Goal: Communication & Community: Answer question/provide support

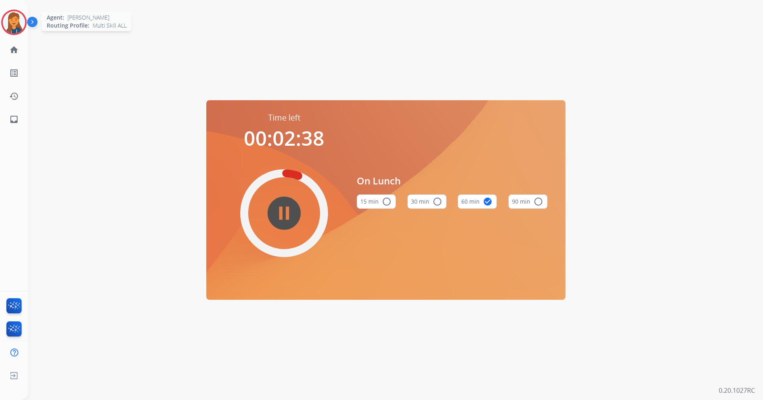
click at [8, 15] on img at bounding box center [14, 22] width 22 height 22
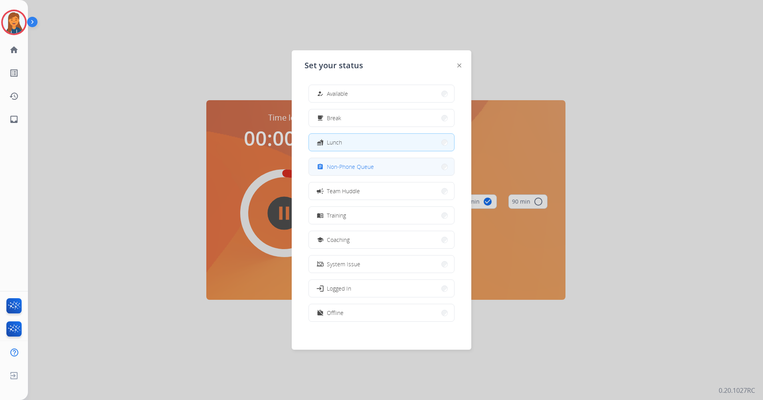
click at [338, 164] on span "Non-Phone Queue" at bounding box center [350, 166] width 47 height 8
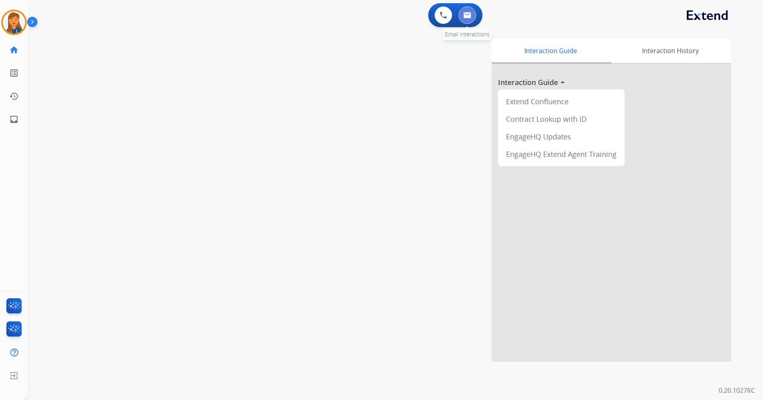
click at [464, 14] on img at bounding box center [468, 15] width 8 height 6
select select "**********"
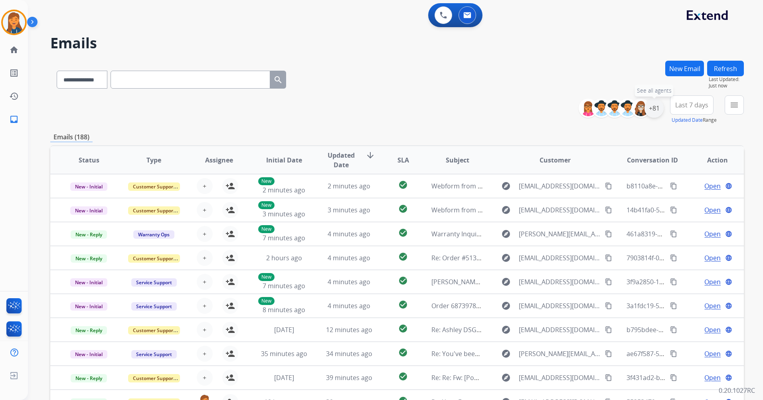
click at [654, 110] on div "+81" at bounding box center [654, 108] width 19 height 19
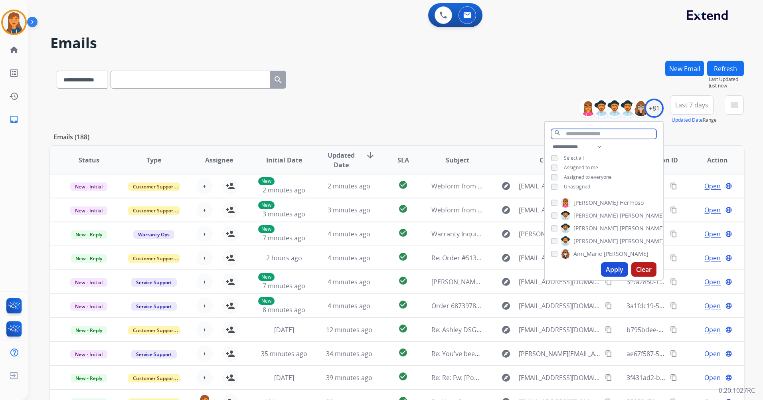
click at [571, 131] on input "text" at bounding box center [603, 134] width 105 height 10
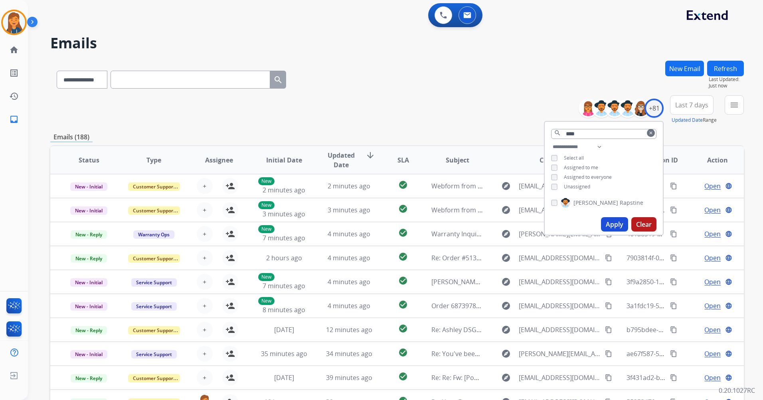
click at [605, 217] on button "Apply" at bounding box center [614, 224] width 27 height 14
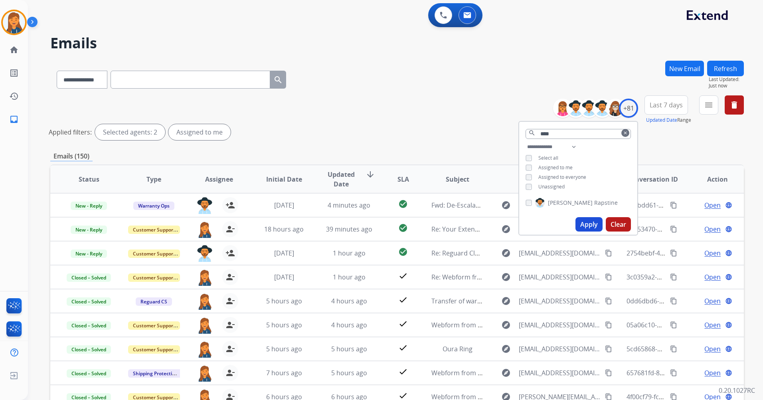
click at [663, 112] on button "Last 7 days" at bounding box center [667, 104] width 44 height 19
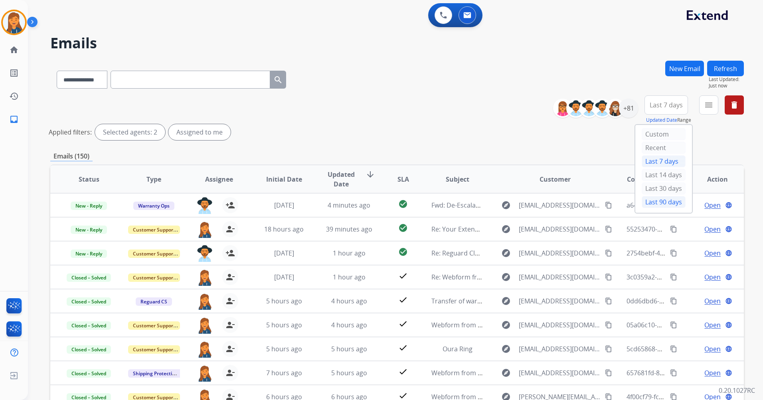
click at [648, 205] on div "Last 90 days" at bounding box center [664, 202] width 44 height 12
click at [703, 105] on button "menu Filters" at bounding box center [708, 104] width 19 height 19
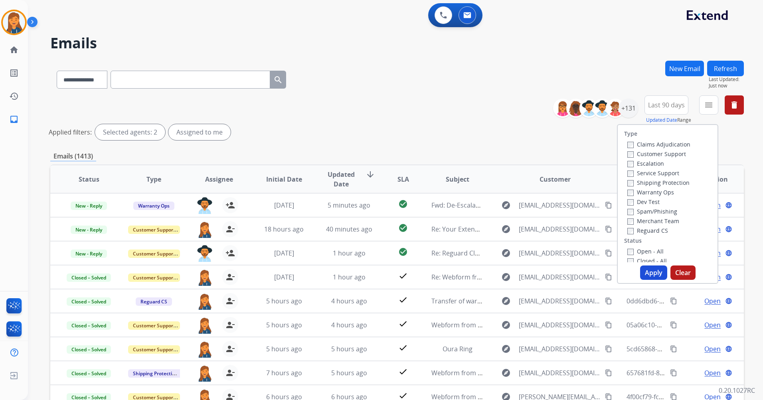
click at [629, 155] on label "Customer Support" at bounding box center [657, 154] width 59 height 8
click at [646, 269] on button "Apply" at bounding box center [653, 272] width 27 height 14
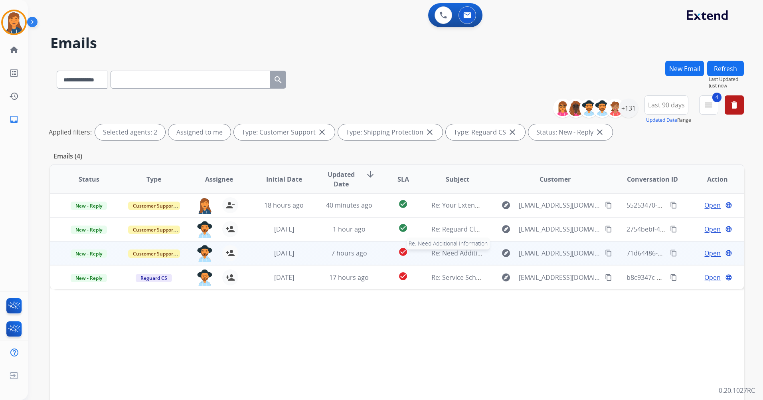
click at [445, 250] on span "Re: Need Additional Information" at bounding box center [480, 253] width 97 height 9
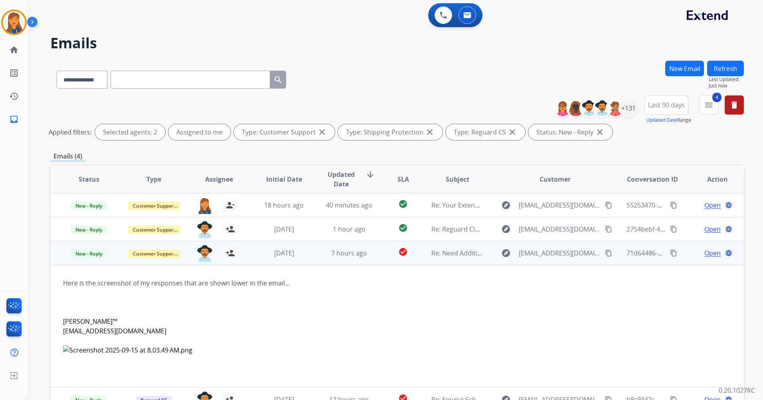
click at [705, 254] on span "Open" at bounding box center [713, 253] width 16 height 10
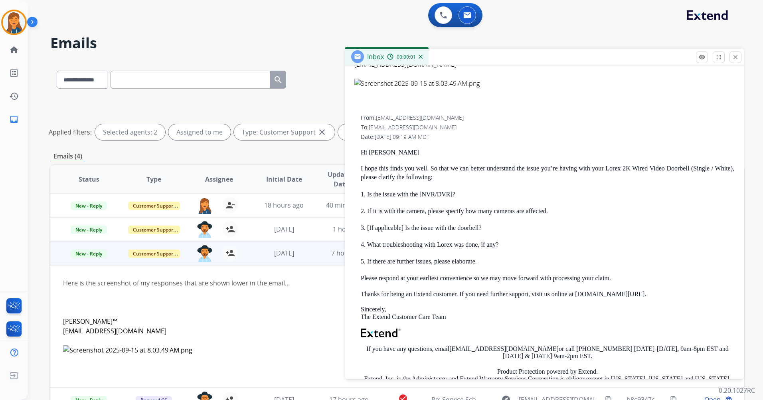
scroll to position [0, 0]
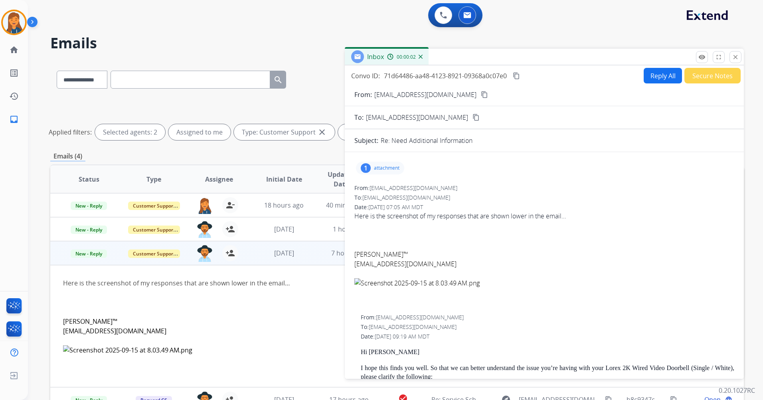
click at [374, 167] on p "attachment" at bounding box center [387, 168] width 26 height 6
click at [382, 186] on div at bounding box center [383, 188] width 40 height 28
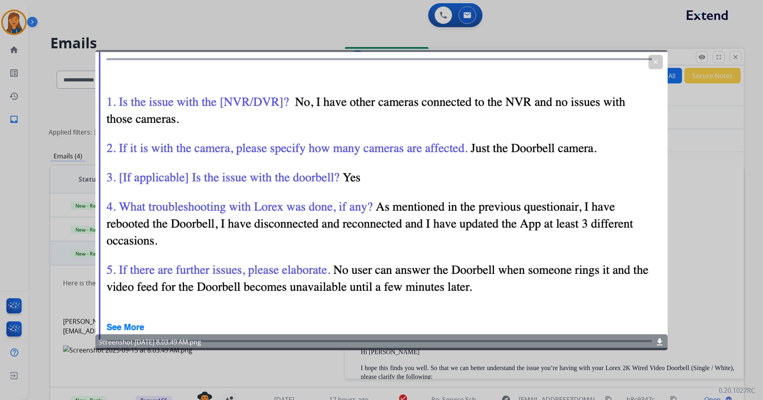
click at [695, 209] on div at bounding box center [381, 200] width 763 height 400
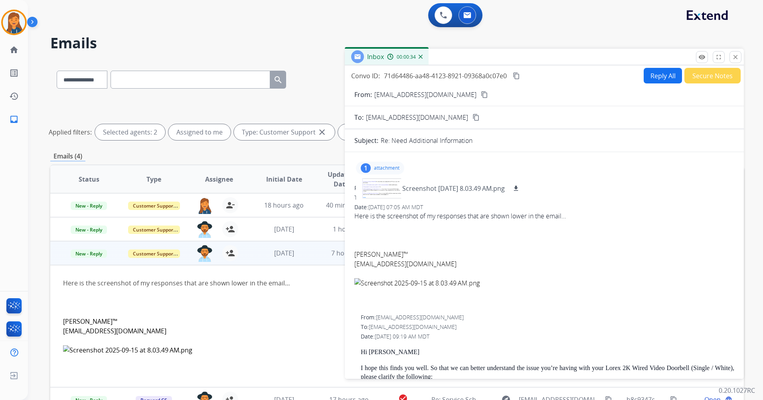
click at [481, 93] on mat-icon "content_copy" at bounding box center [484, 94] width 7 height 7
click at [203, 149] on div "**********" at bounding box center [397, 267] width 694 height 413
click at [738, 62] on button "close Close" at bounding box center [736, 57] width 12 height 12
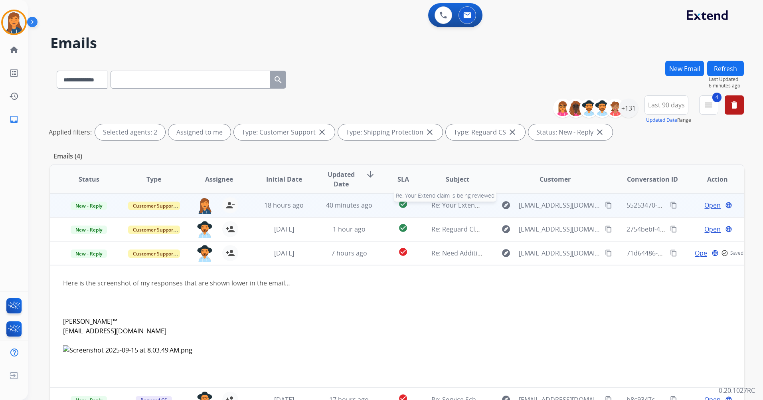
click at [462, 205] on span "Re: Your Extend claim is being reviewed" at bounding box center [491, 205] width 119 height 9
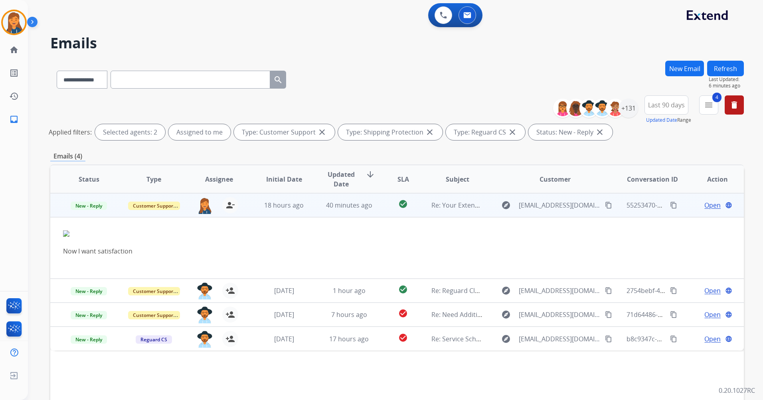
click at [714, 206] on span "Open" at bounding box center [713, 205] width 16 height 10
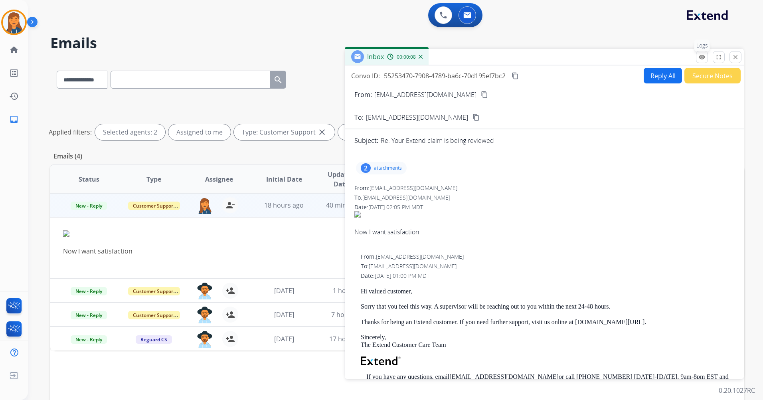
click at [697, 59] on button "remove_red_eye Logs" at bounding box center [702, 57] width 12 height 12
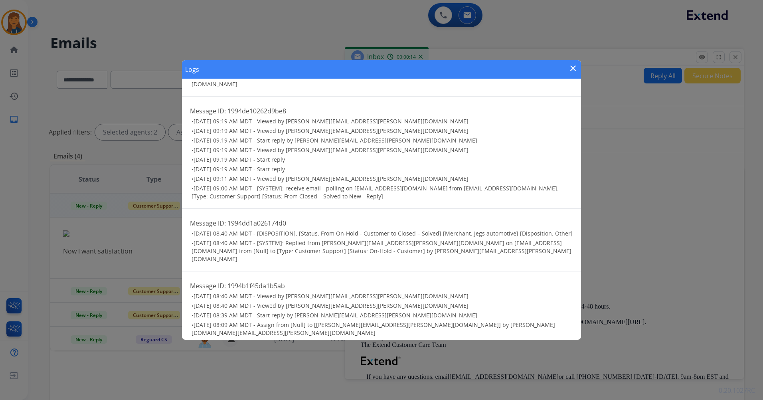
scroll to position [381, 0]
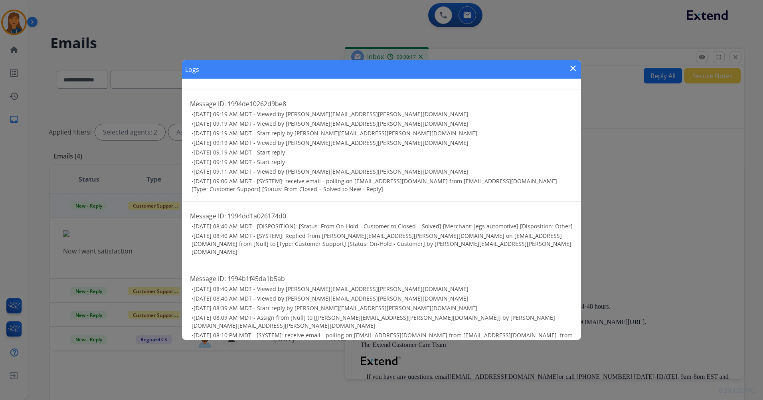
click at [571, 66] on mat-icon "close" at bounding box center [574, 68] width 10 height 10
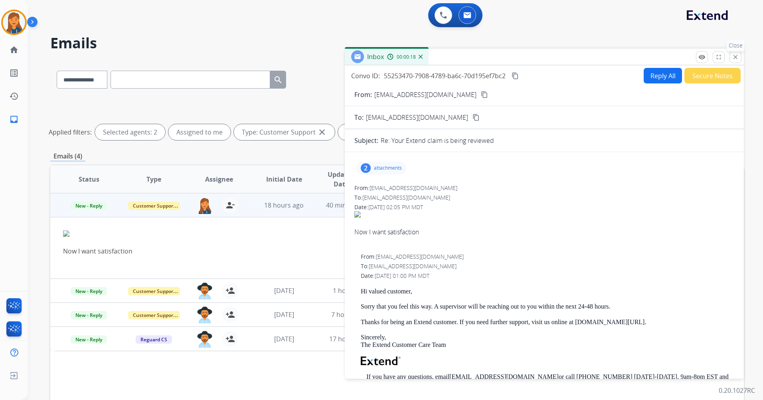
click at [734, 59] on mat-icon "close" at bounding box center [735, 56] width 7 height 7
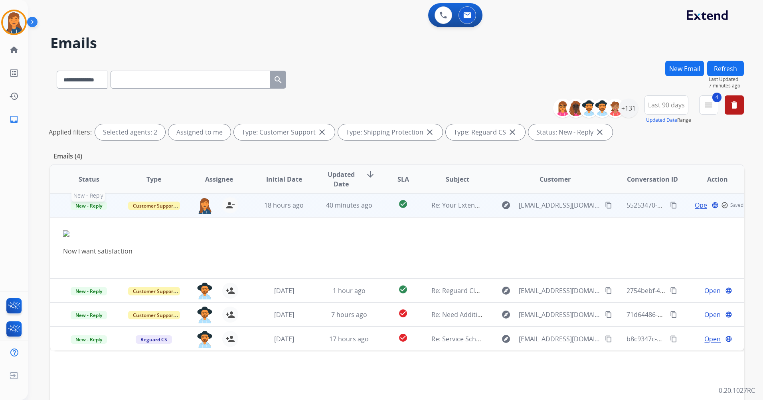
click at [93, 206] on span "New - Reply" at bounding box center [89, 206] width 36 height 8
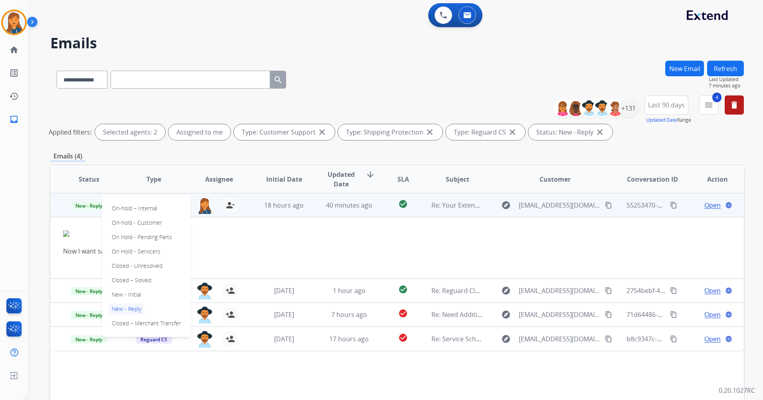
click at [708, 205] on span "Open" at bounding box center [713, 205] width 16 height 10
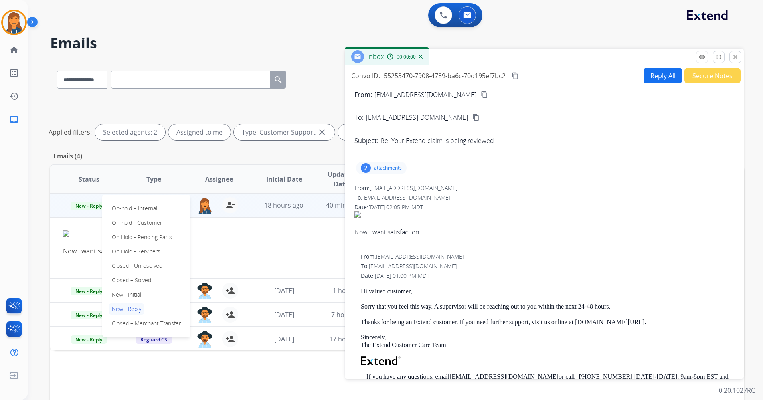
click at [369, 165] on div "2" at bounding box center [366, 168] width 10 height 10
click at [377, 181] on div at bounding box center [383, 188] width 40 height 28
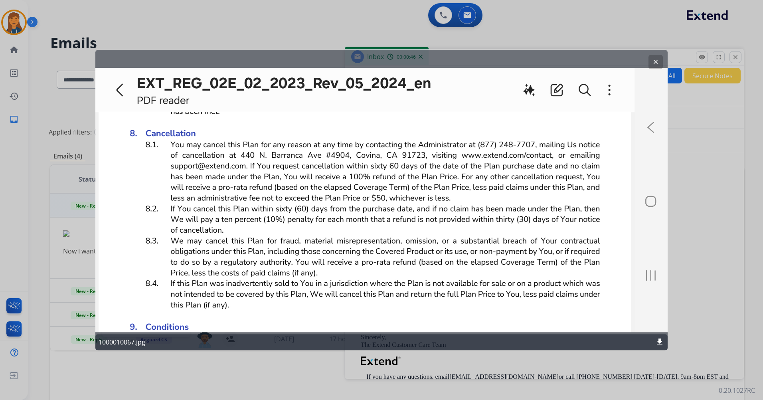
click at [655, 54] on div "clear 1000010067.jpg download" at bounding box center [381, 200] width 573 height 300
click at [654, 54] on div "clear 1000010067.jpg download" at bounding box center [381, 200] width 573 height 300
click at [654, 58] on button "clear" at bounding box center [656, 62] width 14 height 14
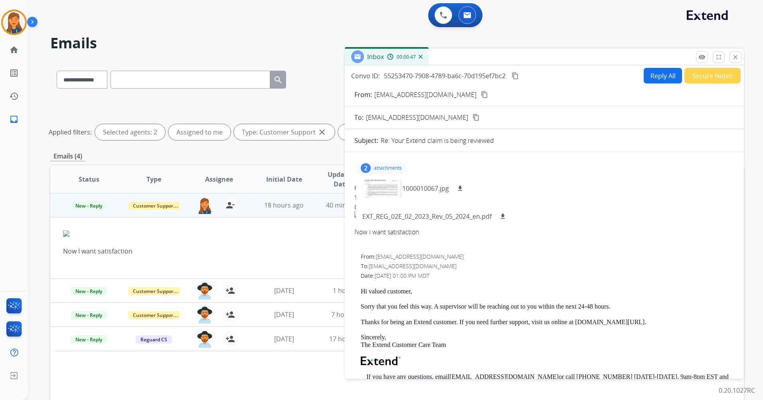
click at [592, 40] on h2 "Emails" at bounding box center [397, 43] width 694 height 16
click at [580, 13] on div "0 Voice Interactions 0 Email Interactions" at bounding box center [391, 16] width 707 height 26
click at [737, 56] on mat-icon "close" at bounding box center [735, 56] width 7 height 7
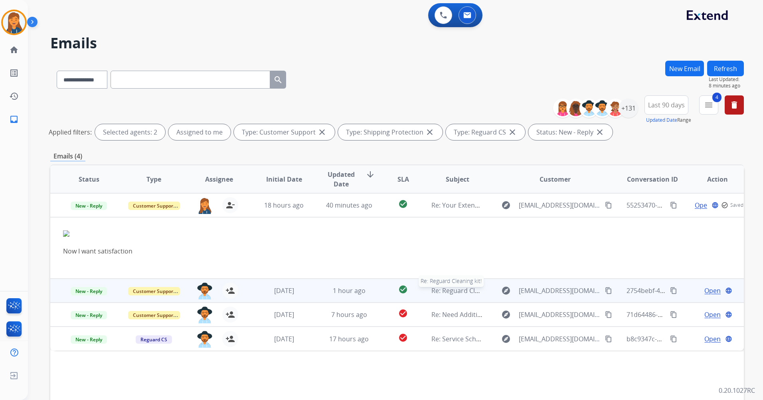
click at [453, 288] on span "Re: Reguard Cleaning kit!" at bounding box center [469, 290] width 74 height 9
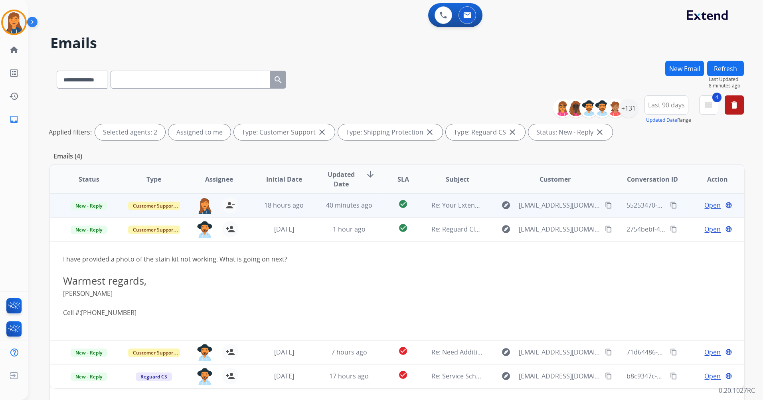
drag, startPoint x: 602, startPoint y: 228, endPoint x: 546, endPoint y: 201, distance: 62.5
click at [605, 228] on mat-icon "content_copy" at bounding box center [608, 229] width 7 height 7
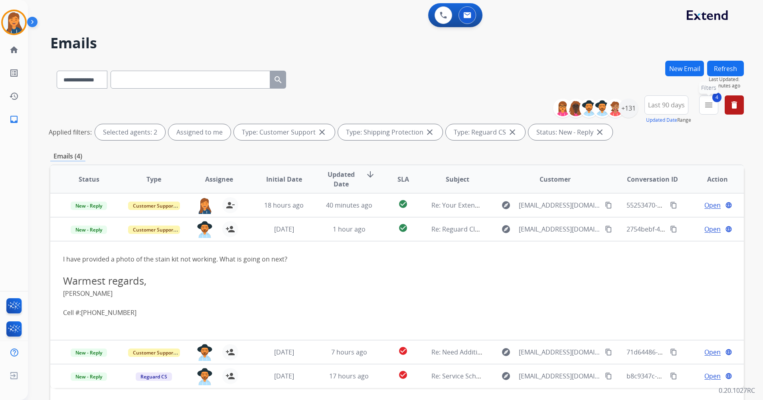
click at [707, 107] on mat-icon "menu" at bounding box center [709, 105] width 10 height 10
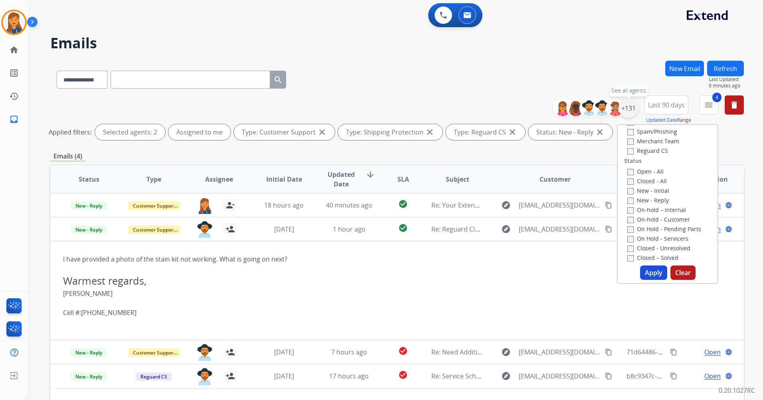
click at [627, 105] on div "+131" at bounding box center [628, 108] width 19 height 19
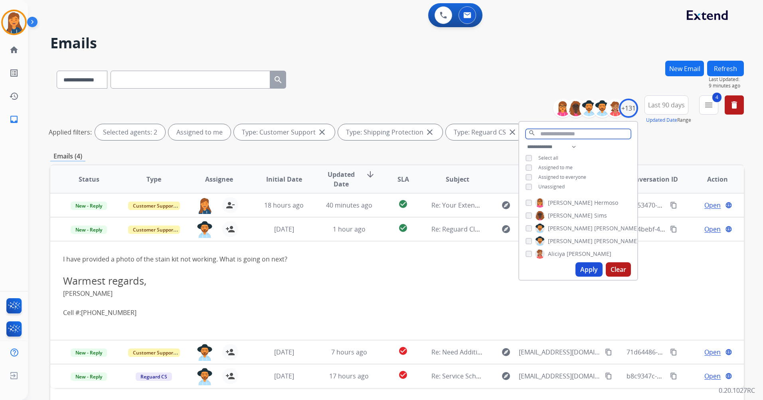
click at [554, 131] on input "text" at bounding box center [578, 134] width 105 height 10
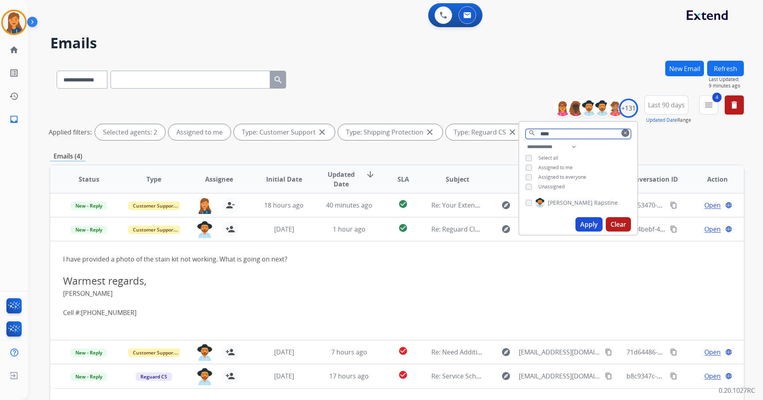
type input "****"
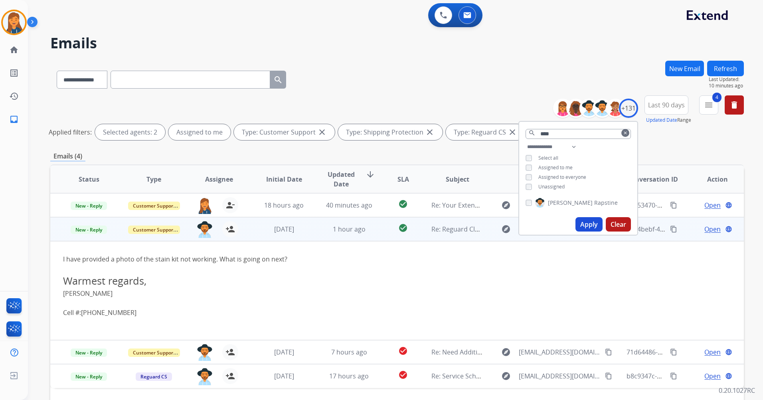
click at [705, 228] on span "Open" at bounding box center [713, 229] width 16 height 10
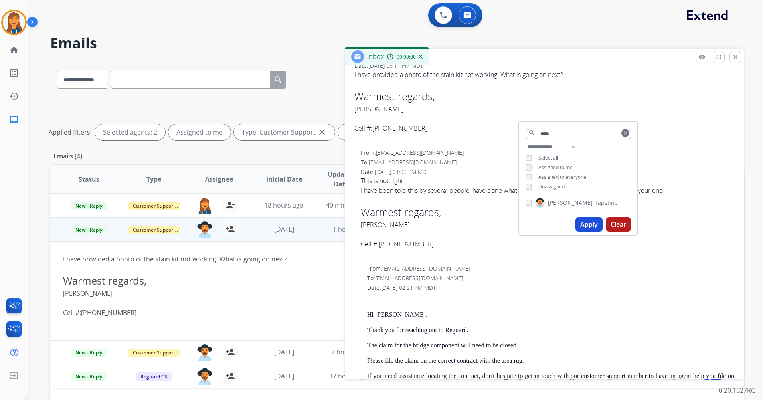
scroll to position [279, 0]
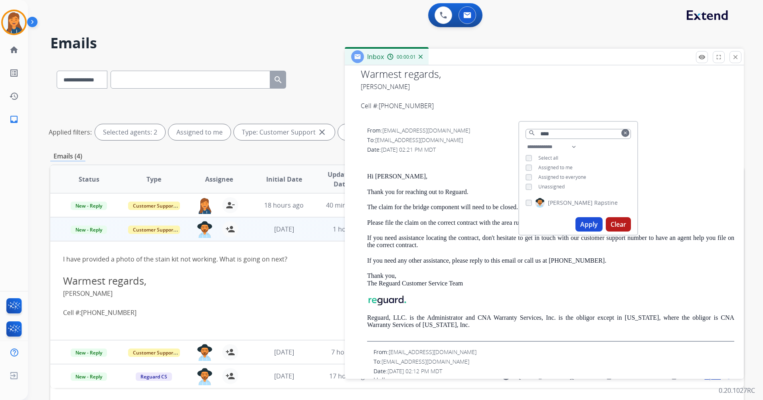
click at [623, 135] on mat-icon "clear" at bounding box center [625, 133] width 5 height 5
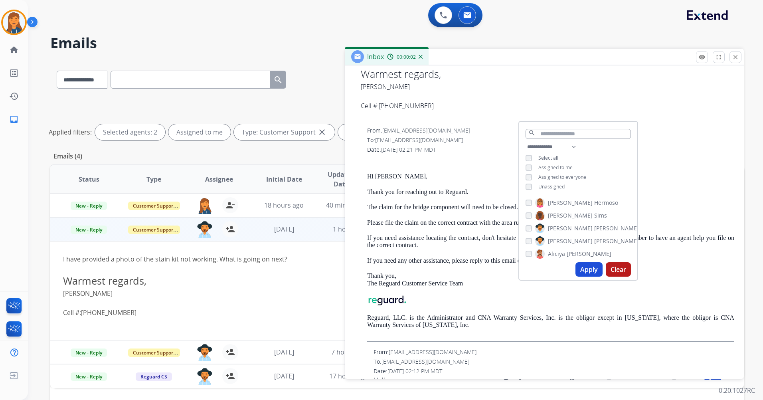
click at [691, 162] on p at bounding box center [550, 161] width 367 height 7
click at [733, 61] on button "close Close" at bounding box center [736, 57] width 12 height 12
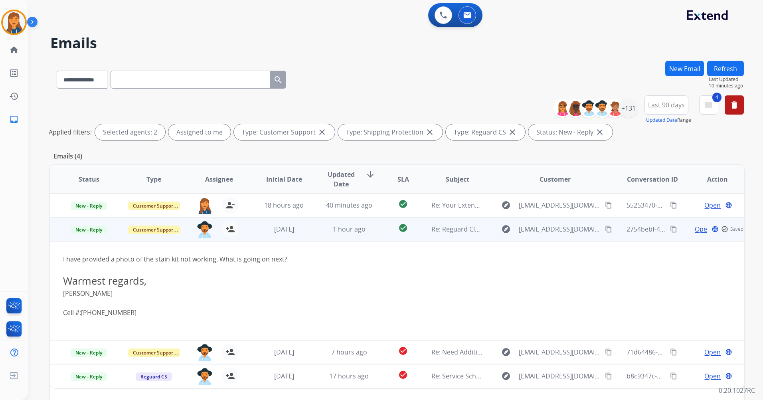
click at [696, 227] on span "Open" at bounding box center [703, 229] width 16 height 10
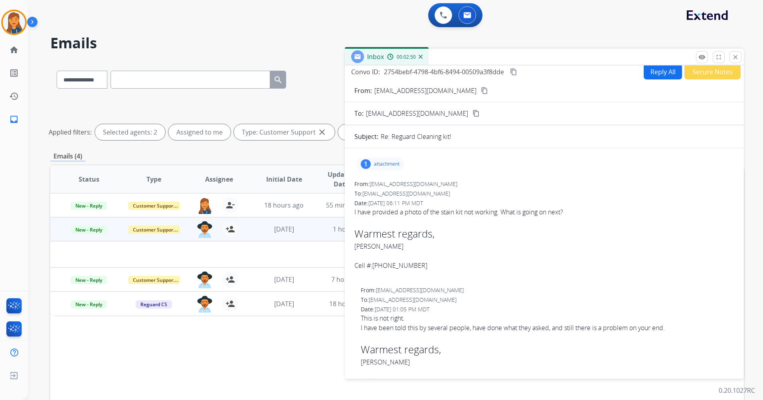
scroll to position [0, 0]
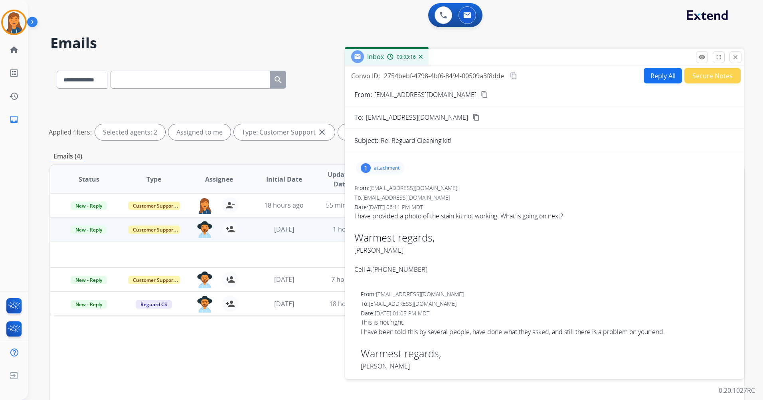
click at [645, 75] on button "Reply All" at bounding box center [663, 76] width 38 height 16
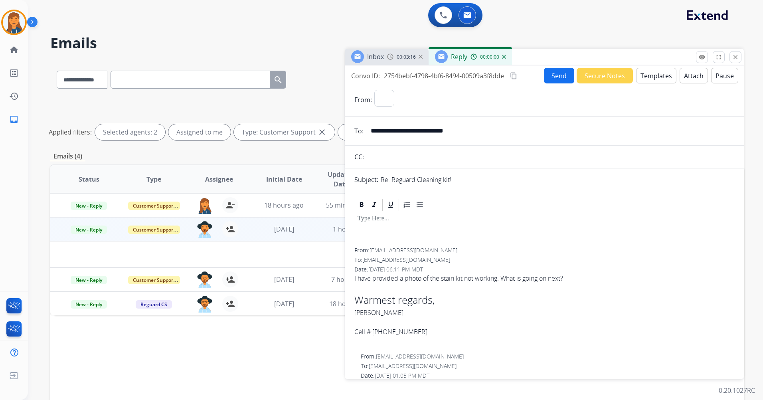
select select "**********"
click at [650, 76] on button "Templates" at bounding box center [656, 76] width 40 height 16
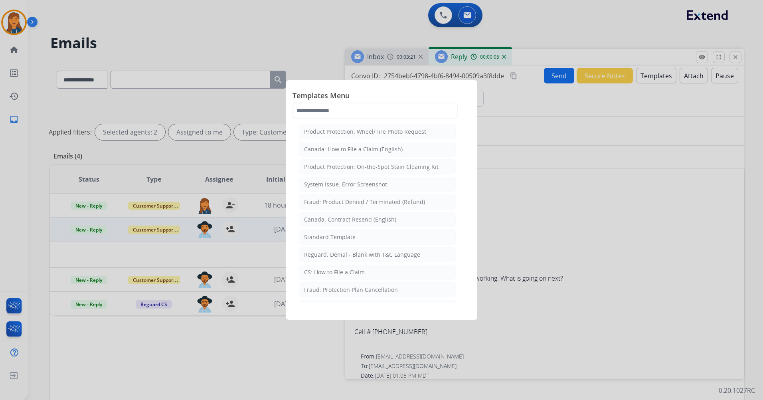
click at [336, 99] on span "Templates Menu" at bounding box center [382, 96] width 178 height 13
click at [336, 103] on input "text" at bounding box center [376, 111] width 166 height 16
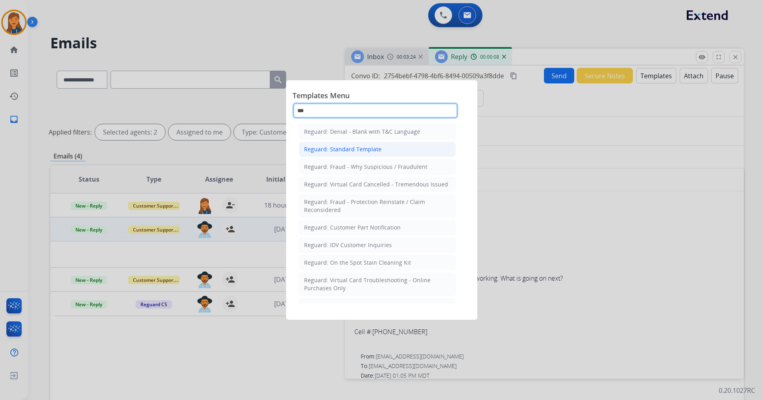
type input "***"
click at [352, 149] on div "Reguard: Standard Template" at bounding box center [342, 149] width 77 height 8
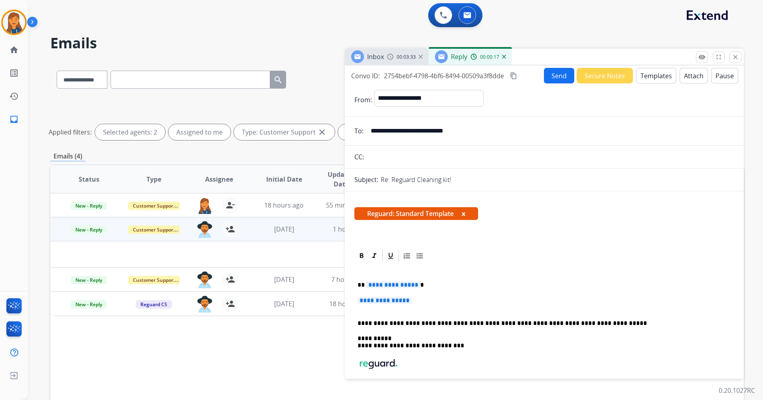
click at [386, 290] on div "**********" at bounding box center [545, 345] width 380 height 165
click at [387, 279] on div "**********" at bounding box center [545, 345] width 380 height 165
click at [391, 303] on span "**********" at bounding box center [385, 300] width 54 height 7
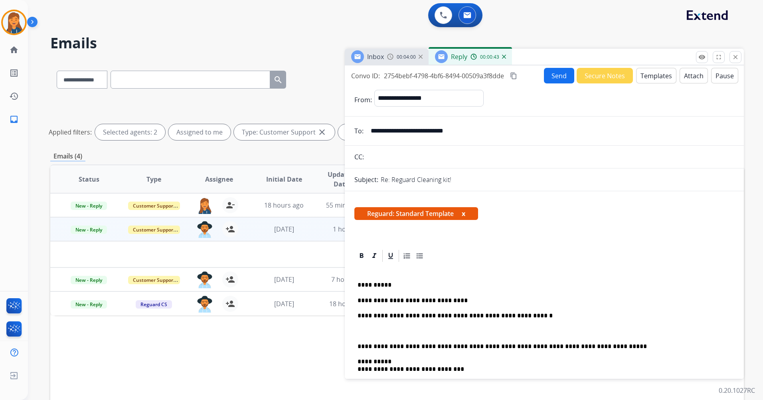
click at [518, 314] on p "**********" at bounding box center [541, 315] width 367 height 7
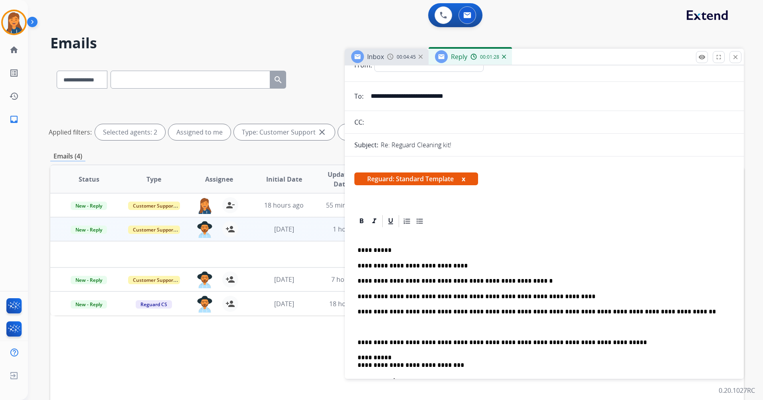
scroll to position [40, 0]
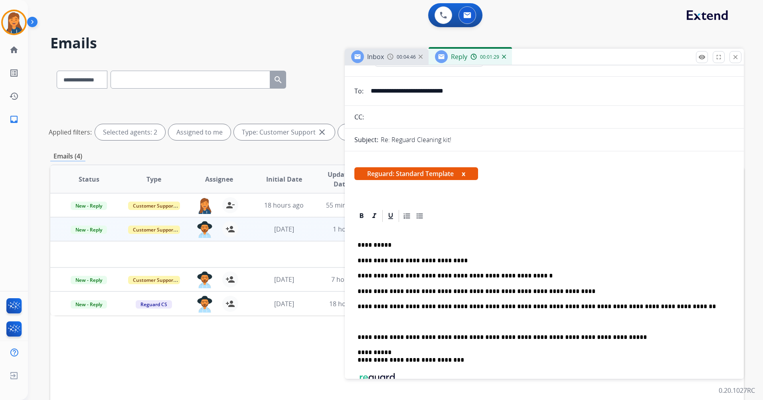
click at [355, 334] on div "**********" at bounding box center [545, 332] width 380 height 219
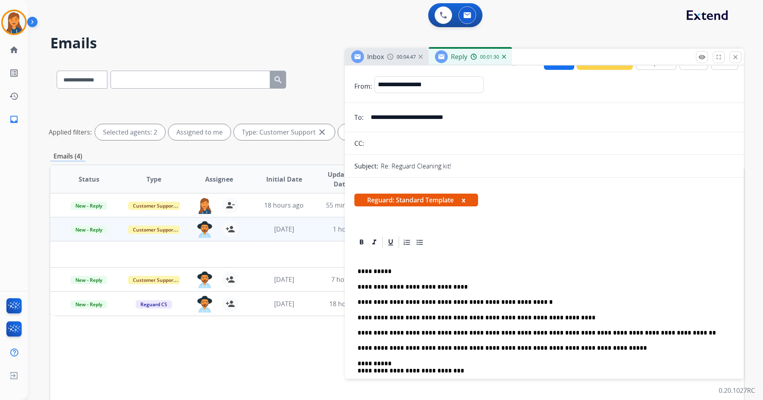
scroll to position [0, 0]
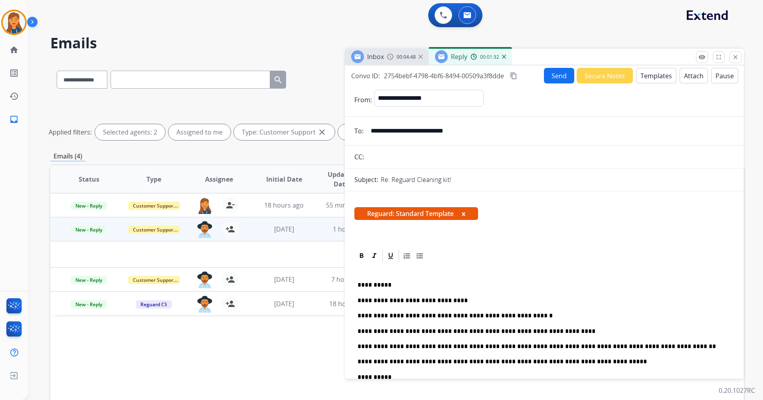
click at [558, 72] on button "Send" at bounding box center [559, 76] width 30 height 16
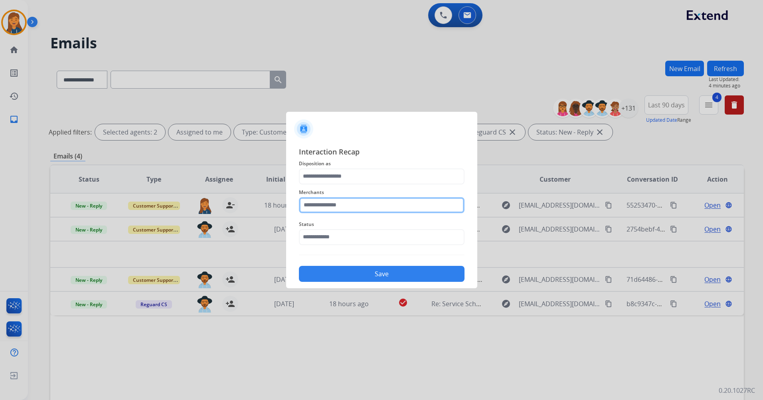
click at [355, 208] on input "text" at bounding box center [382, 205] width 166 height 16
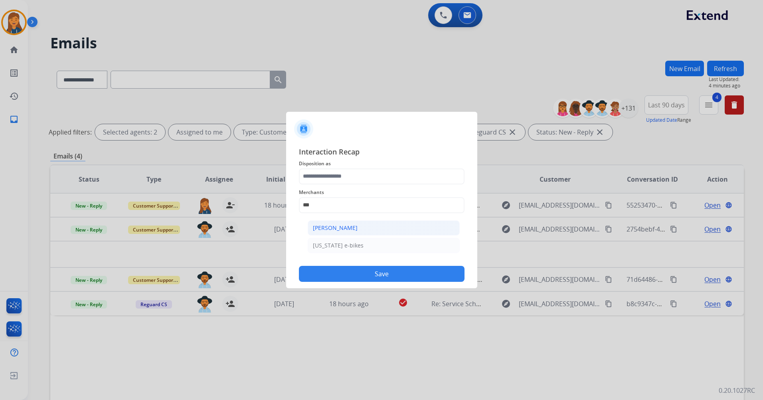
click at [349, 223] on li "[PERSON_NAME]" at bounding box center [384, 227] width 152 height 15
type input "**********"
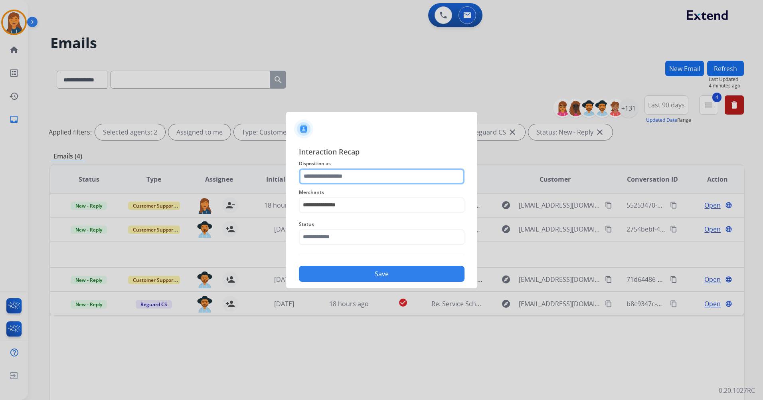
click at [345, 183] on input "text" at bounding box center [382, 176] width 166 height 16
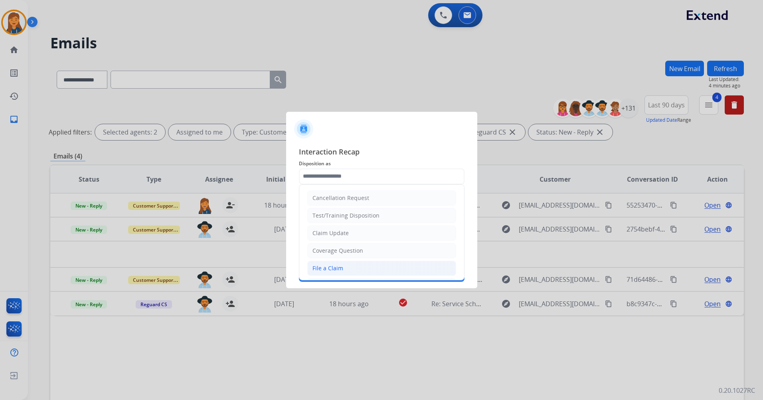
click at [325, 264] on div "File a Claim" at bounding box center [328, 268] width 31 height 8
type input "**********"
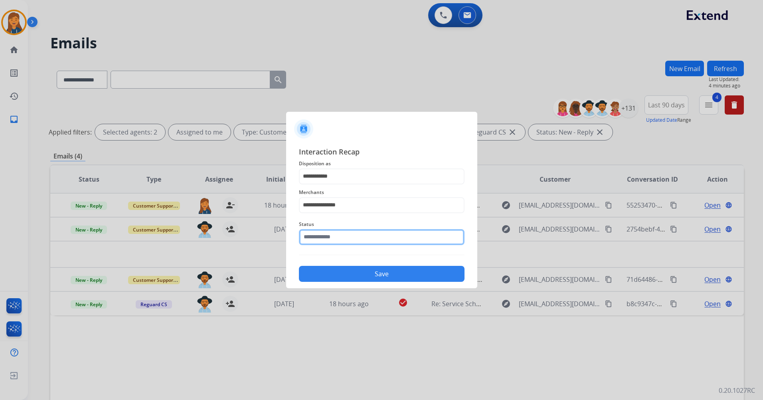
click at [325, 240] on input "text" at bounding box center [382, 237] width 166 height 16
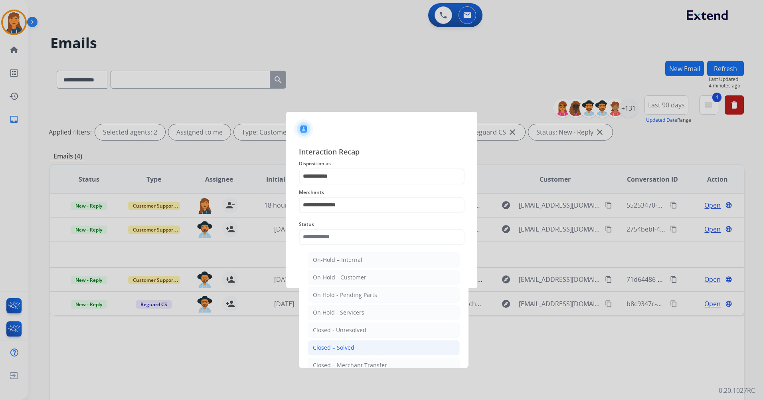
click at [312, 348] on li "Closed – Solved" at bounding box center [384, 347] width 152 height 15
type input "**********"
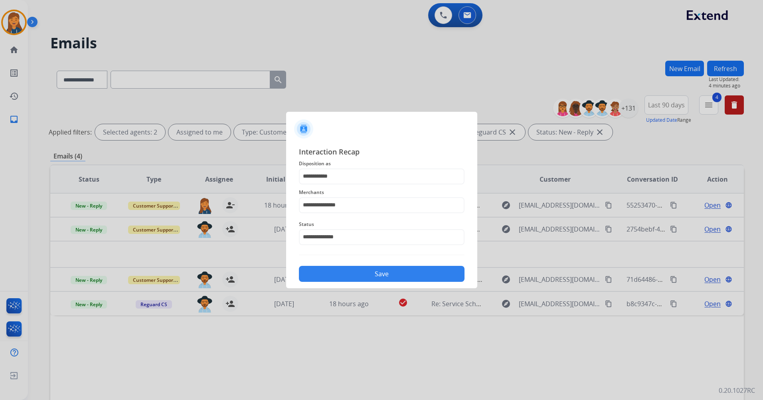
click at [337, 277] on button "Save" at bounding box center [382, 274] width 166 height 16
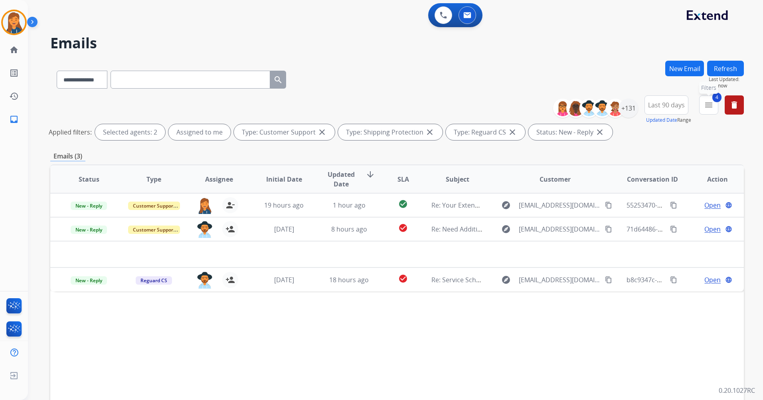
click at [709, 110] on button "4 menu Filters" at bounding box center [708, 104] width 19 height 19
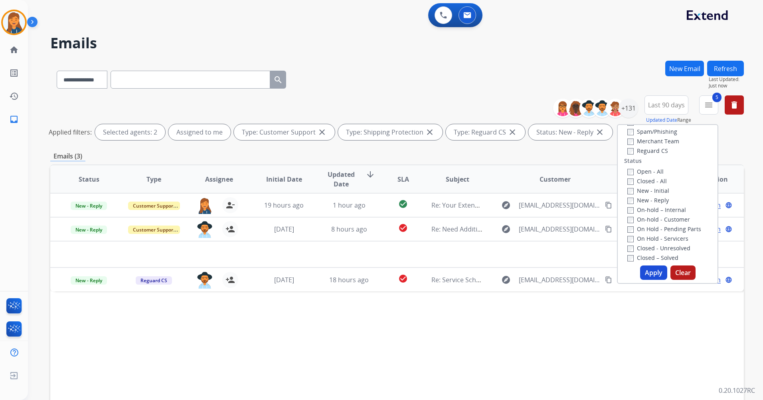
click at [645, 271] on button "Apply" at bounding box center [653, 272] width 27 height 14
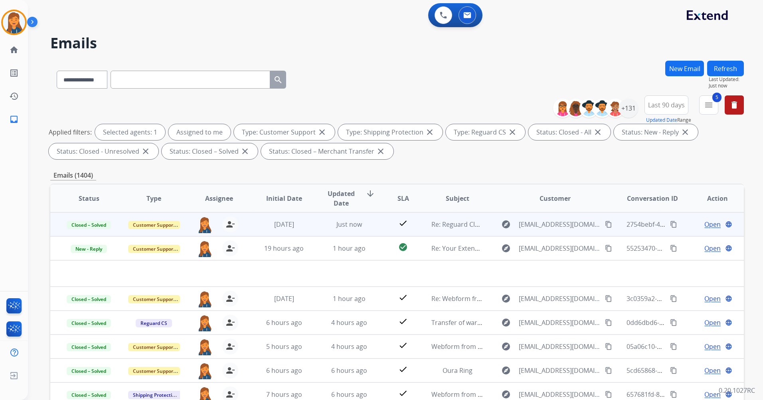
click at [213, 227] on div "person_remove [PERSON_NAME] to Me" at bounding box center [226, 224] width 26 height 16
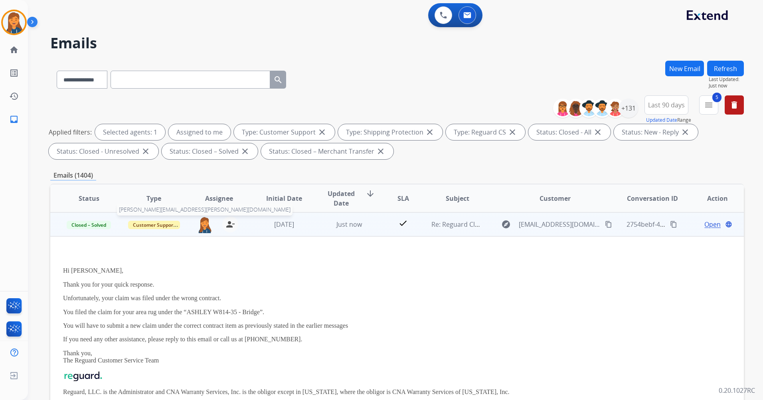
click at [206, 226] on img at bounding box center [205, 224] width 16 height 17
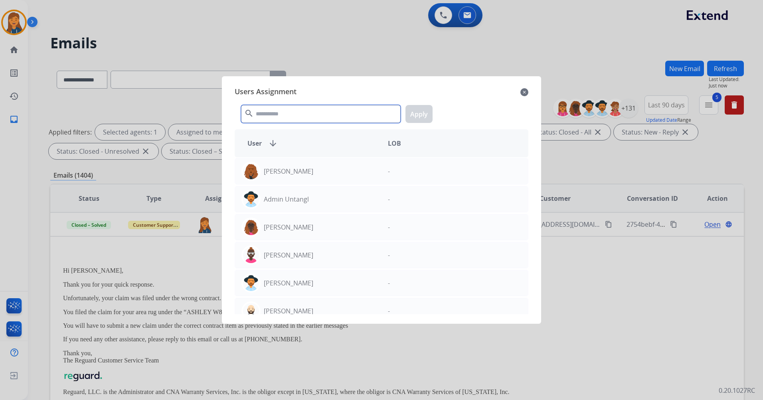
click at [317, 108] on input "text" at bounding box center [321, 114] width 160 height 18
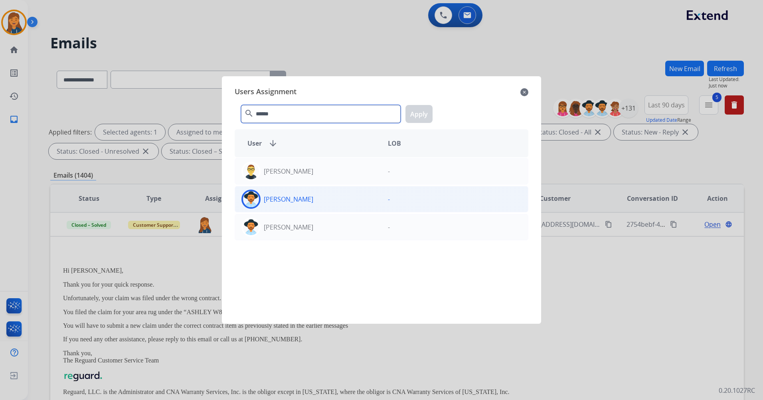
type input "******"
click at [254, 196] on img at bounding box center [251, 199] width 16 height 16
click at [413, 114] on button "Apply" at bounding box center [419, 114] width 27 height 18
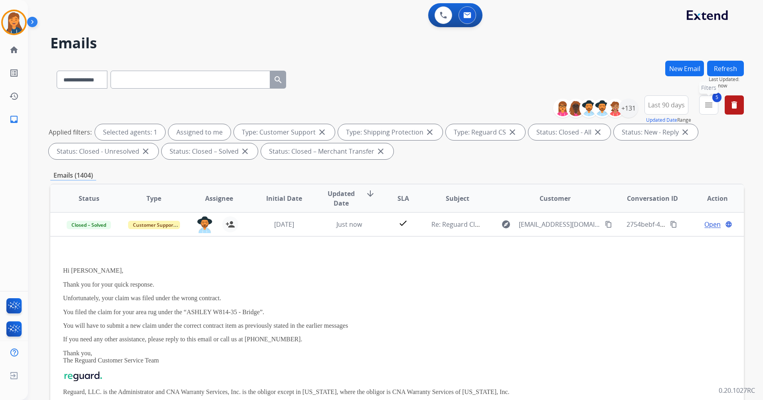
click at [711, 103] on mat-icon "menu" at bounding box center [709, 105] width 10 height 10
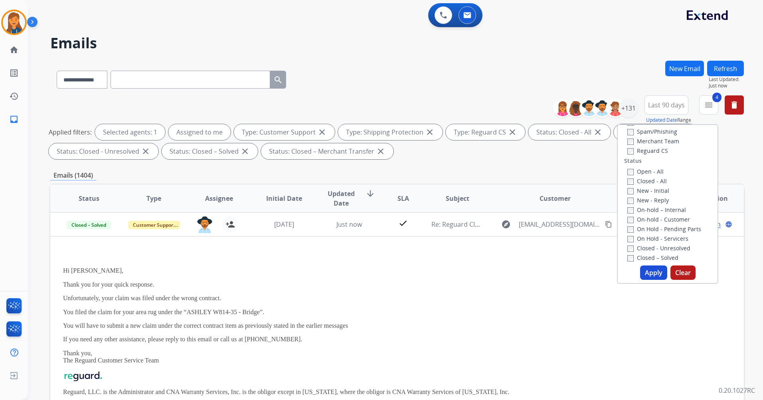
click at [650, 276] on button "Apply" at bounding box center [653, 272] width 27 height 14
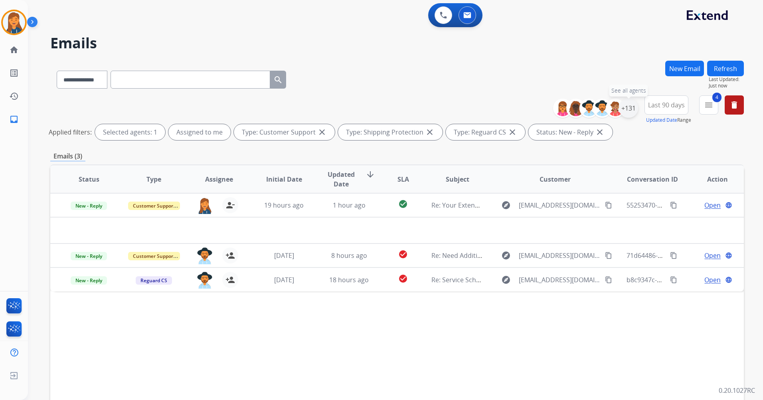
click at [628, 112] on div "+131" at bounding box center [628, 108] width 19 height 19
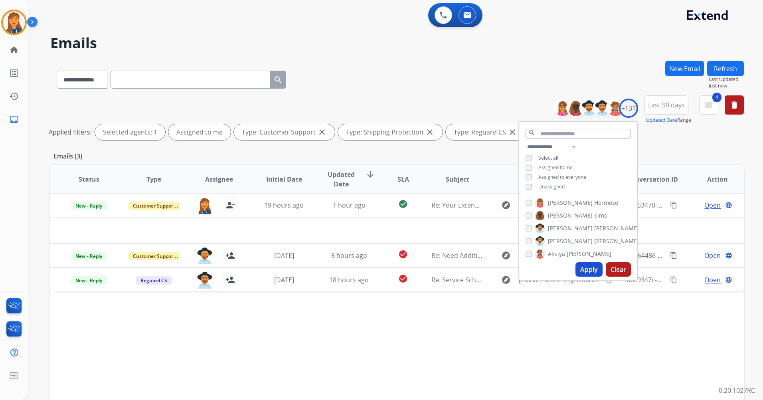
click at [551, 138] on div "search" at bounding box center [578, 132] width 118 height 20
click at [551, 137] on input "text" at bounding box center [578, 134] width 105 height 10
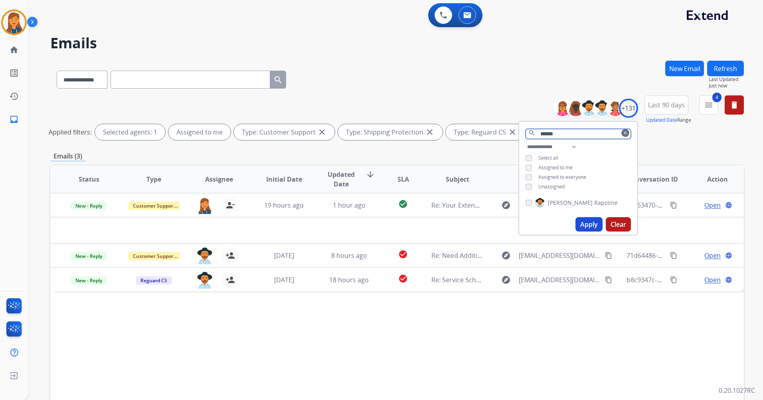
type input "******"
click at [625, 135] on mat-icon "clear" at bounding box center [625, 133] width 5 height 5
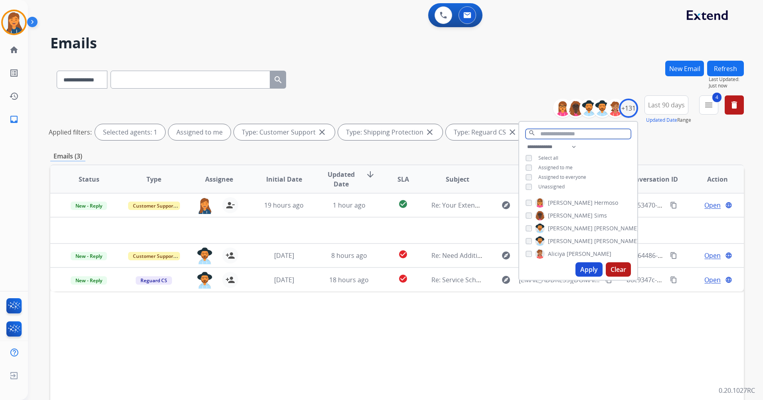
click at [604, 134] on input "text" at bounding box center [578, 134] width 105 height 10
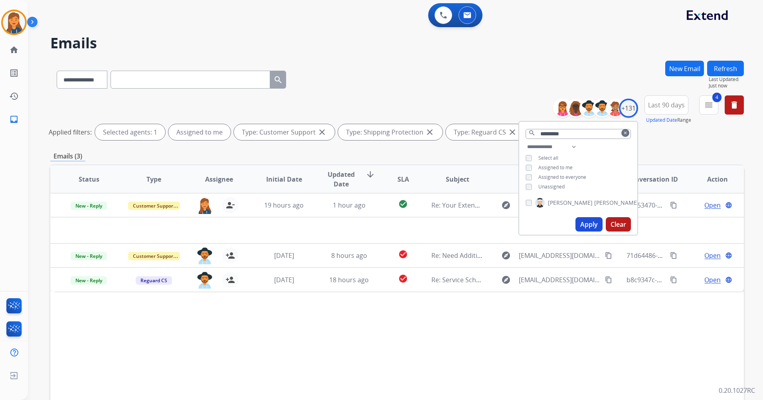
click at [572, 212] on div "[PERSON_NAME]" at bounding box center [578, 204] width 118 height 19
click at [587, 223] on button "Apply" at bounding box center [589, 224] width 27 height 14
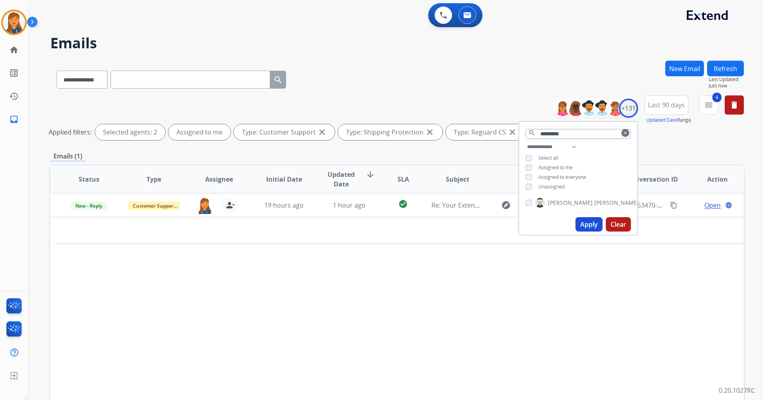
click at [591, 222] on button "Apply" at bounding box center [589, 224] width 27 height 14
drag, startPoint x: 567, startPoint y: 131, endPoint x: 552, endPoint y: 131, distance: 14.8
click at [551, 131] on input "*********" at bounding box center [578, 134] width 105 height 10
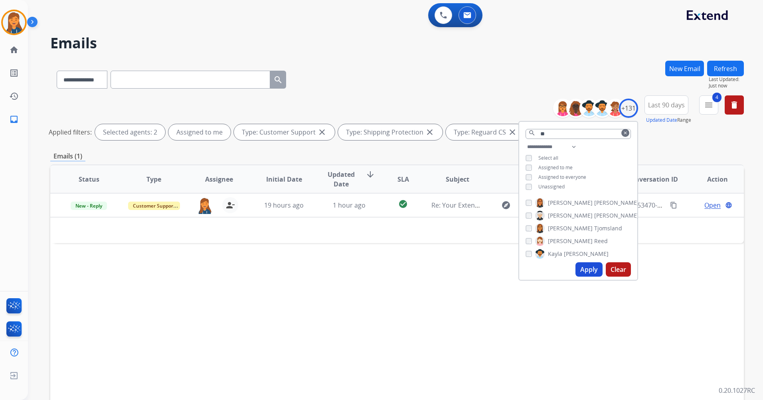
click at [594, 202] on span "[PERSON_NAME]" at bounding box center [616, 203] width 45 height 8
click at [592, 270] on button "Apply" at bounding box center [589, 269] width 27 height 14
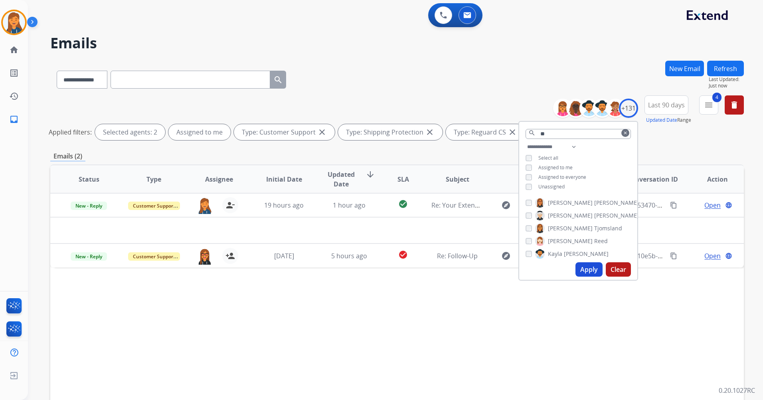
click at [362, 320] on div "Status Type Assignee Initial Date Updated Date arrow_downward SLA Subject Custo…" at bounding box center [397, 297] width 694 height 267
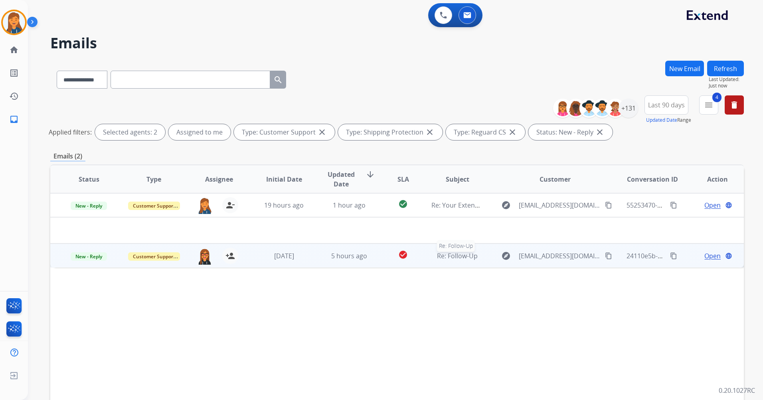
click at [451, 258] on span "Re: Follow-Up" at bounding box center [457, 256] width 41 height 9
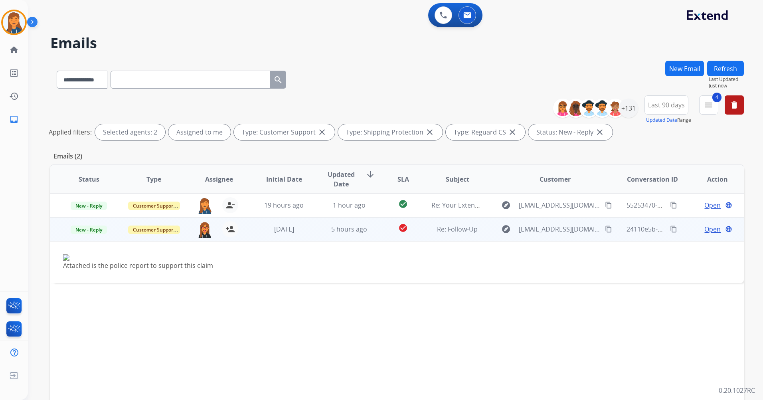
click at [707, 225] on span "Open" at bounding box center [713, 229] width 16 height 10
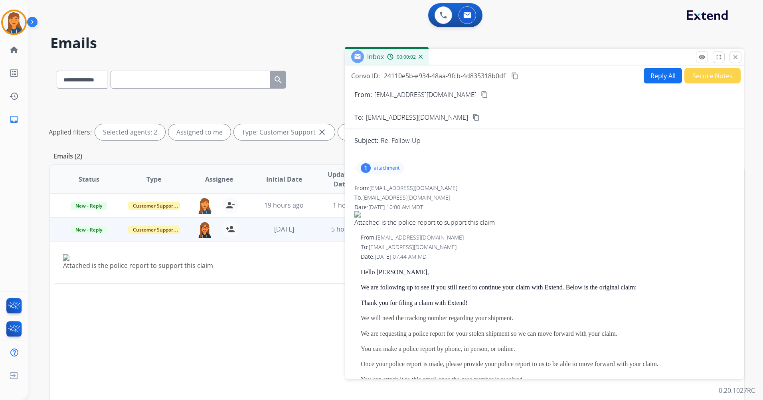
click at [379, 166] on p "attachment" at bounding box center [387, 168] width 26 height 6
click at [380, 188] on div at bounding box center [383, 188] width 40 height 28
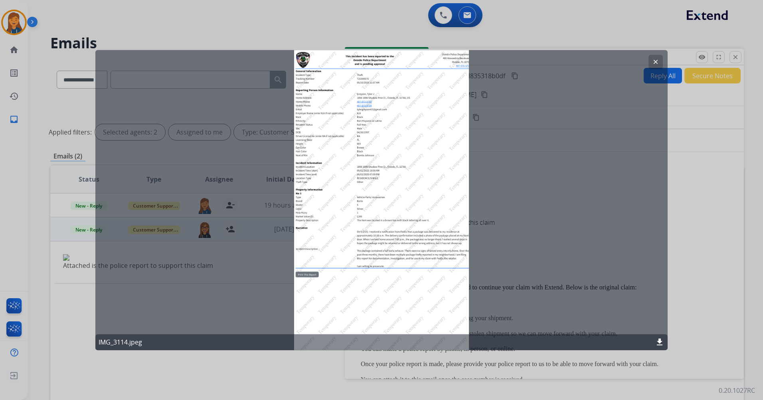
click at [654, 59] on mat-icon "clear" at bounding box center [655, 61] width 7 height 7
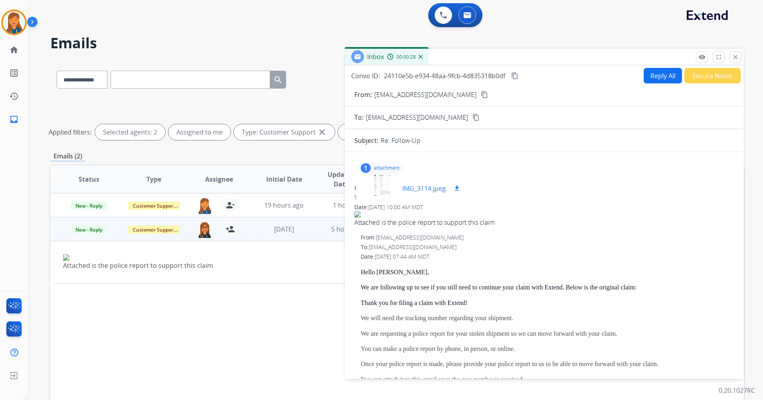
click at [456, 185] on mat-icon "download" at bounding box center [457, 188] width 7 height 7
click at [378, 182] on div at bounding box center [383, 188] width 40 height 28
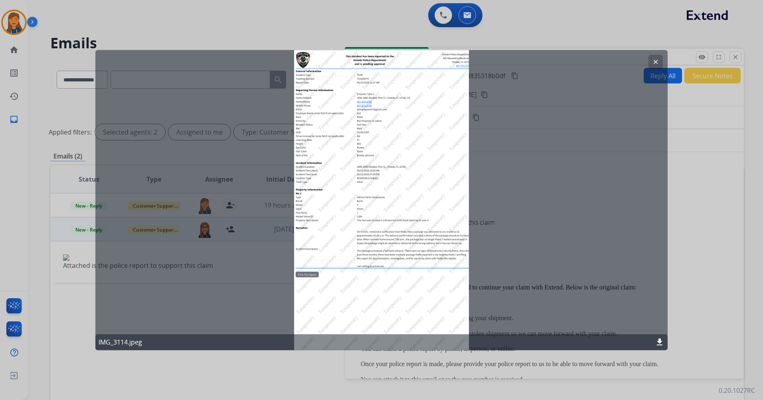
click at [661, 59] on button "clear" at bounding box center [656, 62] width 14 height 14
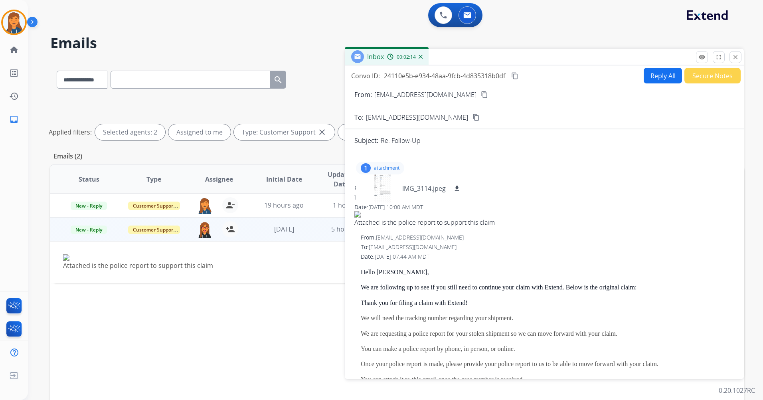
click at [329, 309] on div "Status Type Assignee Initial Date Updated Date arrow_downward SLA Subject Custo…" at bounding box center [397, 297] width 694 height 267
click at [481, 94] on mat-icon "content_copy" at bounding box center [484, 94] width 7 height 7
click at [741, 58] on div "Inbox 00:02:42 Convo ID: 24110e5b-e934-48aa-9fcb-4d835318b0df content_copy Repl…" at bounding box center [544, 214] width 399 height 330
click at [731, 60] on button "close Close" at bounding box center [736, 57] width 12 height 12
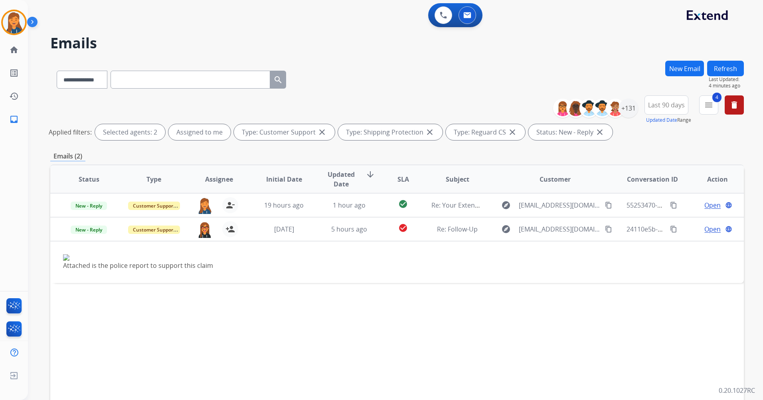
drag, startPoint x: 667, startPoint y: 107, endPoint x: 663, endPoint y: 107, distance: 4.5
click at [666, 107] on span "Last 90 days" at bounding box center [666, 104] width 37 height 3
click at [634, 109] on div "+131" at bounding box center [628, 108] width 19 height 19
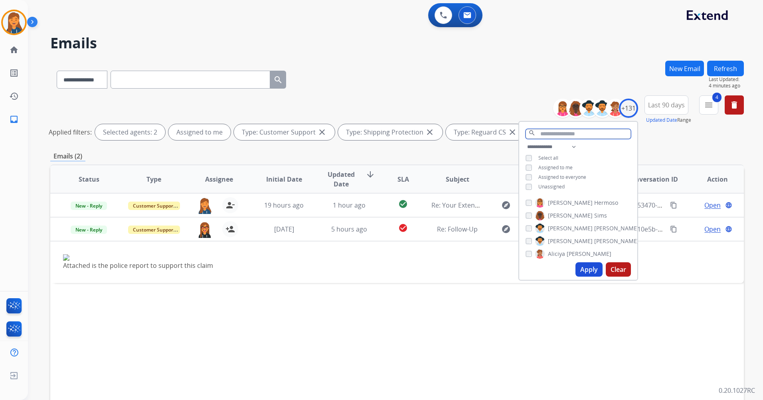
click at [573, 131] on input "text" at bounding box center [578, 134] width 105 height 10
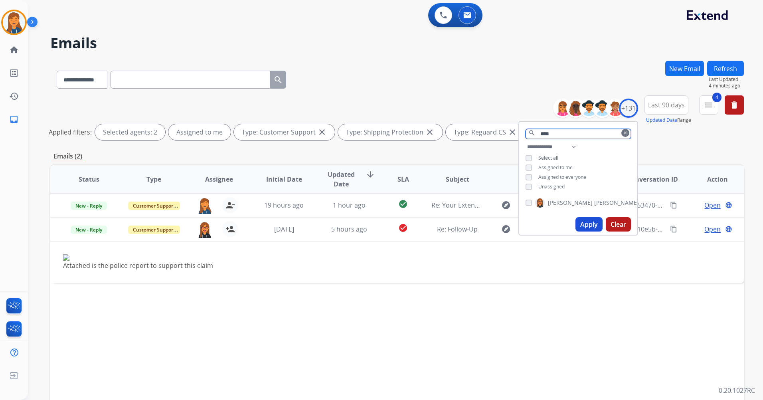
type input "****"
drag, startPoint x: 623, startPoint y: 132, endPoint x: 616, endPoint y: 133, distance: 6.9
click at [623, 131] on mat-icon "clear" at bounding box center [625, 133] width 5 height 5
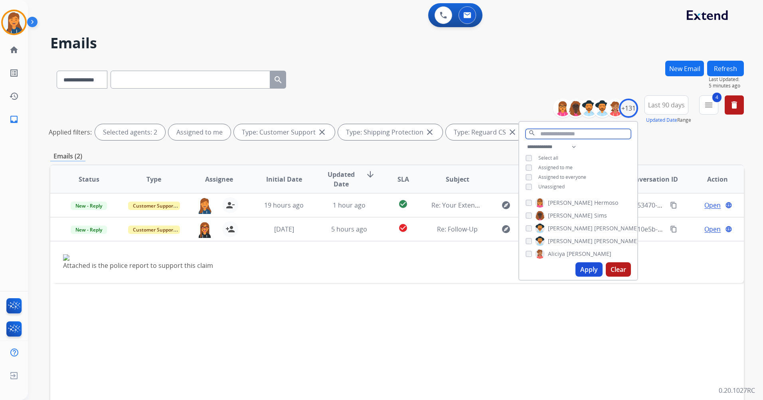
click at [575, 135] on input "text" at bounding box center [578, 134] width 105 height 10
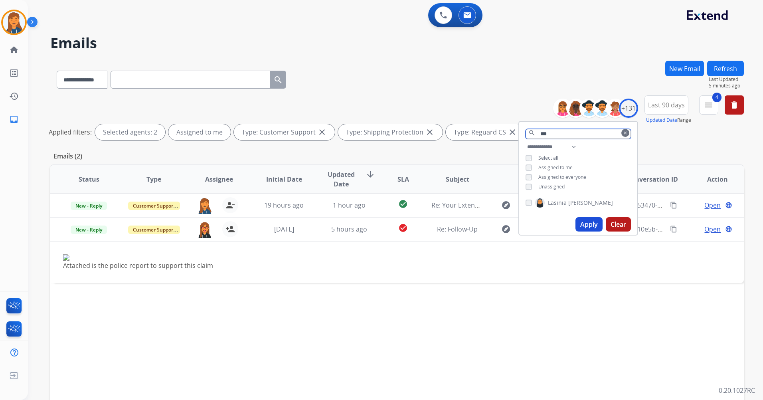
type input "***"
click at [523, 201] on div "[PERSON_NAME]" at bounding box center [578, 204] width 118 height 19
click at [590, 224] on button "Apply" at bounding box center [589, 224] width 27 height 14
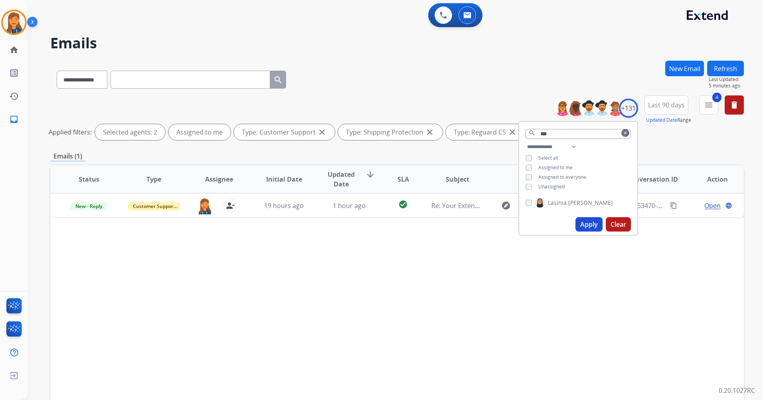
drag, startPoint x: 582, startPoint y: 224, endPoint x: 577, endPoint y: 213, distance: 11.6
click at [587, 223] on button "Apply" at bounding box center [589, 224] width 27 height 14
click at [591, 220] on button "Apply" at bounding box center [589, 224] width 27 height 14
click at [527, 205] on div "[PERSON_NAME]" at bounding box center [569, 203] width 87 height 10
click at [532, 204] on div "[PERSON_NAME]" at bounding box center [569, 203] width 87 height 10
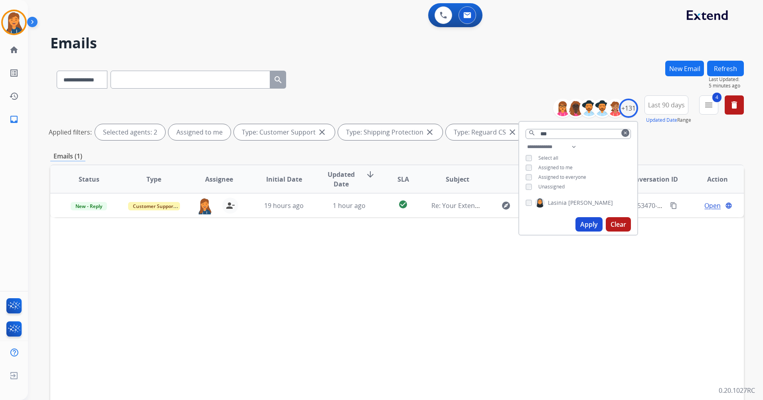
click at [624, 133] on mat-icon "clear" at bounding box center [625, 133] width 5 height 5
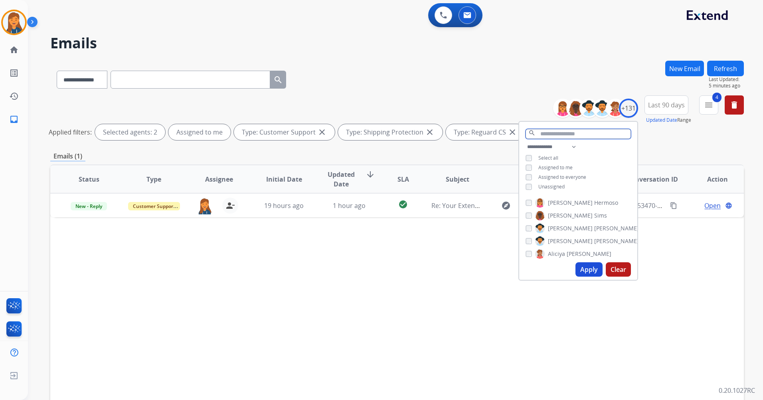
click at [576, 130] on input "text" at bounding box center [578, 134] width 105 height 10
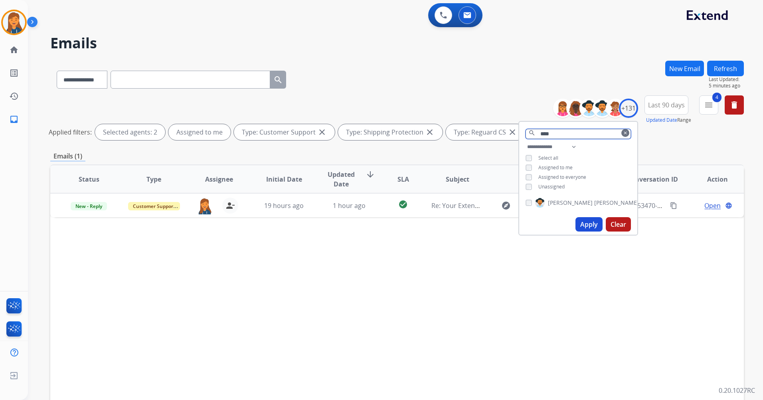
type input "****"
click at [579, 227] on button "Apply" at bounding box center [589, 224] width 27 height 14
click at [623, 132] on mat-icon "clear" at bounding box center [625, 133] width 5 height 5
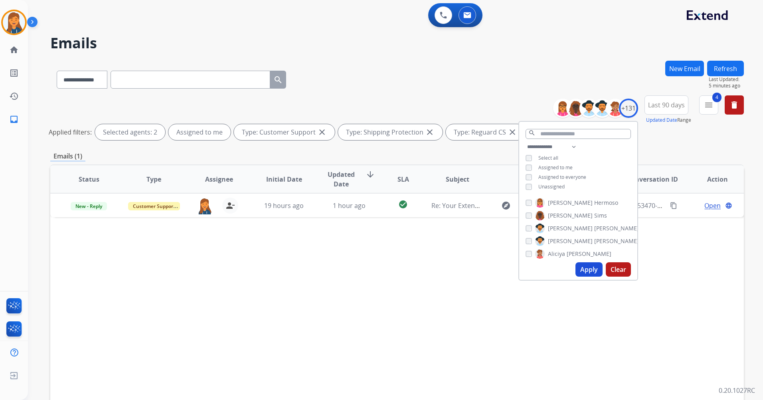
click at [578, 127] on div "search" at bounding box center [578, 132] width 118 height 20
click at [576, 131] on input "text" at bounding box center [578, 134] width 105 height 10
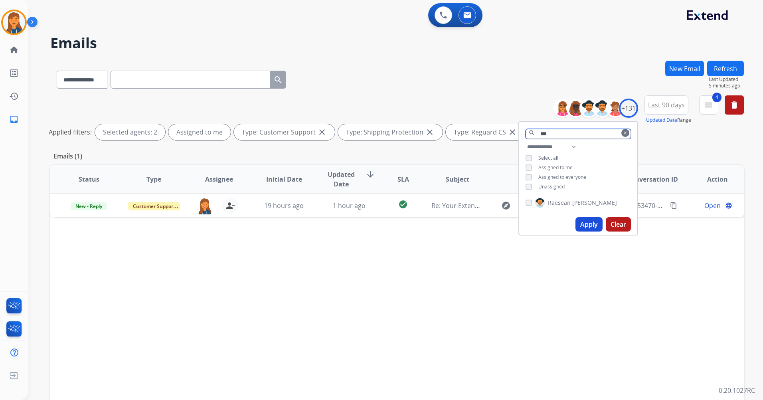
type input "***"
click at [567, 204] on span "Raesean" at bounding box center [559, 203] width 23 height 8
click at [592, 225] on button "Apply" at bounding box center [589, 224] width 27 height 14
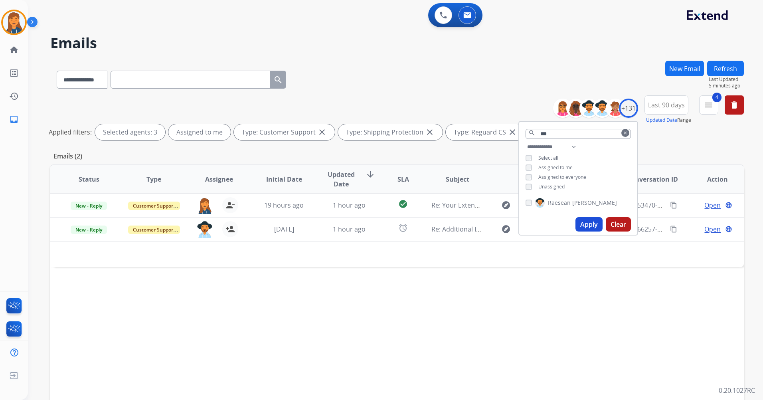
click at [372, 269] on div "Status Type Assignee Initial Date Updated Date arrow_downward SLA Subject Custo…" at bounding box center [397, 297] width 694 height 267
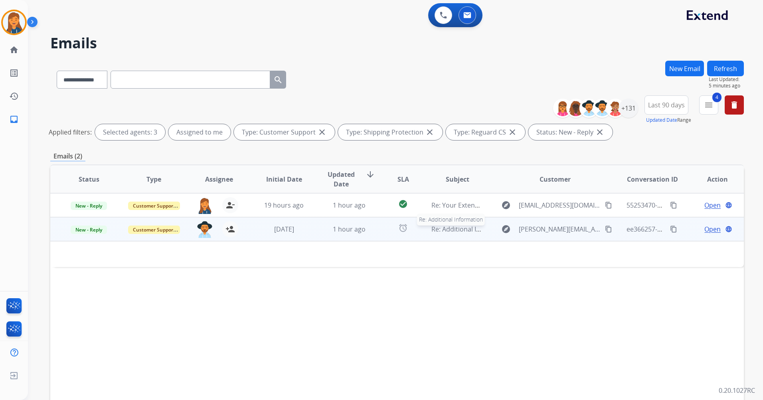
click at [454, 230] on span "Re: Additional Information" at bounding box center [471, 229] width 79 height 9
click at [705, 229] on span "Open" at bounding box center [713, 229] width 16 height 10
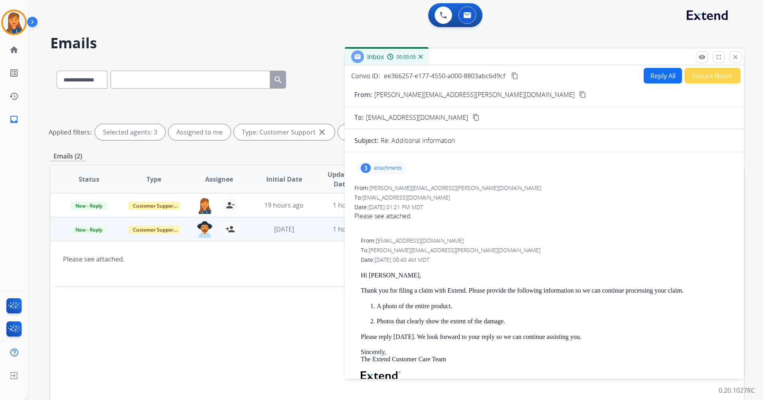
click at [579, 95] on mat-icon "content_copy" at bounding box center [582, 94] width 7 height 7
click at [657, 72] on button "Reply All" at bounding box center [663, 76] width 38 height 16
select select "**********"
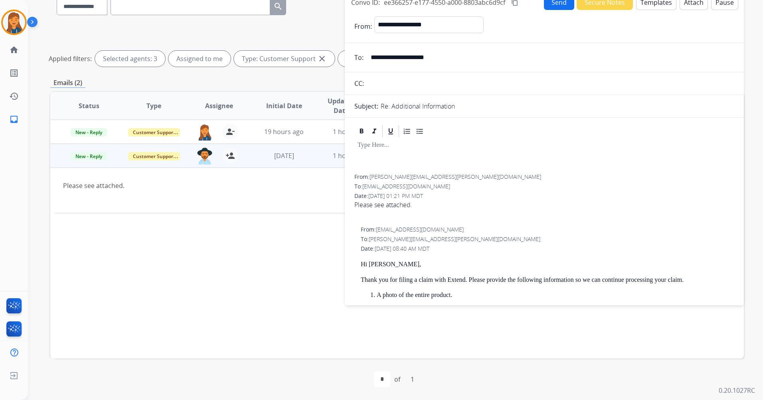
click at [643, 7] on button "Templates" at bounding box center [656, 2] width 40 height 16
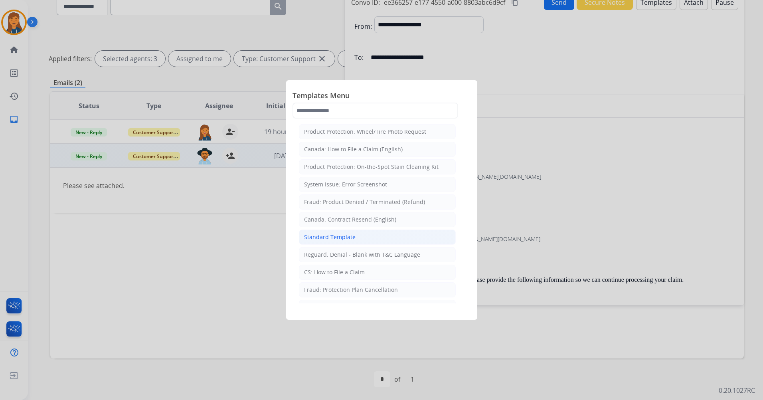
click at [340, 236] on div "Standard Template" at bounding box center [330, 237] width 52 height 8
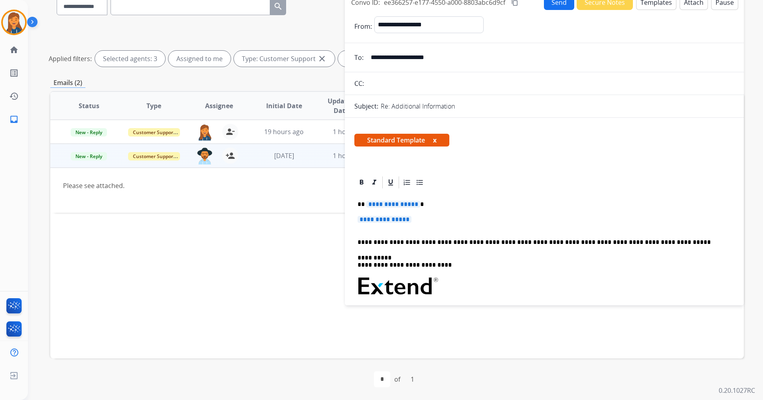
click at [381, 204] on span "**********" at bounding box center [394, 204] width 54 height 7
click at [379, 220] on span "**********" at bounding box center [385, 219] width 54 height 7
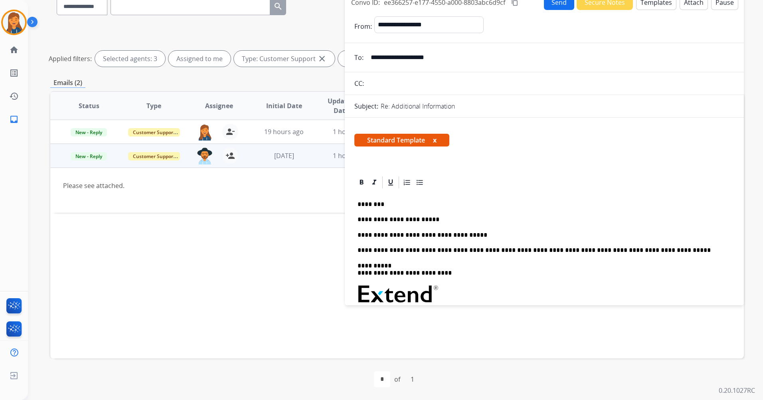
click at [469, 237] on p "**********" at bounding box center [541, 235] width 367 height 7
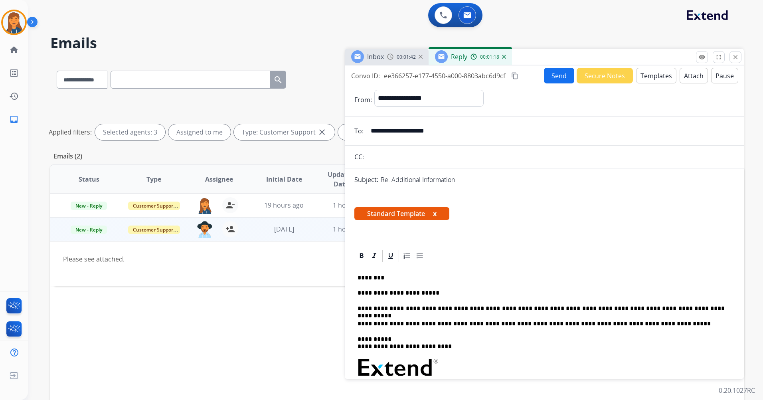
click at [515, 75] on mat-icon "content_copy" at bounding box center [514, 75] width 7 height 7
click at [547, 78] on button "Send" at bounding box center [559, 76] width 30 height 16
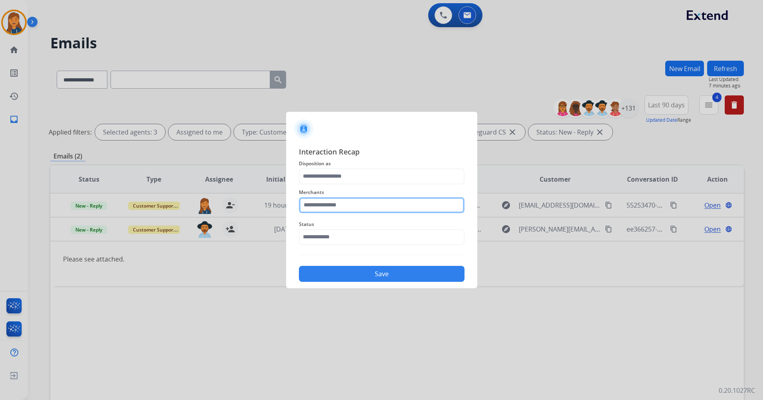
click at [368, 207] on input "text" at bounding box center [382, 205] width 166 height 16
drag, startPoint x: 315, startPoint y: 223, endPoint x: 320, endPoint y: 212, distance: 12.0
click at [316, 223] on li "Voro motors" at bounding box center [384, 227] width 152 height 15
type input "**********"
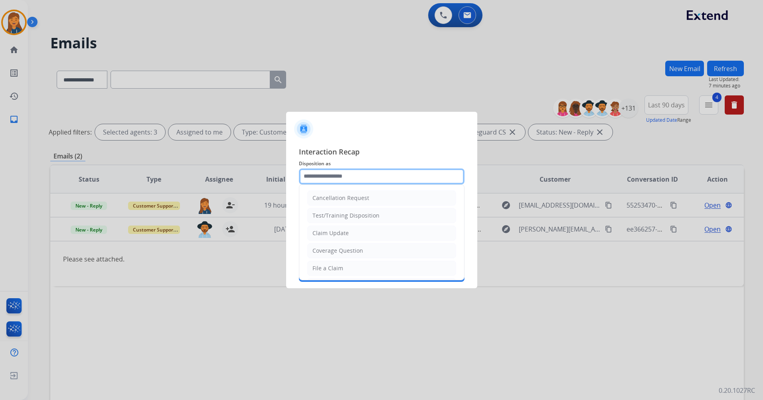
click at [325, 181] on input "text" at bounding box center [382, 176] width 166 height 16
click at [318, 263] on li "File a Claim" at bounding box center [381, 268] width 149 height 15
type input "**********"
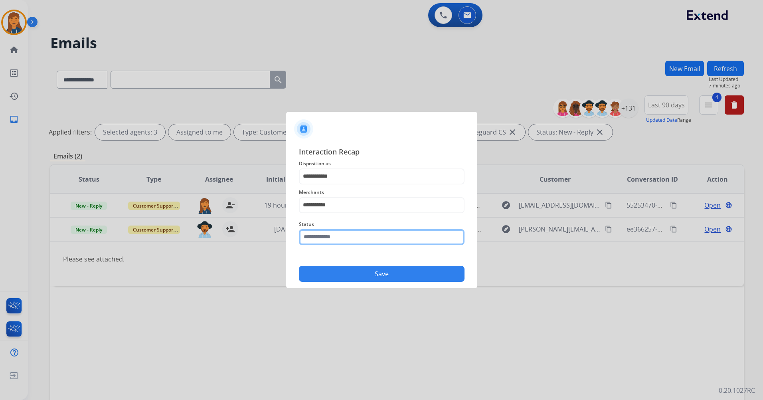
click at [325, 240] on input "text" at bounding box center [382, 237] width 166 height 16
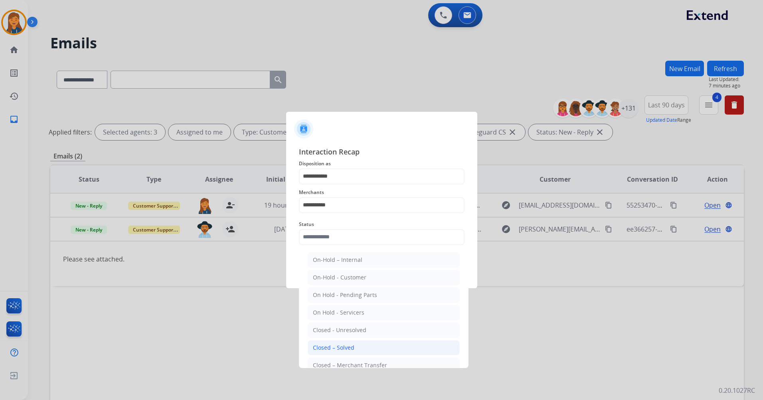
click at [324, 345] on div "Closed – Solved" at bounding box center [334, 348] width 42 height 8
type input "**********"
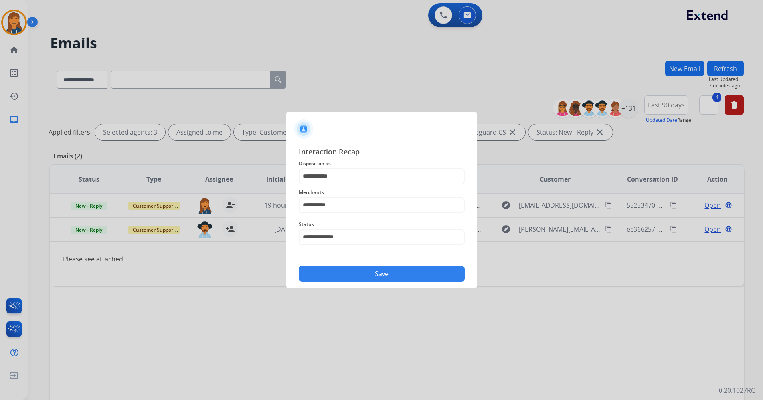
click at [325, 264] on div "Save" at bounding box center [382, 271] width 166 height 21
click at [322, 277] on button "Save" at bounding box center [382, 274] width 166 height 16
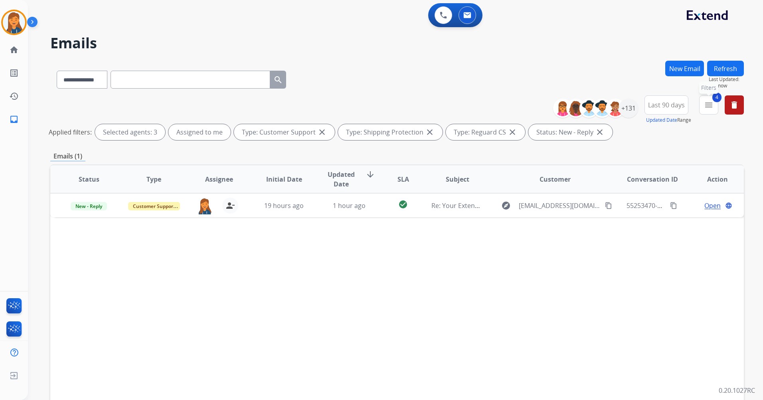
click at [711, 105] on mat-icon "menu" at bounding box center [709, 105] width 10 height 10
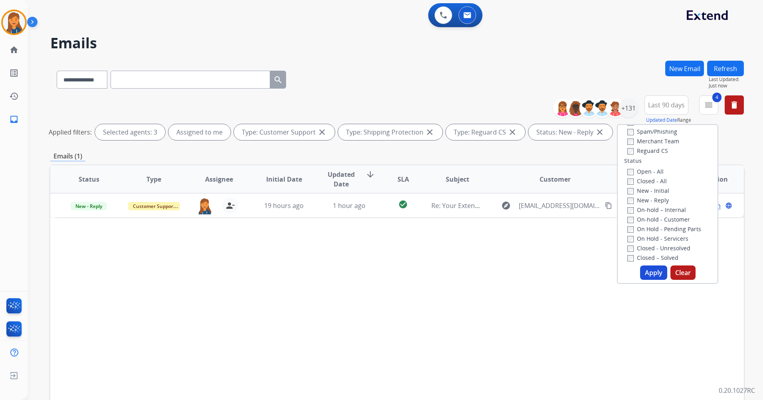
click at [658, 183] on label "Closed - All" at bounding box center [648, 181] width 40 height 8
click at [642, 279] on button "Apply" at bounding box center [653, 272] width 27 height 14
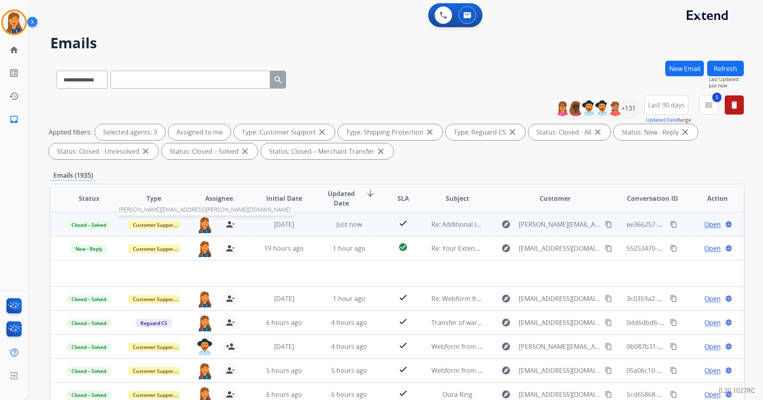
click at [205, 225] on img at bounding box center [205, 224] width 16 height 17
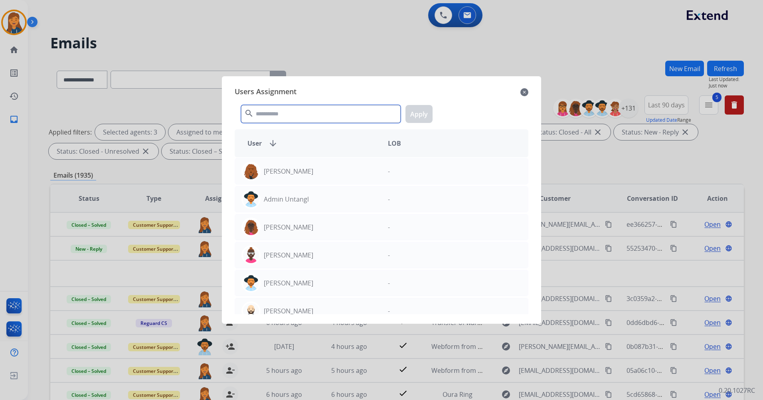
click at [276, 119] on input "text" at bounding box center [321, 114] width 160 height 18
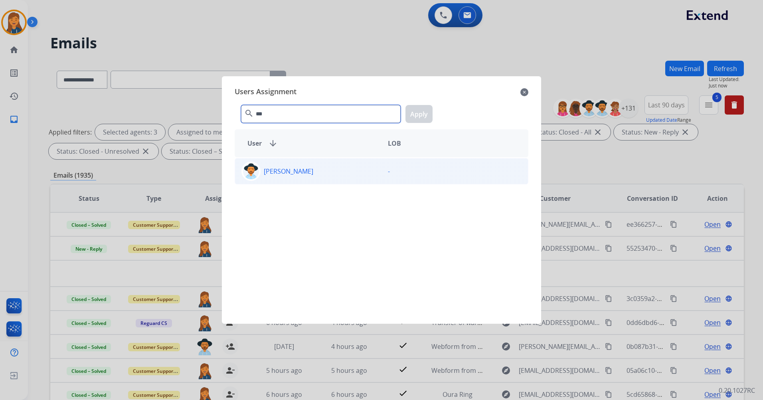
type input "***"
click at [281, 175] on p "[PERSON_NAME]" at bounding box center [289, 171] width 50 height 10
click at [420, 108] on button "Apply" at bounding box center [419, 114] width 27 height 18
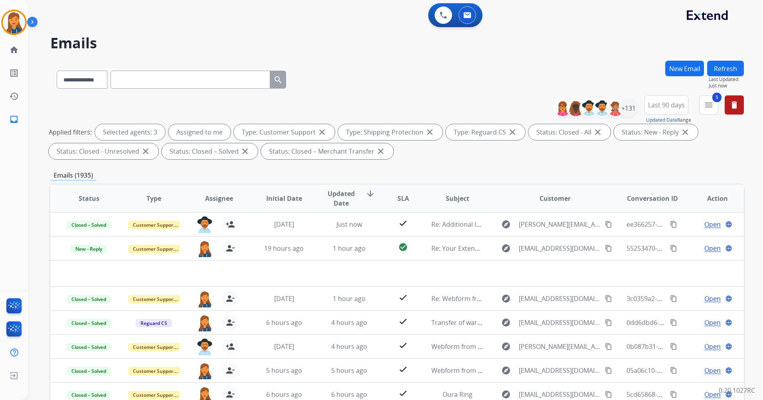
click at [706, 105] on mat-icon "menu" at bounding box center [709, 105] width 10 height 10
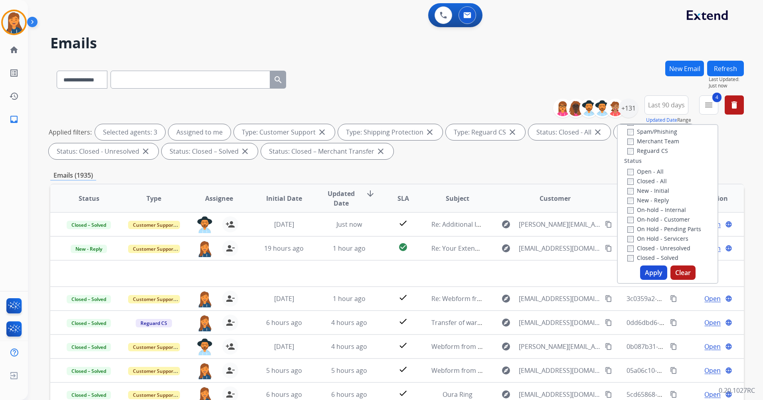
click at [650, 275] on button "Apply" at bounding box center [653, 272] width 27 height 14
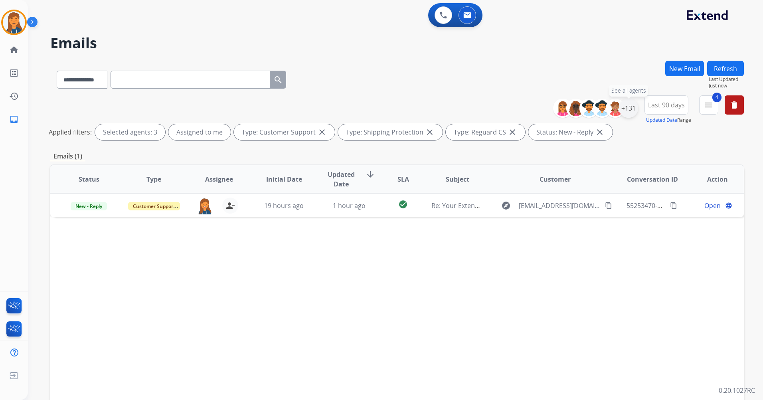
click at [630, 112] on div "+131" at bounding box center [628, 108] width 19 height 19
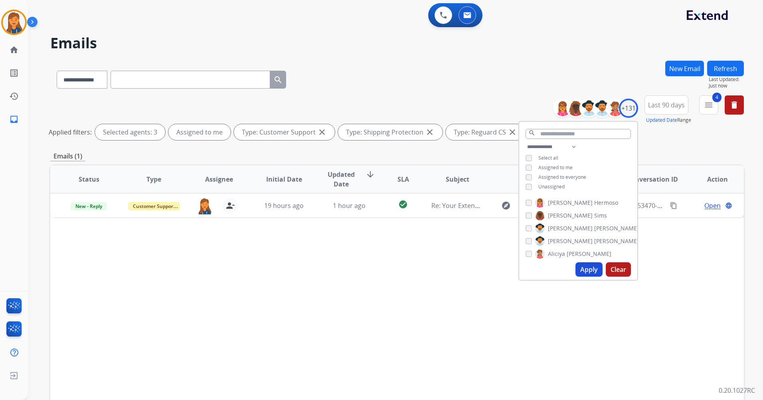
click at [546, 122] on div "search" at bounding box center [578, 132] width 118 height 20
click at [546, 129] on input "text" at bounding box center [578, 134] width 105 height 10
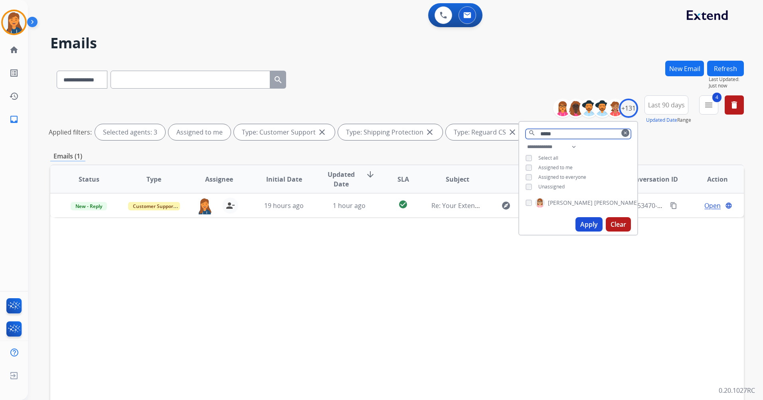
type input "*****"
click at [529, 198] on div "[PERSON_NAME]" at bounding box center [582, 203] width 113 height 10
click at [624, 132] on mat-icon "clear" at bounding box center [625, 133] width 5 height 5
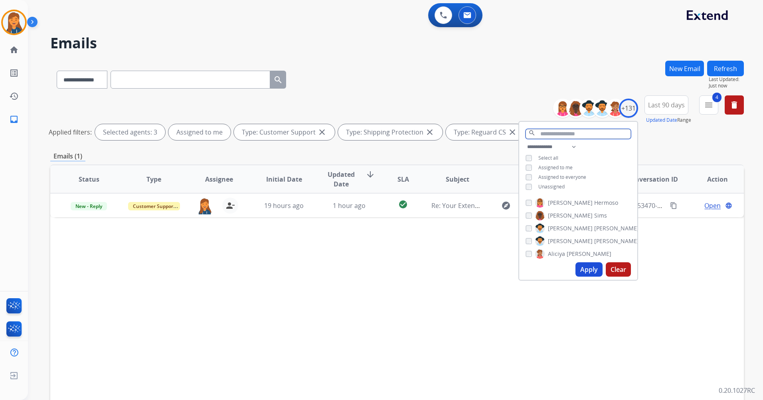
click at [567, 137] on input "text" at bounding box center [578, 134] width 105 height 10
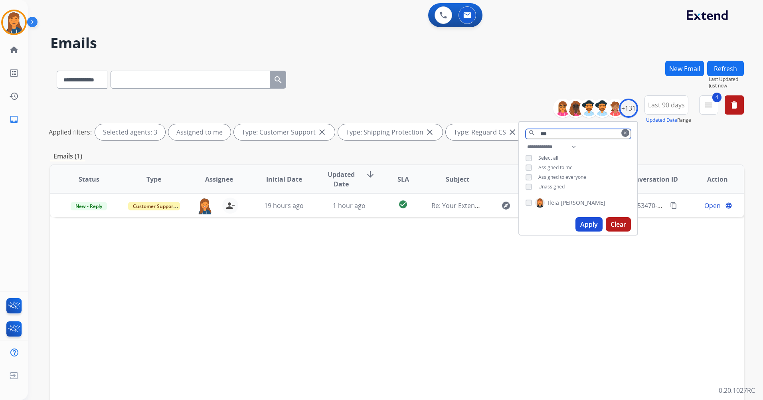
type input "***"
click at [624, 133] on mat-icon "clear" at bounding box center [625, 133] width 5 height 5
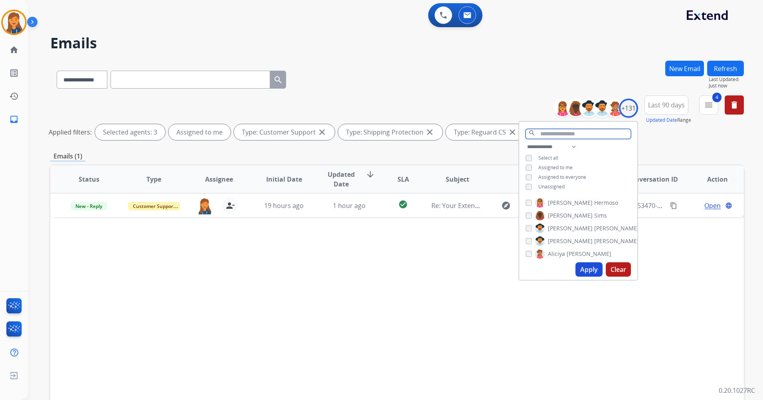
click at [561, 138] on input "text" at bounding box center [578, 134] width 105 height 10
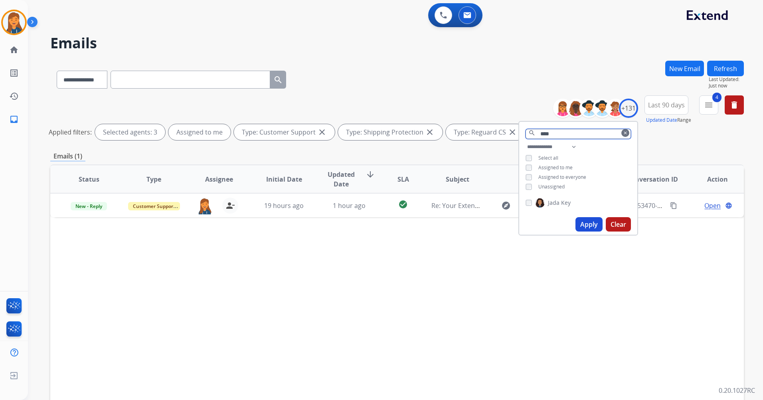
type input "****"
click at [623, 133] on mat-icon "clear" at bounding box center [625, 133] width 5 height 5
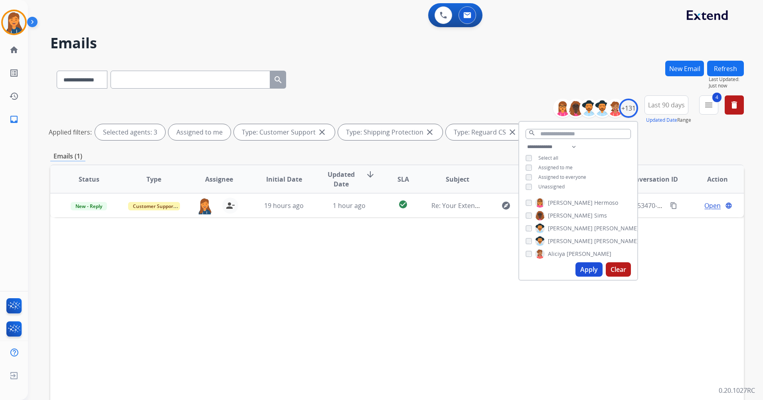
click at [557, 140] on div "search" at bounding box center [578, 132] width 118 height 20
click at [556, 138] on input "text" at bounding box center [578, 134] width 105 height 10
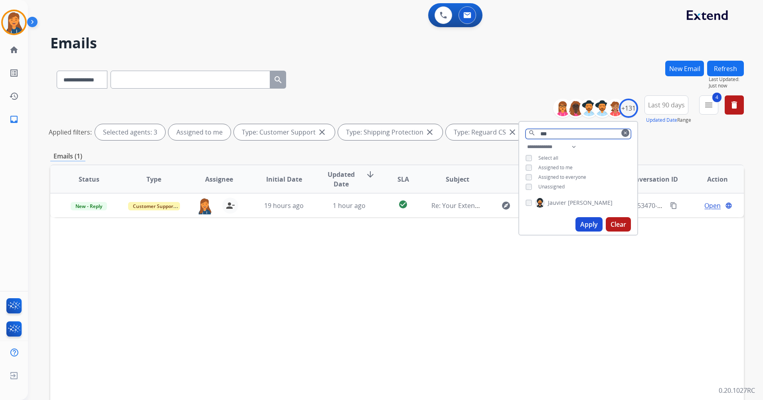
type input "***"
click at [524, 202] on div "[PERSON_NAME]" at bounding box center [578, 204] width 118 height 19
click at [625, 133] on mat-icon "clear" at bounding box center [625, 133] width 5 height 5
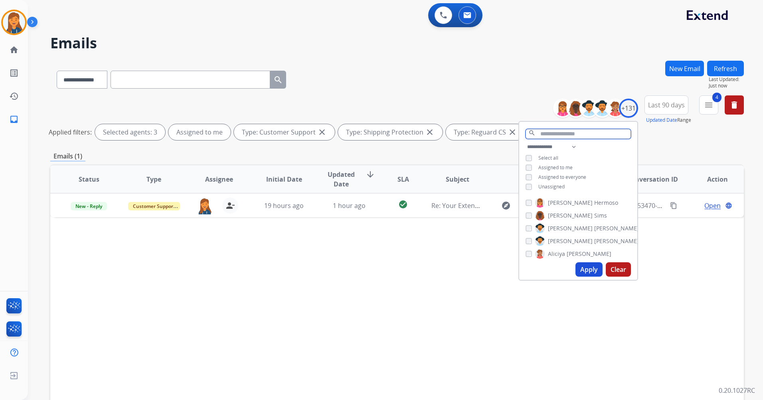
click at [586, 131] on input "text" at bounding box center [578, 134] width 105 height 10
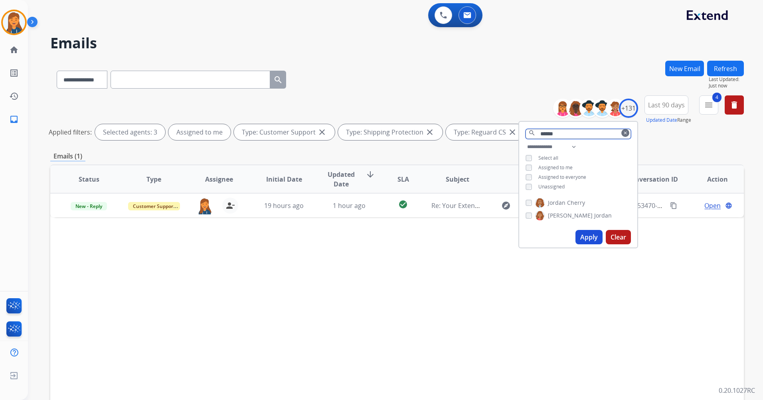
drag, startPoint x: 565, startPoint y: 135, endPoint x: 517, endPoint y: 137, distance: 48.3
click at [517, 137] on div "**********" at bounding box center [397, 119] width 694 height 48
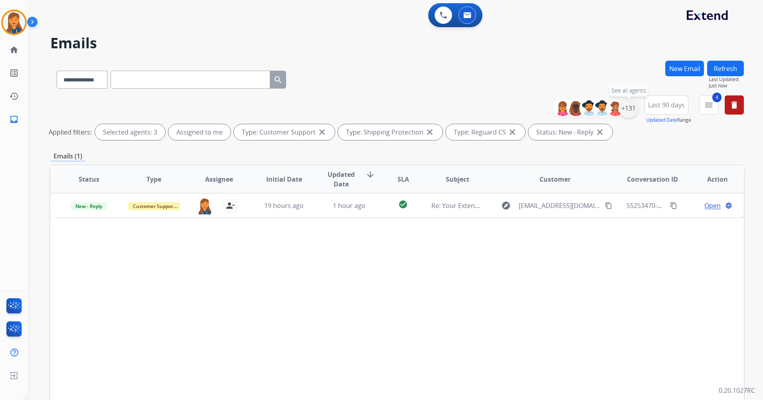
click at [626, 115] on div "+131" at bounding box center [628, 108] width 19 height 19
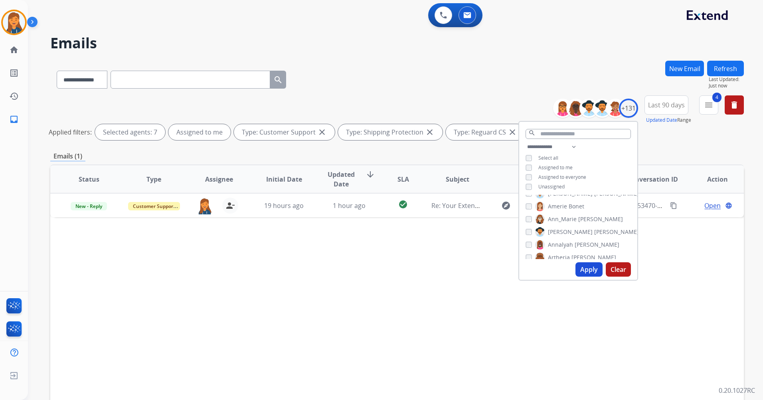
scroll to position [160, 0]
click at [562, 128] on div "search" at bounding box center [578, 132] width 118 height 20
click at [559, 138] on input "text" at bounding box center [578, 134] width 105 height 10
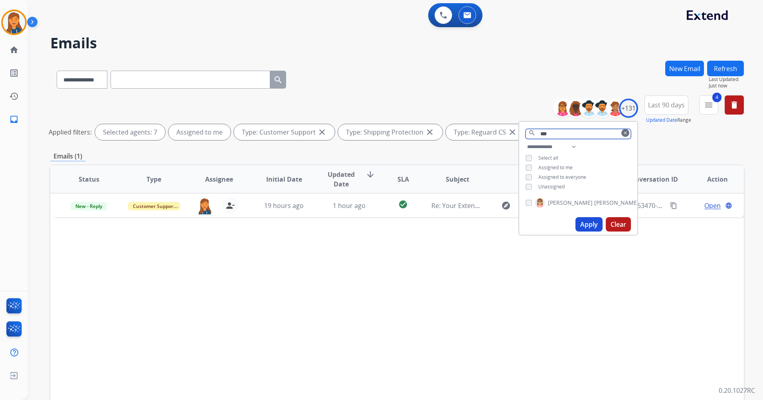
type input "***"
click at [625, 134] on mat-icon "clear" at bounding box center [625, 133] width 5 height 5
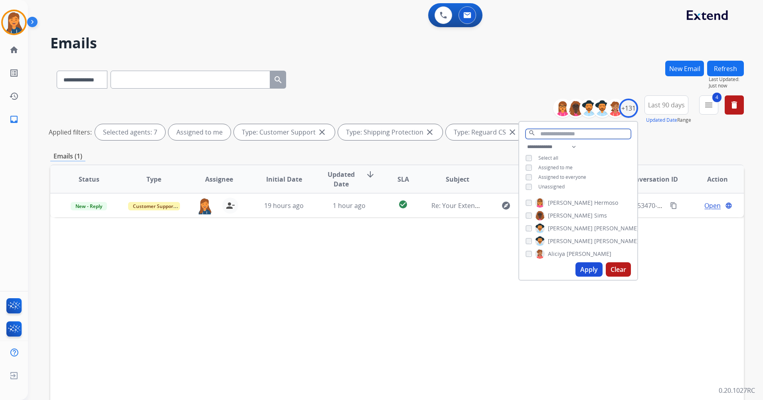
click at [580, 131] on input "text" at bounding box center [578, 134] width 105 height 10
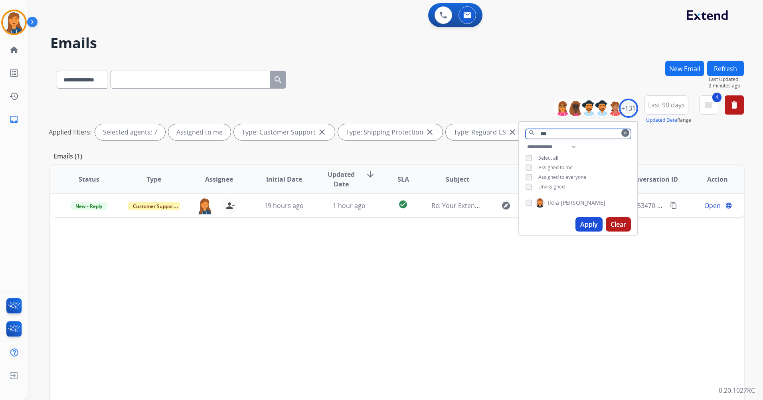
type input "***"
click at [626, 133] on mat-icon "clear" at bounding box center [625, 133] width 5 height 5
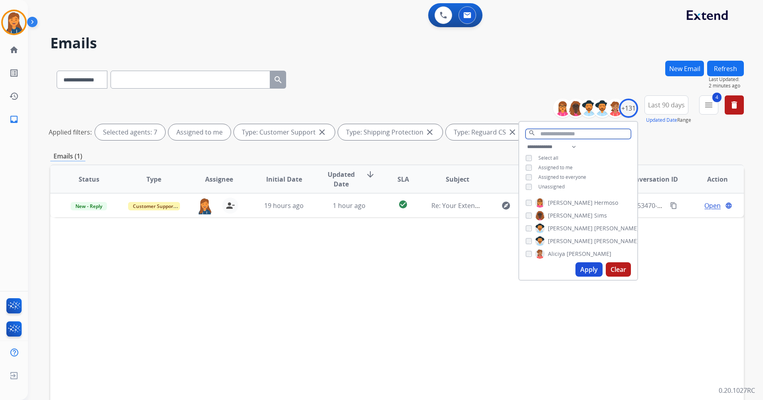
click at [617, 135] on input "text" at bounding box center [578, 134] width 105 height 10
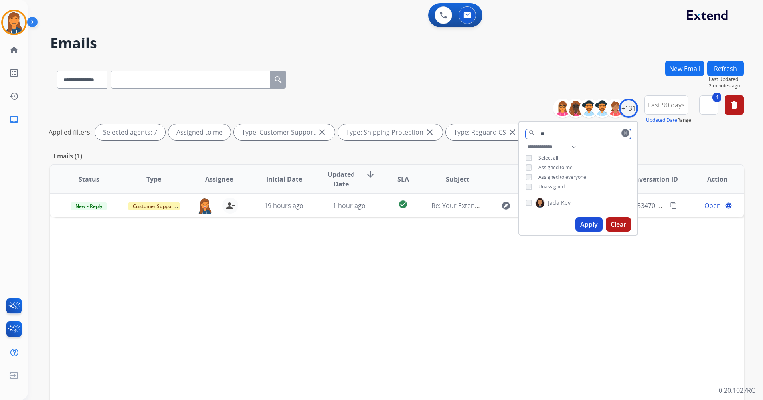
type input "*"
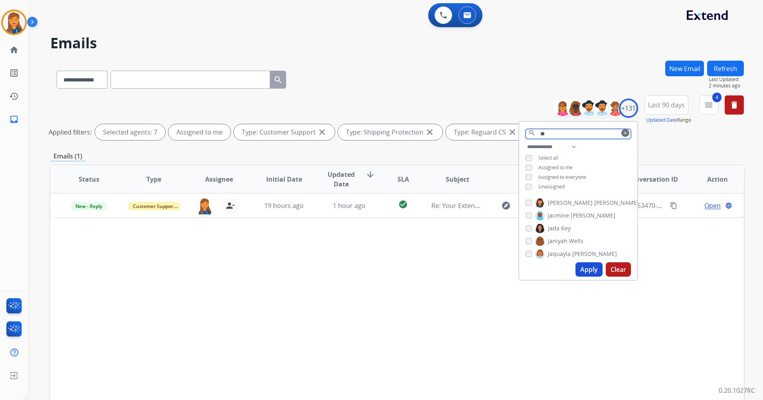
type input "*"
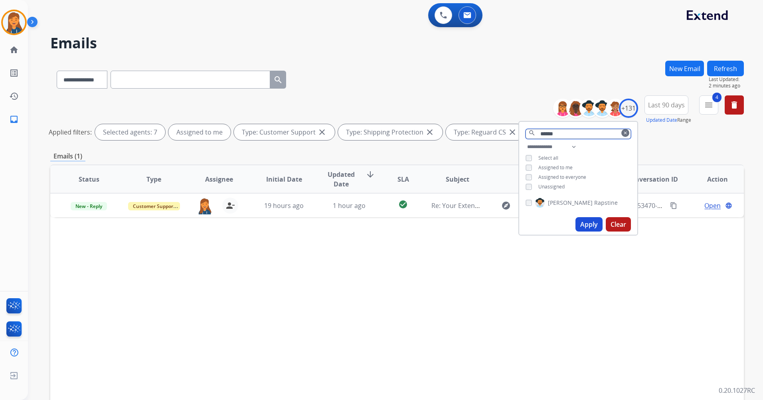
type input "******"
click at [565, 133] on input "******" at bounding box center [578, 134] width 105 height 10
drag, startPoint x: 624, startPoint y: 133, endPoint x: 608, endPoint y: 140, distance: 18.0
click at [624, 133] on mat-icon "clear" at bounding box center [625, 133] width 5 height 5
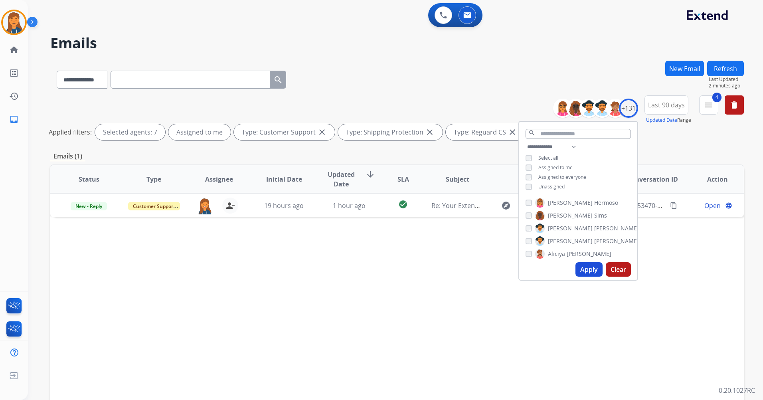
click at [591, 138] on div "search" at bounding box center [578, 132] width 118 height 20
click at [588, 133] on input "text" at bounding box center [578, 134] width 105 height 10
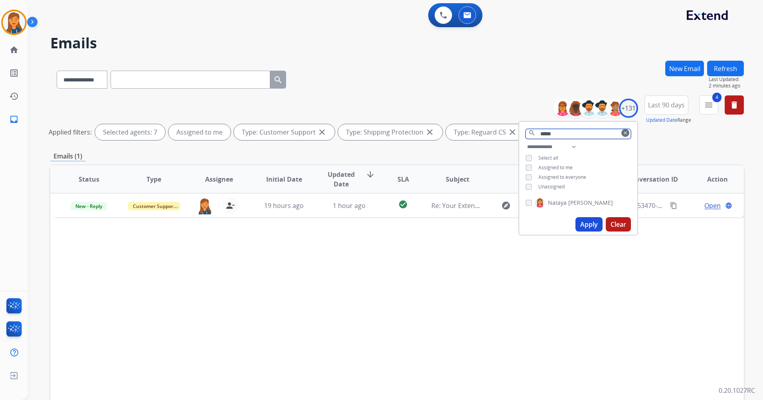
type input "*****"
click at [571, 204] on span "[PERSON_NAME]" at bounding box center [591, 203] width 45 height 8
click at [626, 129] on button "clear" at bounding box center [626, 133] width 8 height 8
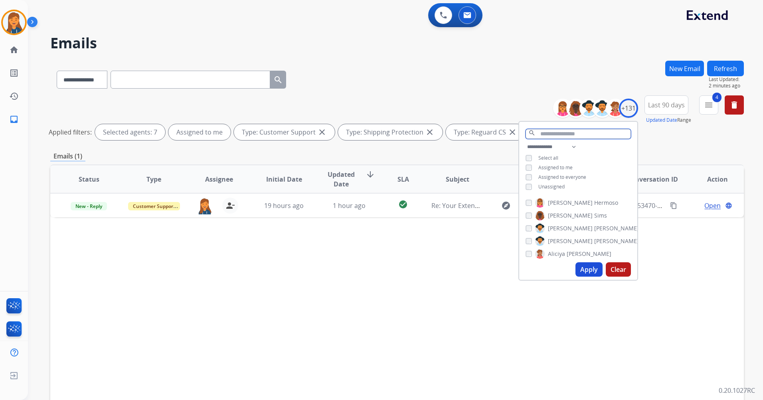
click at [592, 135] on input "text" at bounding box center [578, 134] width 105 height 10
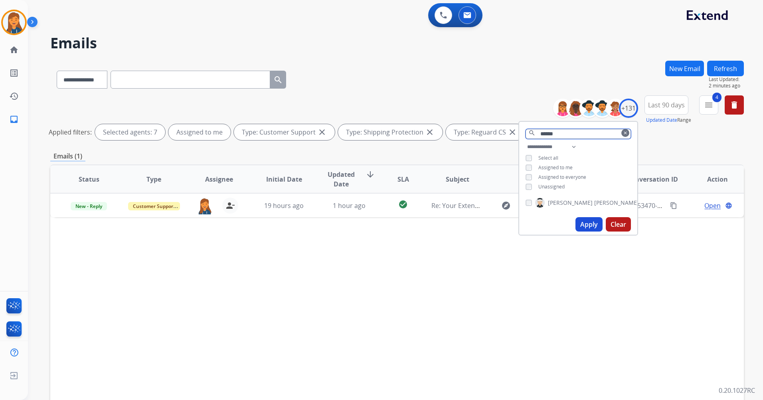
type input "******"
click at [567, 201] on span "[PERSON_NAME]" at bounding box center [570, 203] width 45 height 8
click at [623, 131] on mat-icon "clear" at bounding box center [625, 133] width 5 height 5
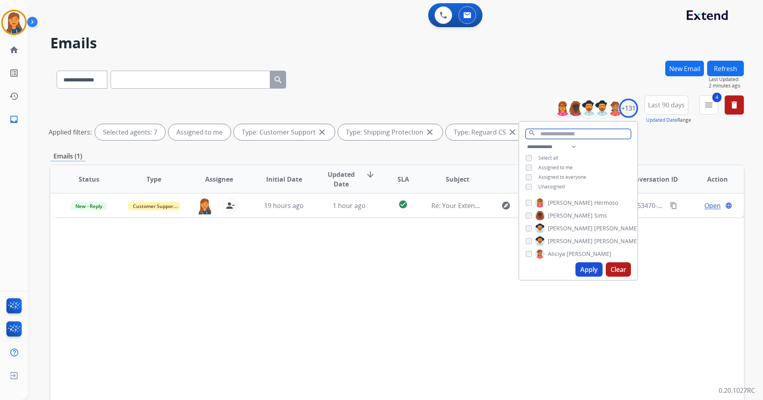
click at [562, 132] on input "text" at bounding box center [578, 134] width 105 height 10
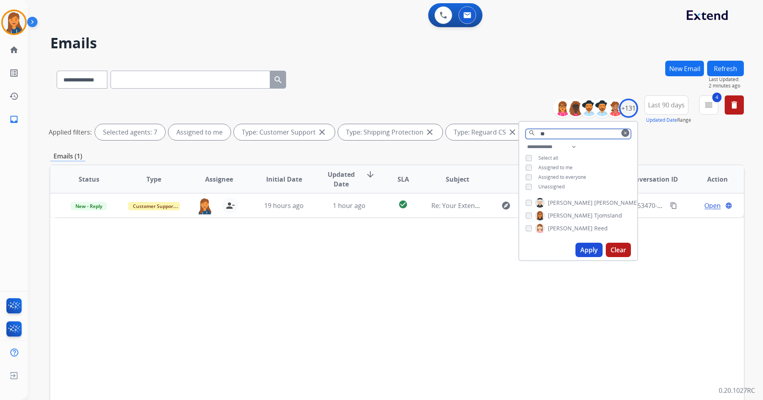
type input "*"
type input "***"
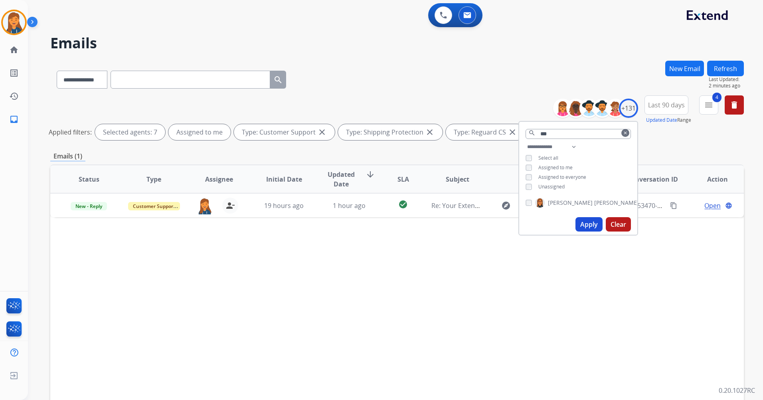
click at [625, 133] on mat-icon "clear" at bounding box center [625, 133] width 5 height 5
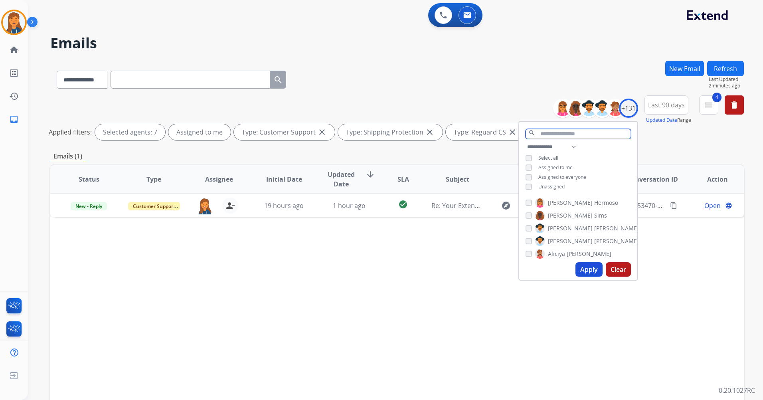
click at [571, 133] on input "text" at bounding box center [578, 134] width 105 height 10
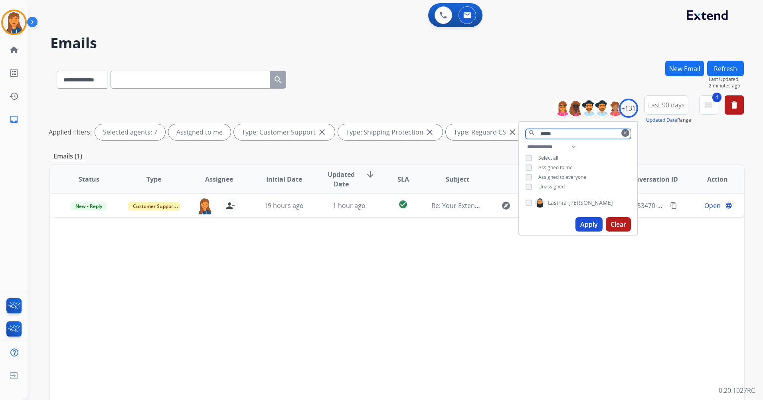
type input "*****"
click at [566, 200] on label "[PERSON_NAME]" at bounding box center [574, 203] width 78 height 10
click at [622, 131] on button "clear" at bounding box center [626, 133] width 8 height 8
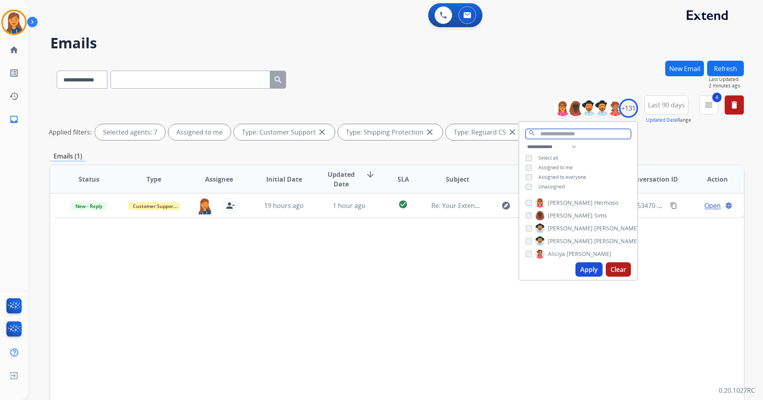
click at [618, 131] on input "text" at bounding box center [578, 134] width 105 height 10
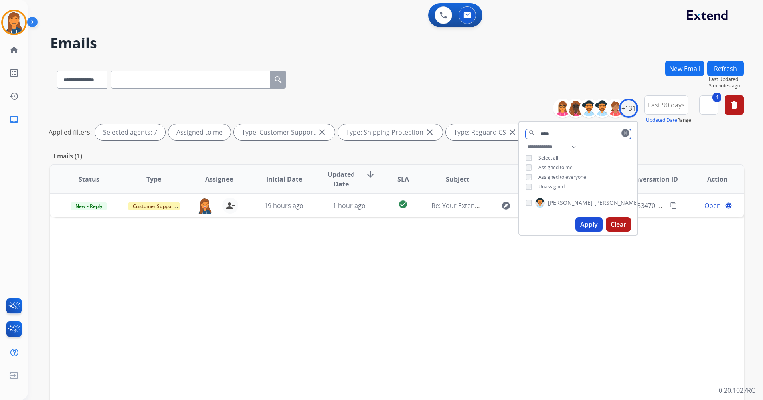
type input "****"
click at [623, 133] on mat-icon "clear" at bounding box center [625, 133] width 5 height 5
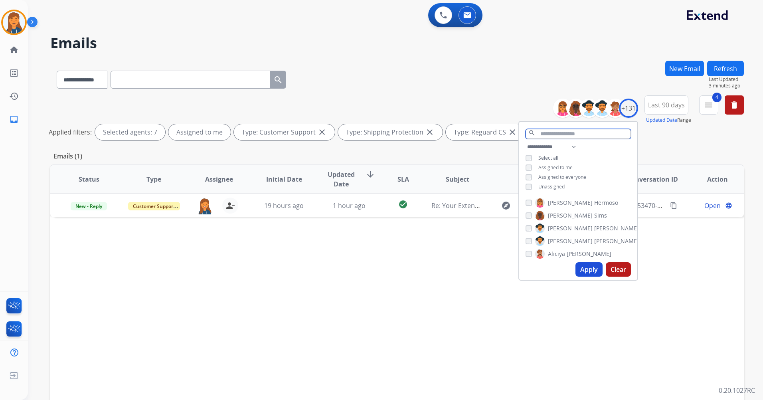
click at [585, 131] on input "text" at bounding box center [578, 134] width 105 height 10
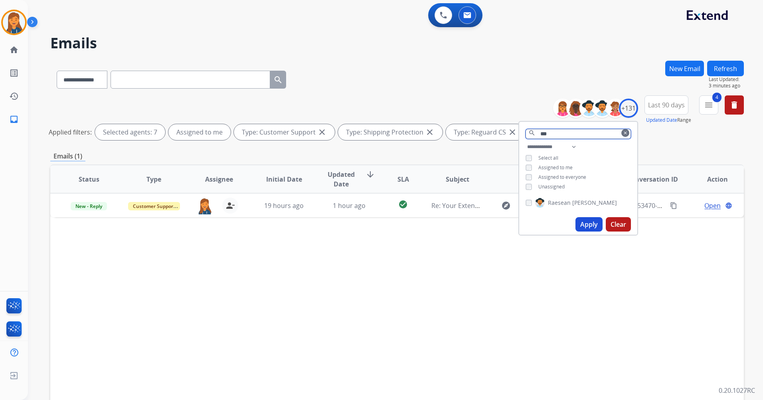
type input "***"
click at [589, 219] on button "Apply" at bounding box center [589, 224] width 27 height 14
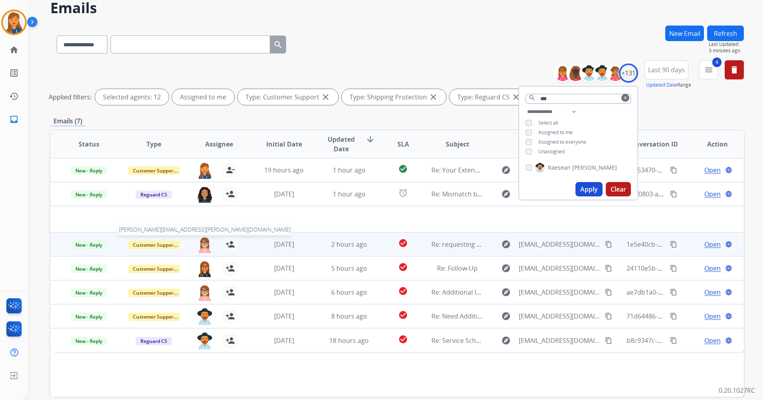
scroll to position [40, 0]
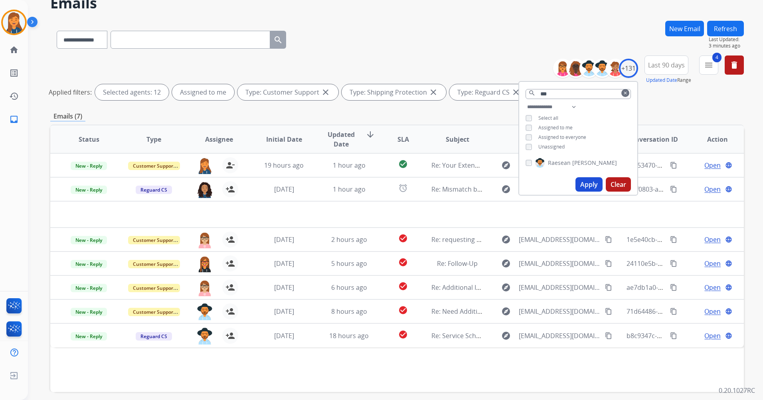
click at [286, 51] on div "**********" at bounding box center [171, 38] width 242 height 28
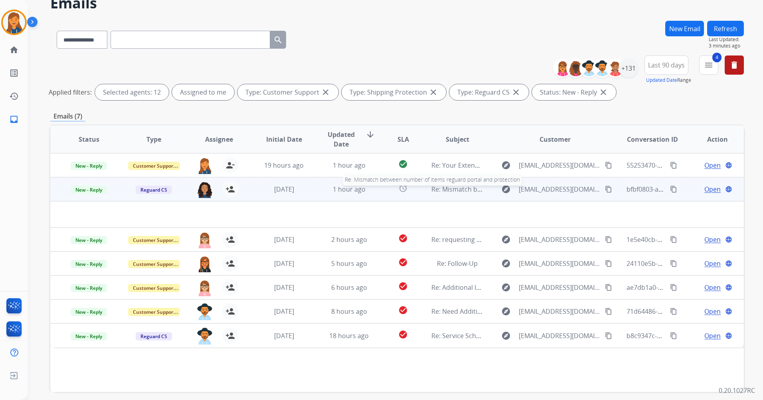
click at [466, 190] on span "Re: Mismatch between number of items reguard portal and protection" at bounding box center [538, 189] width 212 height 9
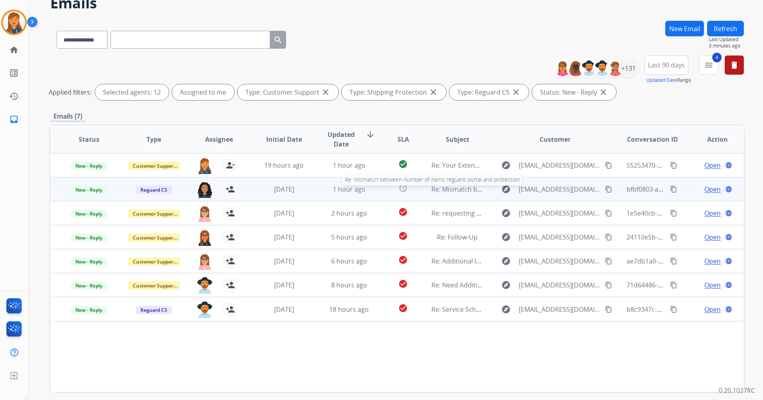
click at [466, 190] on span "Re: Mismatch between number of items reguard portal and protection" at bounding box center [538, 189] width 212 height 9
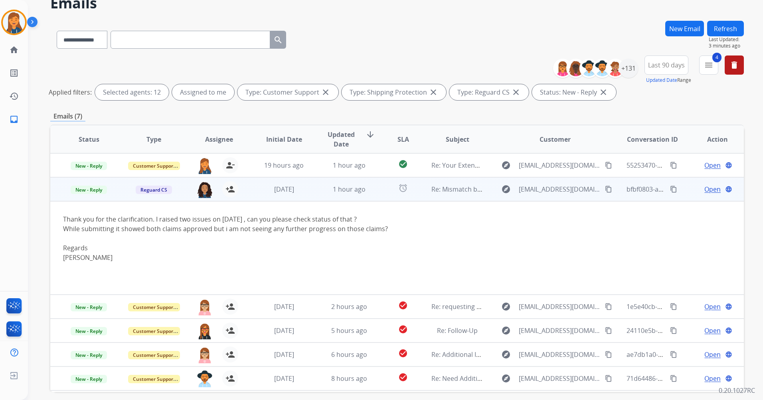
scroll to position [22, 0]
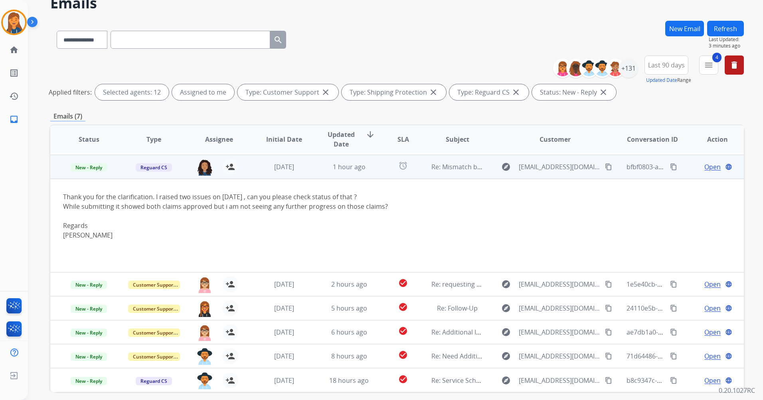
click at [605, 167] on mat-icon "content_copy" at bounding box center [608, 166] width 7 height 7
click at [703, 172] on td "Open language" at bounding box center [711, 167] width 65 height 24
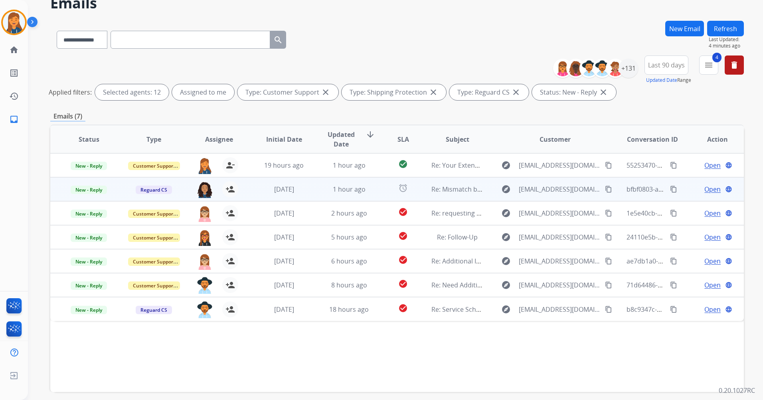
click at [708, 192] on span "Open" at bounding box center [713, 189] width 16 height 10
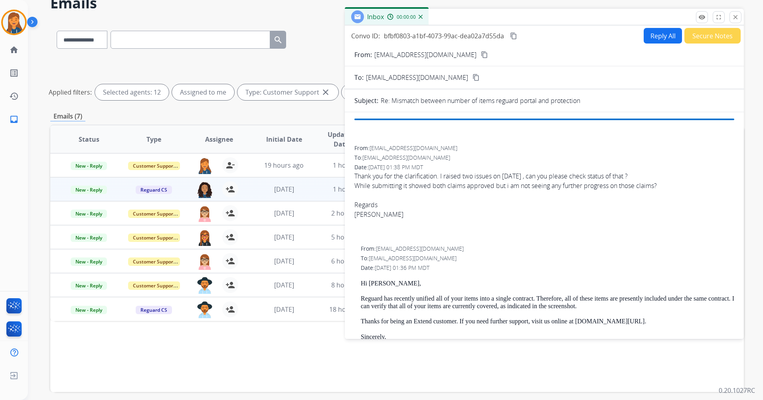
click at [659, 42] on button "Reply All" at bounding box center [663, 36] width 38 height 16
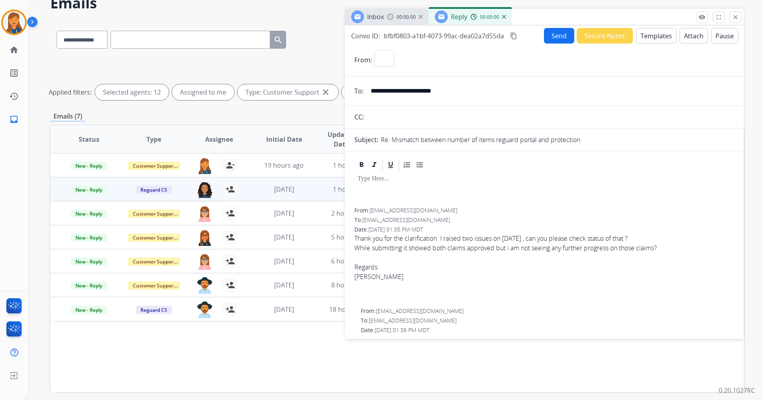
select select "**********"
click at [659, 40] on button "Templates" at bounding box center [656, 36] width 40 height 16
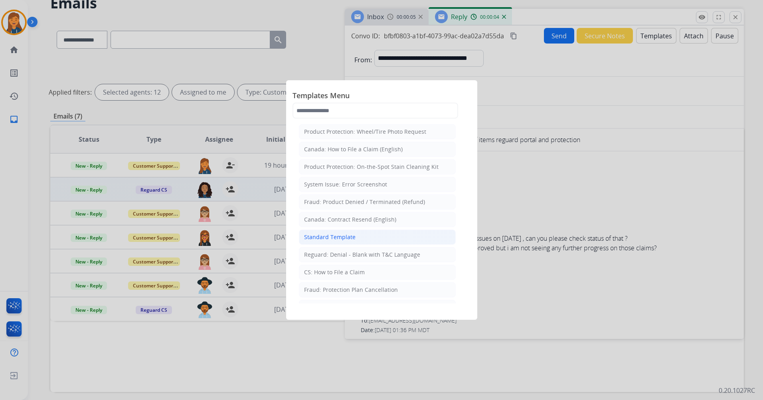
click at [372, 236] on li "Standard Template" at bounding box center [377, 237] width 157 height 15
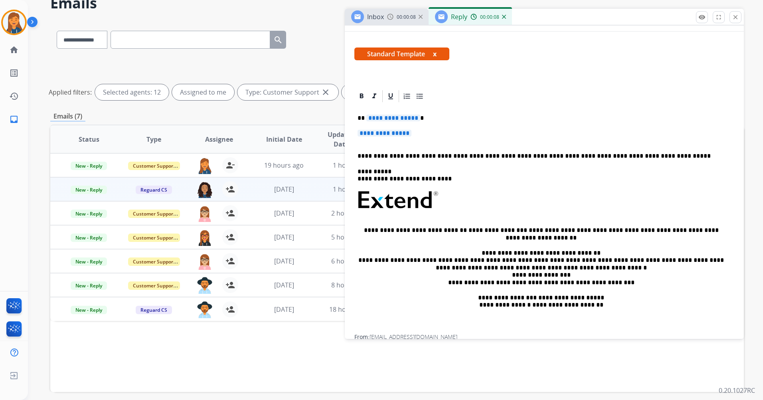
scroll to position [319, 0]
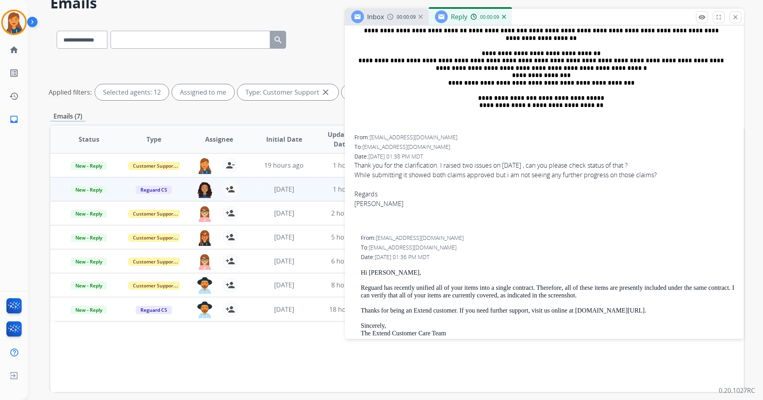
click at [380, 269] on p "Hi [PERSON_NAME]," at bounding box center [548, 272] width 374 height 7
copy p "[PERSON_NAME]"
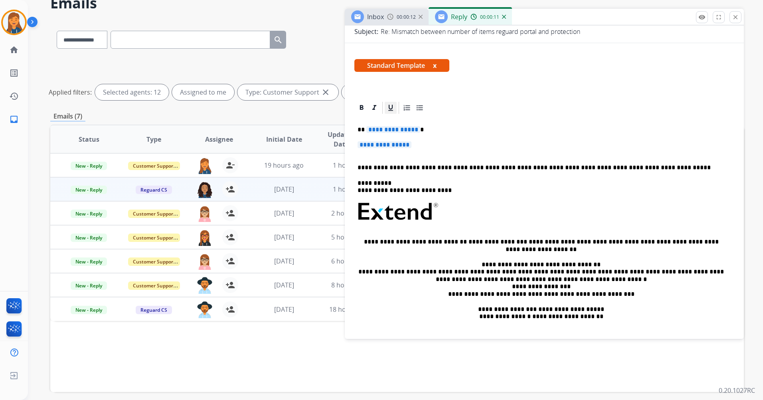
scroll to position [80, 0]
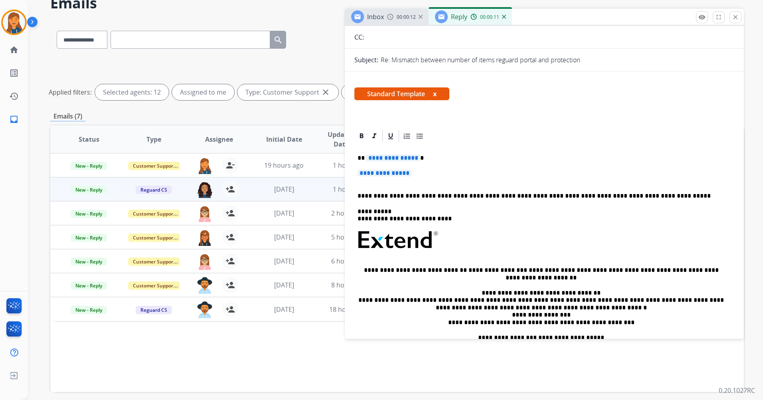
click at [390, 164] on div "**********" at bounding box center [545, 258] width 380 height 231
click at [386, 159] on span "**********" at bounding box center [394, 158] width 54 height 7
click at [388, 173] on span "**********" at bounding box center [385, 173] width 54 height 7
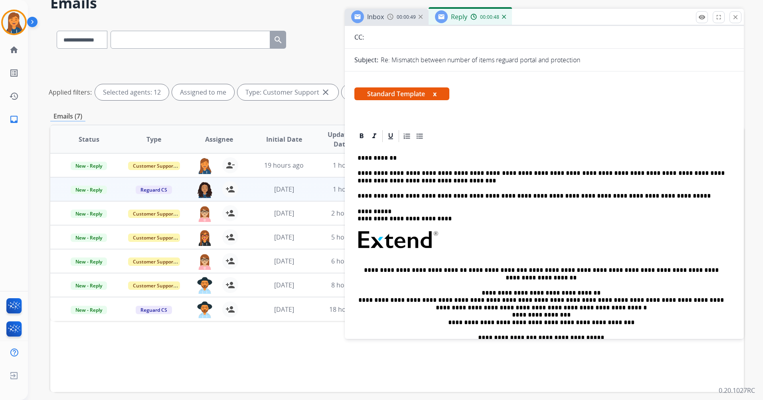
scroll to position [0, 0]
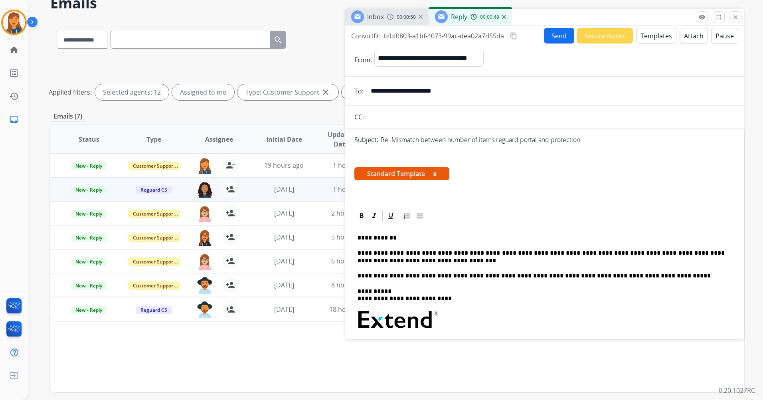
click at [550, 39] on button "Send" at bounding box center [559, 36] width 30 height 16
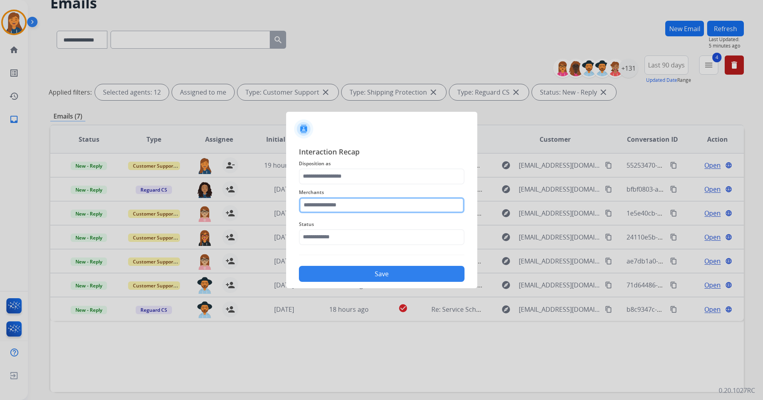
drag, startPoint x: 365, startPoint y: 200, endPoint x: 362, endPoint y: 204, distance: 4.6
click at [364, 200] on input "text" at bounding box center [382, 205] width 166 height 16
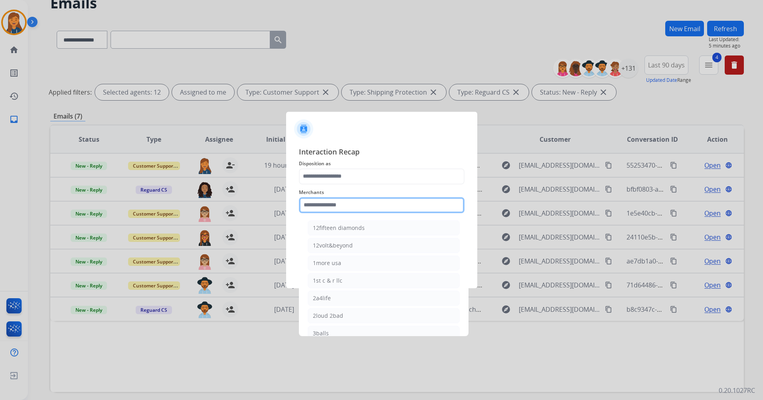
click at [358, 208] on input "text" at bounding box center [382, 205] width 166 height 16
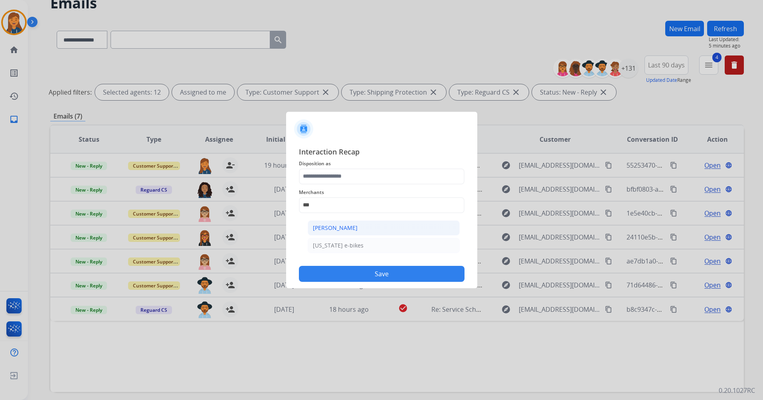
click at [334, 227] on div "[PERSON_NAME]" at bounding box center [335, 228] width 45 height 8
type input "**********"
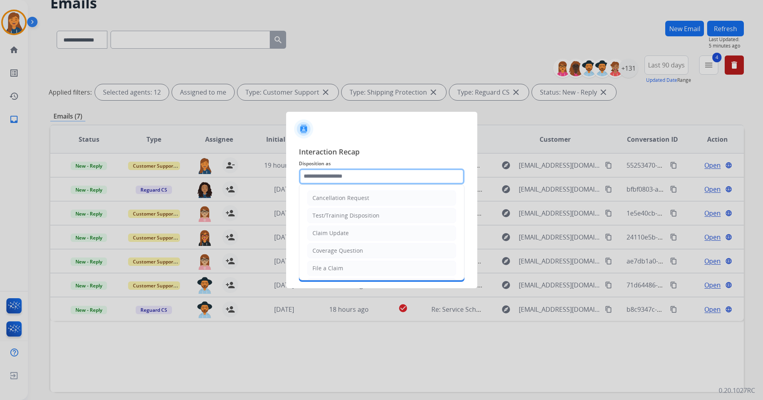
click at [332, 172] on input "text" at bounding box center [382, 176] width 166 height 16
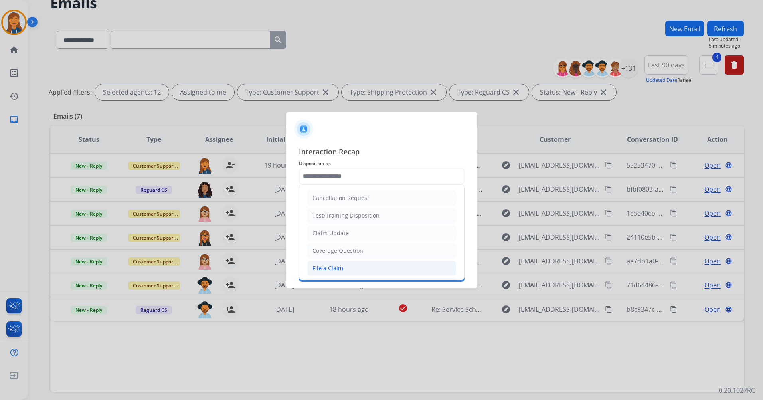
click at [320, 266] on div "File a Claim" at bounding box center [328, 268] width 31 height 8
type input "**********"
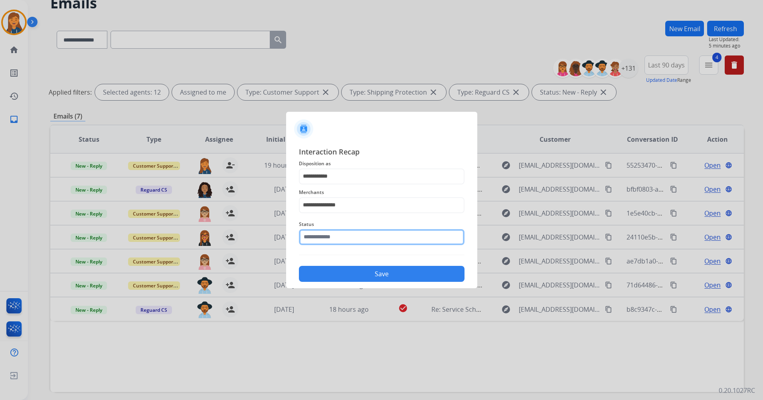
click at [315, 245] on input "text" at bounding box center [382, 237] width 166 height 16
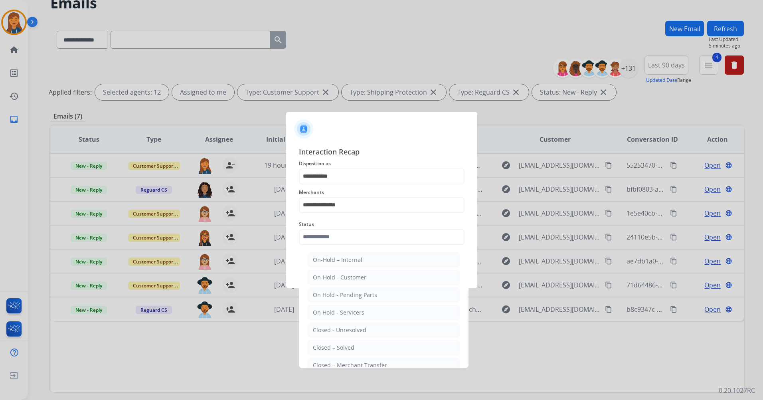
click at [317, 349] on div "Closed – Solved" at bounding box center [334, 348] width 42 height 8
type input "**********"
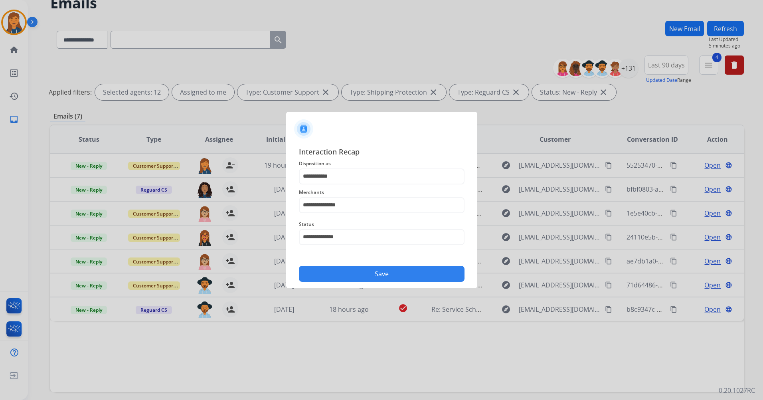
click at [338, 271] on button "Save" at bounding box center [382, 274] width 166 height 16
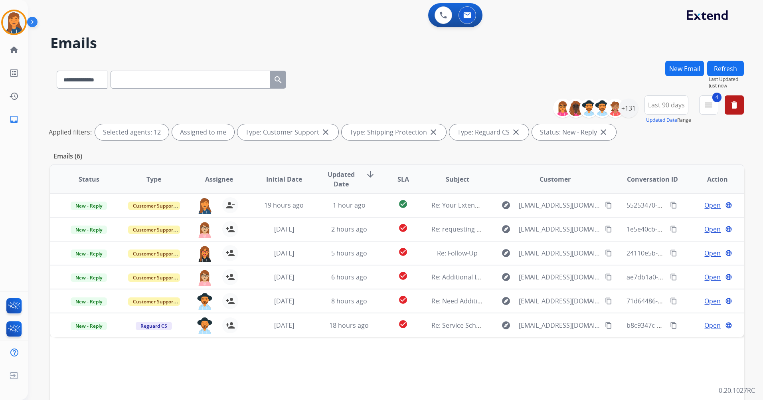
click at [709, 102] on mat-icon "menu" at bounding box center [709, 105] width 10 height 10
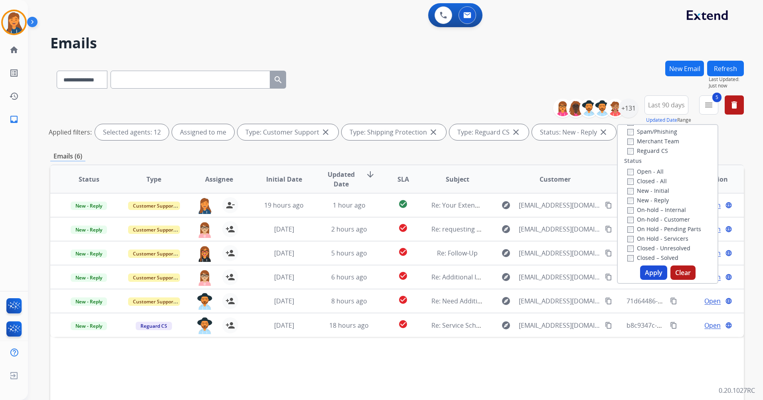
click at [648, 268] on button "Apply" at bounding box center [653, 272] width 27 height 14
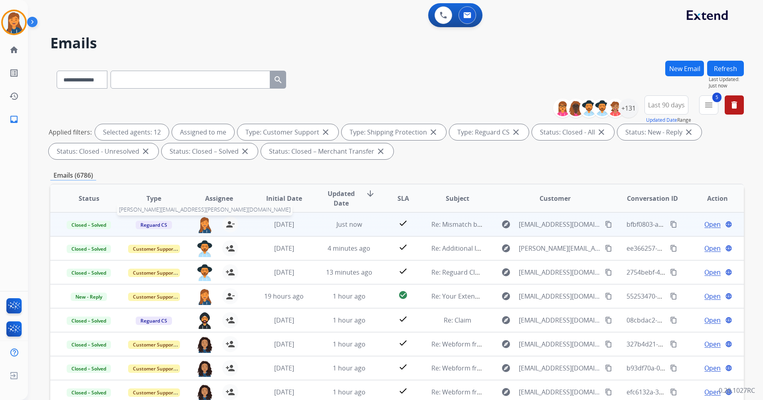
click at [207, 225] on img at bounding box center [205, 224] width 16 height 17
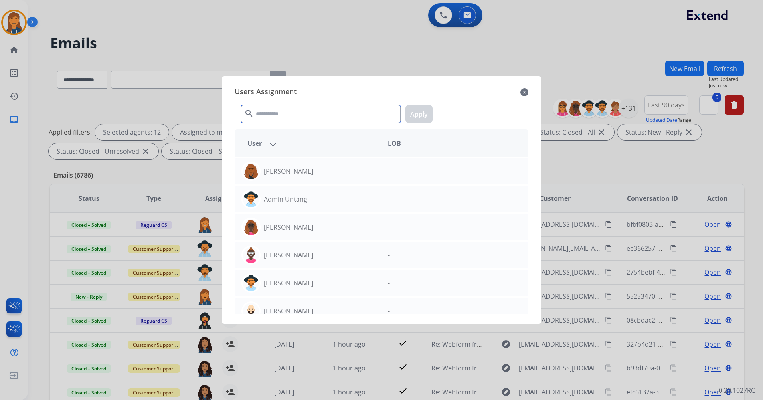
click at [275, 109] on input "text" at bounding box center [321, 114] width 160 height 18
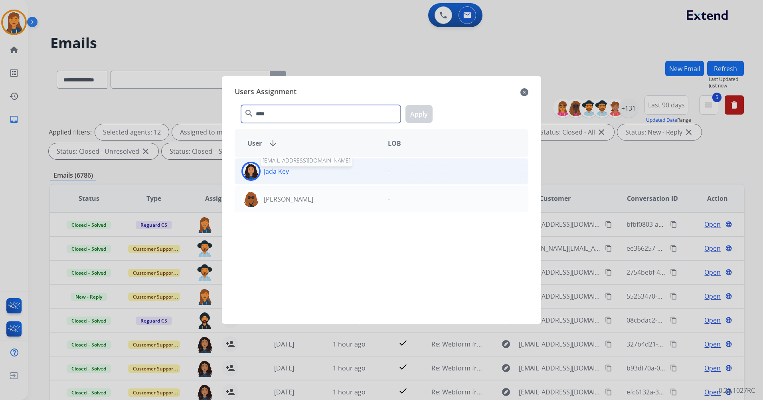
type input "****"
click at [285, 175] on p "Jada Key" at bounding box center [276, 171] width 25 height 10
click at [416, 113] on button "Apply" at bounding box center [419, 114] width 27 height 18
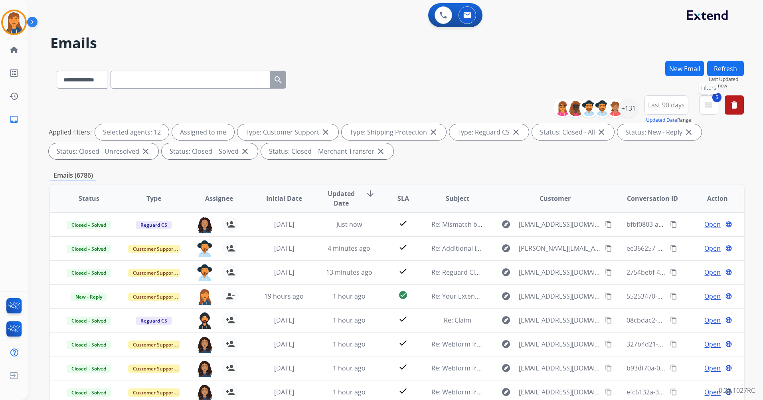
click at [712, 107] on mat-icon "menu" at bounding box center [709, 105] width 10 height 10
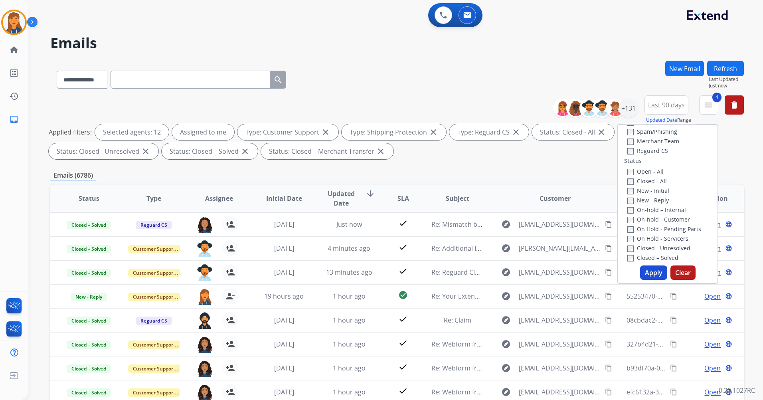
click at [652, 274] on button "Apply" at bounding box center [653, 272] width 27 height 14
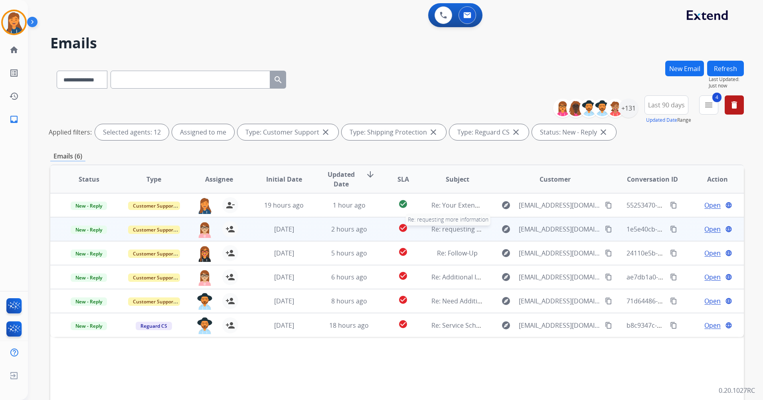
click at [452, 228] on span "Re: requesting more information" at bounding box center [481, 229] width 99 height 9
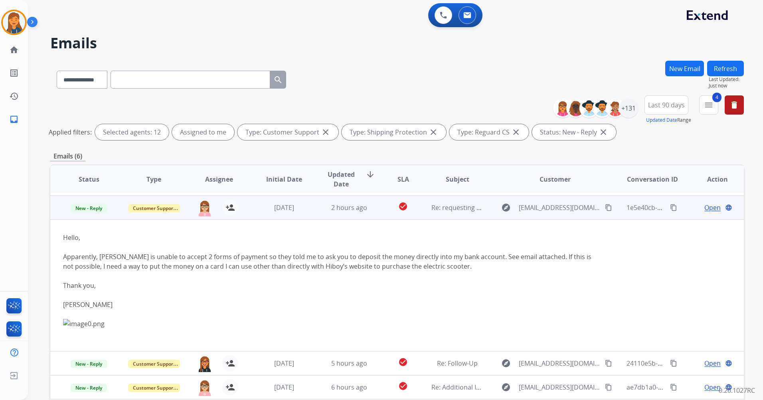
scroll to position [24, 0]
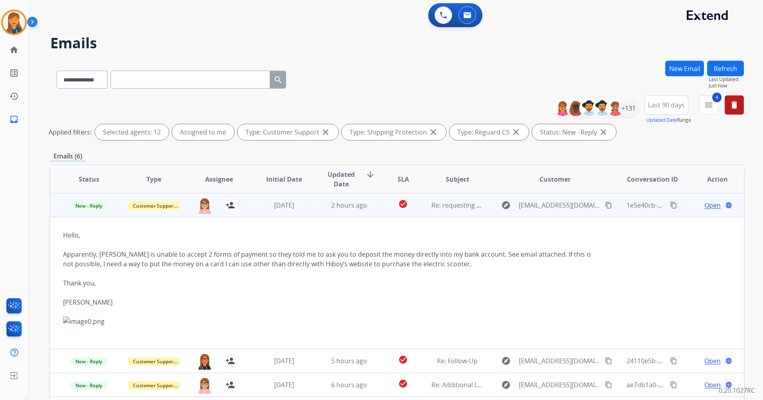
click at [706, 204] on span "Open" at bounding box center [713, 205] width 16 height 10
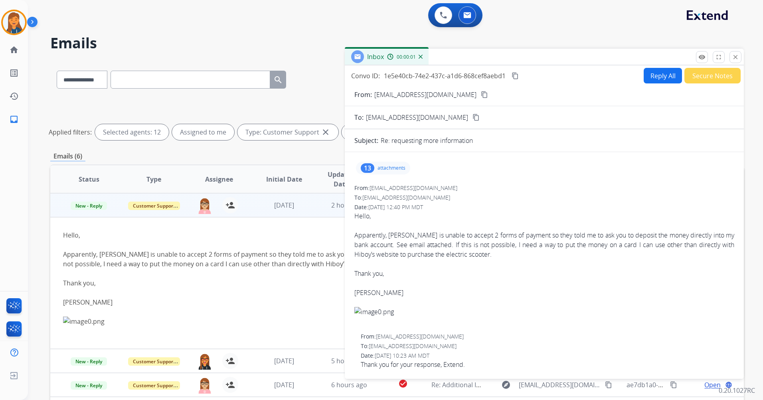
click at [376, 170] on div "13 attachments" at bounding box center [383, 168] width 54 height 13
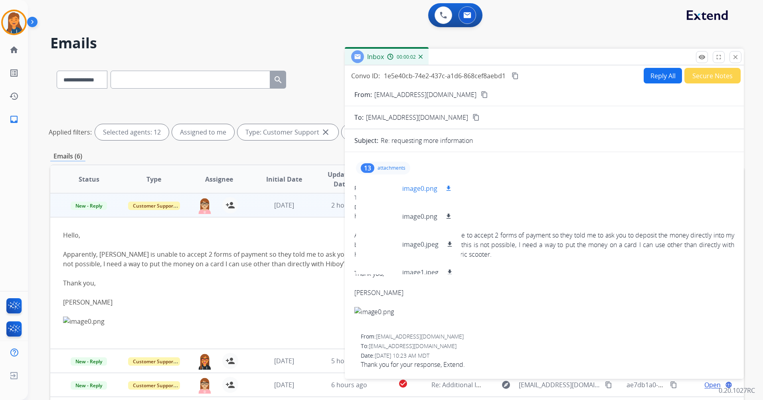
click at [380, 190] on div at bounding box center [383, 188] width 40 height 28
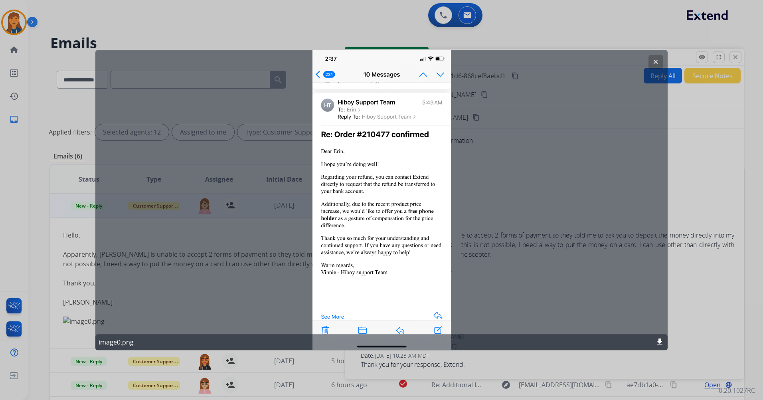
click at [656, 61] on mat-icon "clear" at bounding box center [655, 61] width 7 height 7
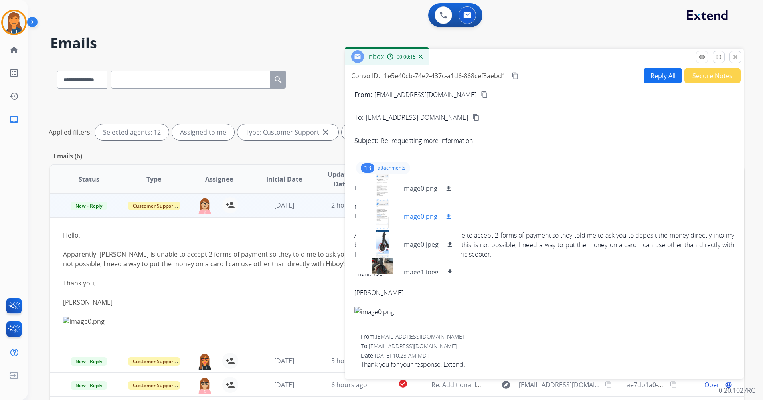
click at [375, 216] on div at bounding box center [383, 216] width 40 height 28
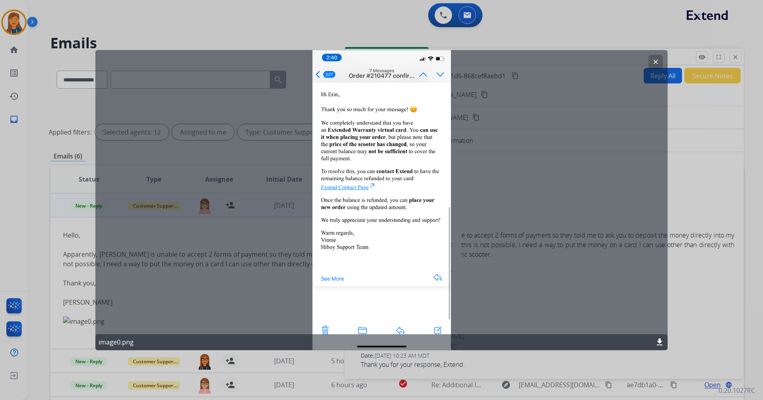
click at [655, 63] on mat-icon "clear" at bounding box center [655, 61] width 7 height 7
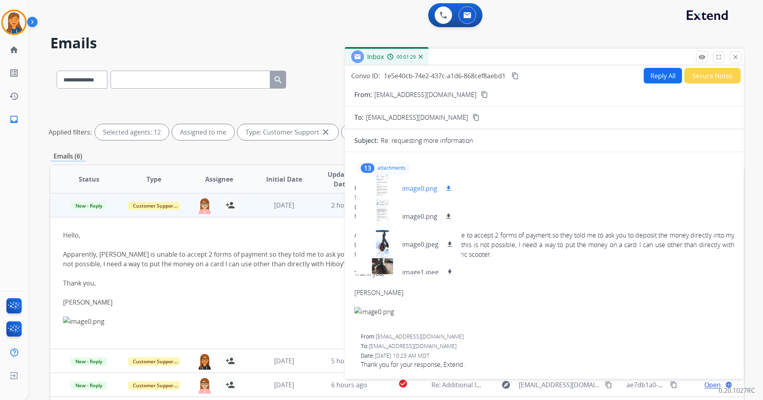
click at [382, 182] on div at bounding box center [383, 188] width 40 height 28
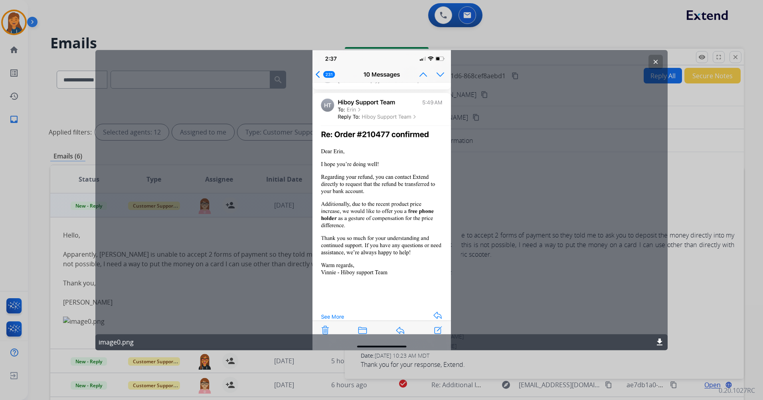
click at [656, 62] on mat-icon "clear" at bounding box center [655, 61] width 7 height 7
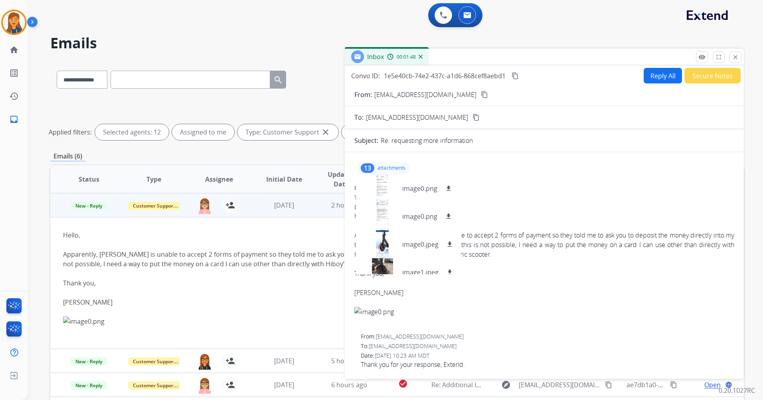
click at [248, 107] on div "**********" at bounding box center [397, 119] width 694 height 48
click at [738, 59] on mat-icon "close" at bounding box center [735, 56] width 7 height 7
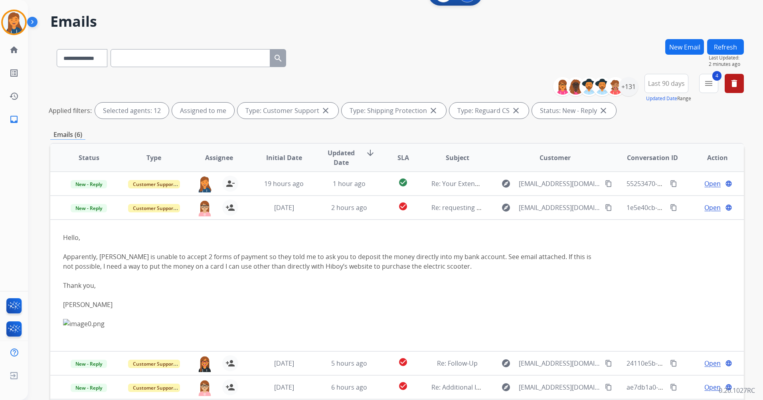
scroll to position [0, 0]
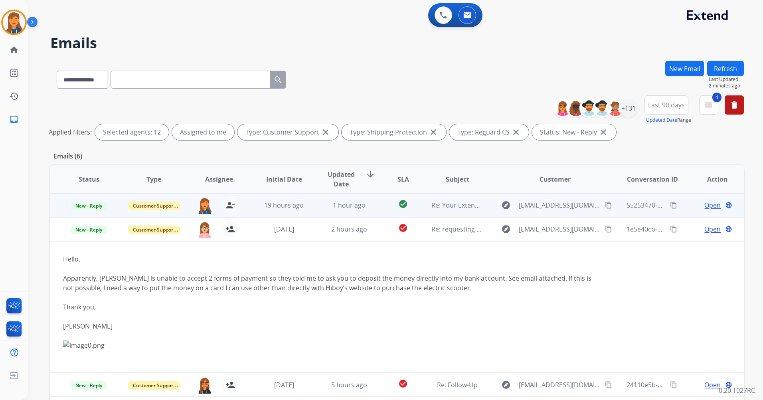
click at [709, 205] on span "Open" at bounding box center [713, 205] width 16 height 10
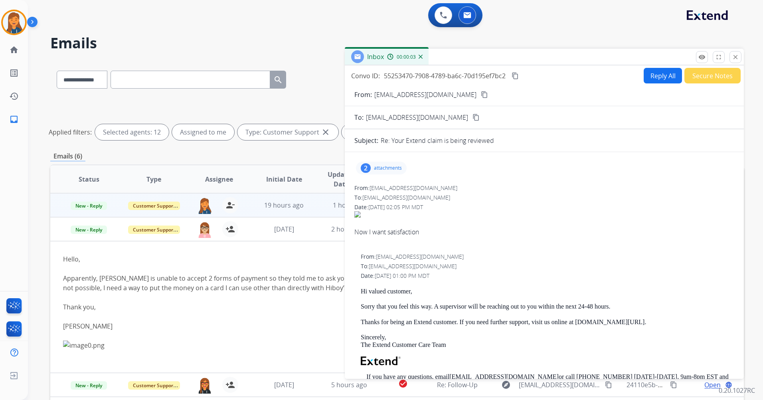
click at [366, 165] on div "2" at bounding box center [366, 168] width 10 height 10
click at [383, 190] on div at bounding box center [383, 188] width 40 height 28
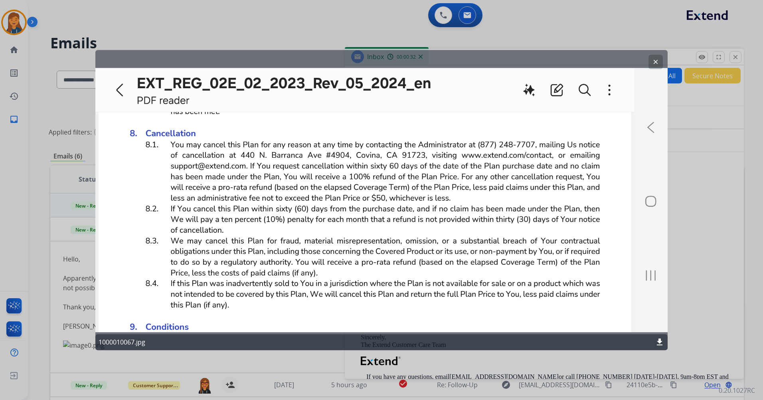
click at [653, 61] on mat-icon "clear" at bounding box center [655, 61] width 7 height 7
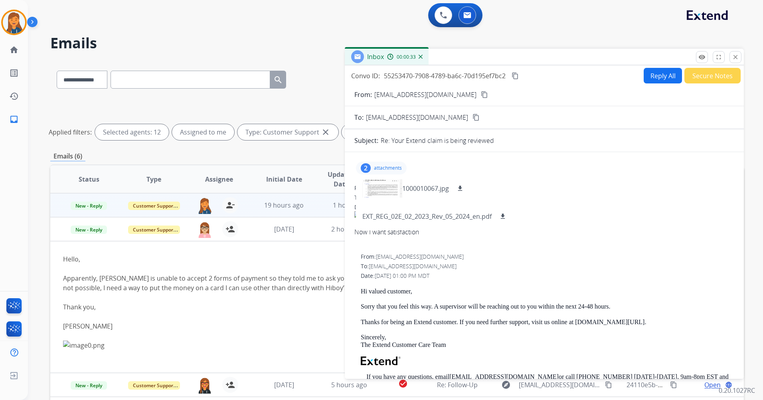
click at [481, 93] on mat-icon "content_copy" at bounding box center [484, 94] width 7 height 7
click at [365, 171] on div "2" at bounding box center [366, 168] width 10 height 10
click at [89, 206] on span "New - Reply" at bounding box center [89, 206] width 36 height 8
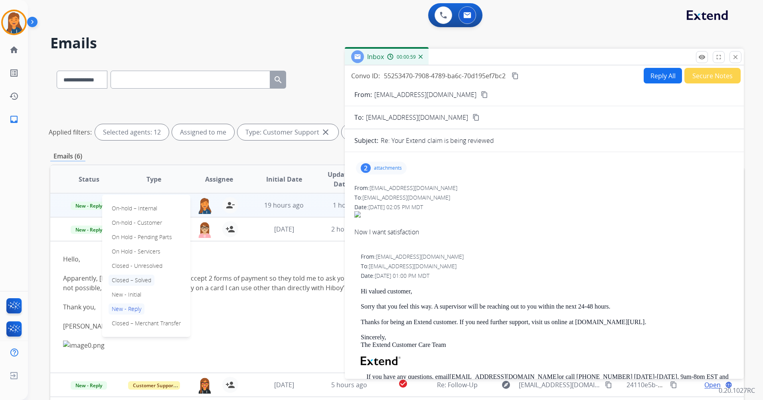
click at [127, 279] on p "Closed – Solved" at bounding box center [132, 280] width 46 height 11
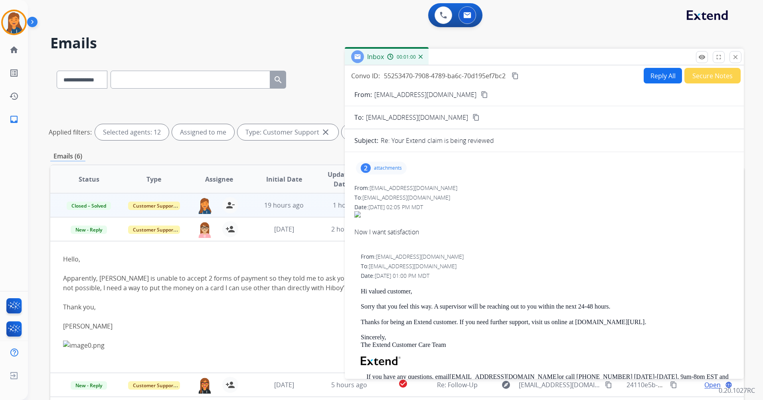
click at [711, 71] on button "Secure Notes" at bounding box center [713, 76] width 56 height 16
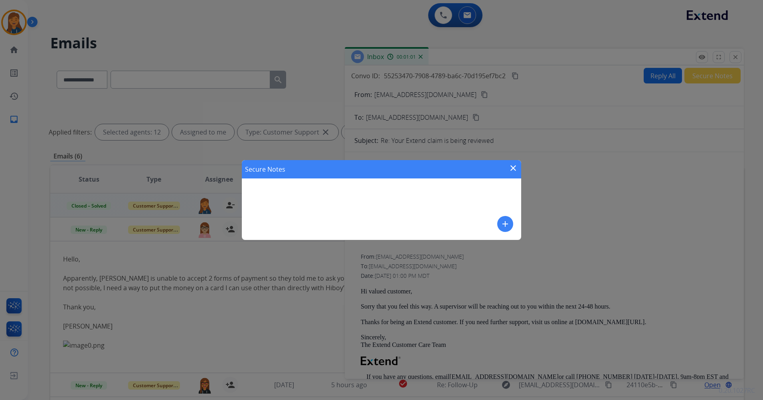
click at [504, 222] on mat-icon "add" at bounding box center [506, 224] width 10 height 10
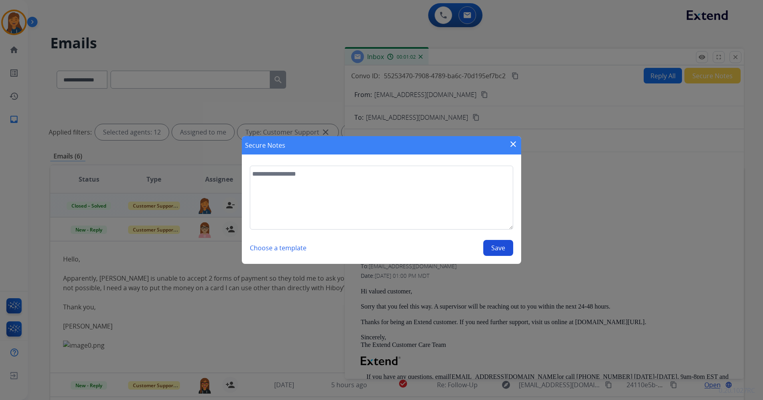
click at [327, 196] on textarea at bounding box center [382, 198] width 264 height 64
type textarea "**********"
click at [500, 243] on button "Save" at bounding box center [498, 248] width 30 height 16
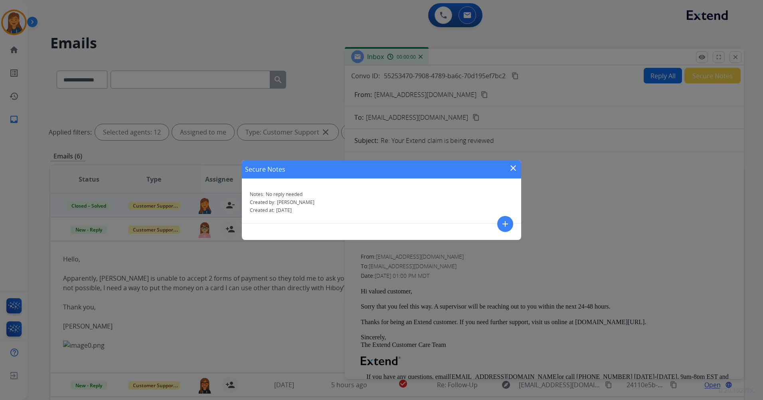
click at [516, 167] on mat-icon "close" at bounding box center [514, 168] width 10 height 10
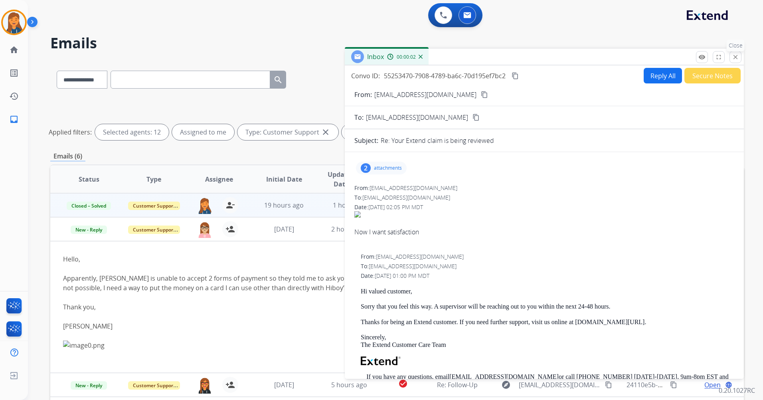
click at [735, 55] on mat-icon "close" at bounding box center [735, 56] width 7 height 7
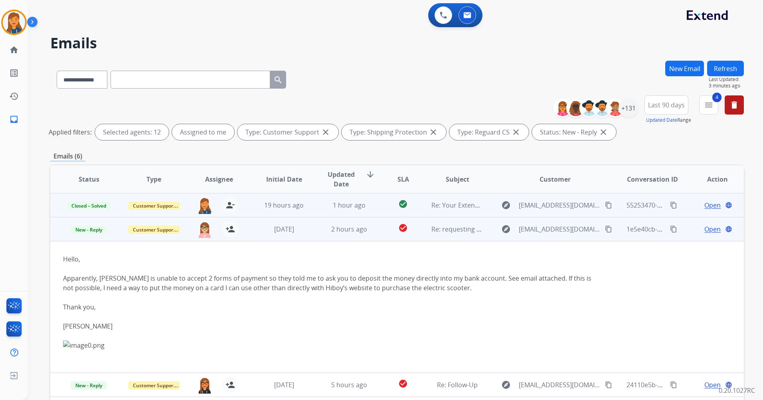
click at [705, 232] on span "Open" at bounding box center [713, 229] width 16 height 10
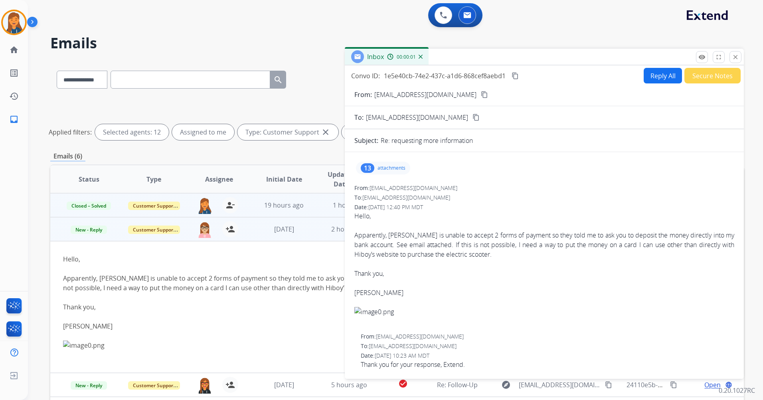
click at [370, 165] on div "13" at bounding box center [368, 168] width 14 height 10
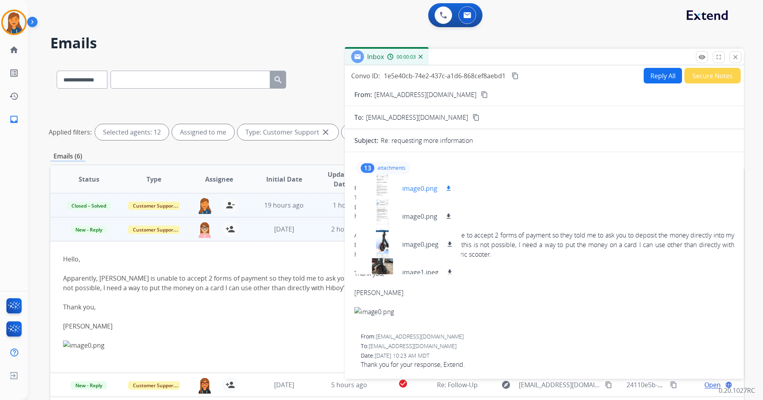
click at [448, 190] on mat-icon "download" at bounding box center [448, 188] width 7 height 7
click at [481, 94] on mat-icon "content_copy" at bounding box center [484, 94] width 7 height 7
click at [659, 74] on button "Reply All" at bounding box center [663, 76] width 38 height 16
select select "**********"
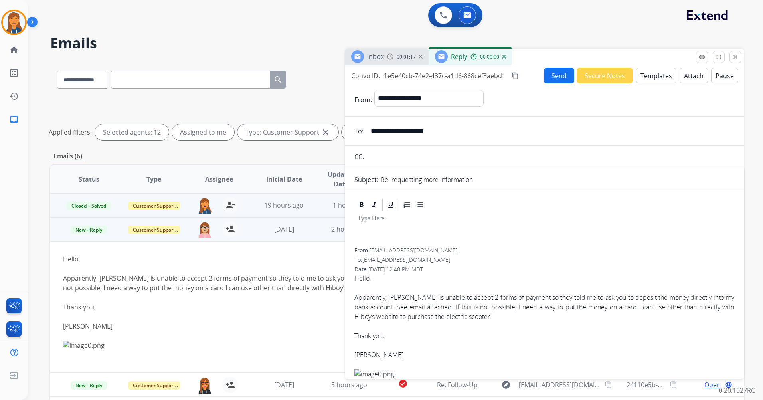
click at [642, 78] on button "Templates" at bounding box center [656, 76] width 40 height 16
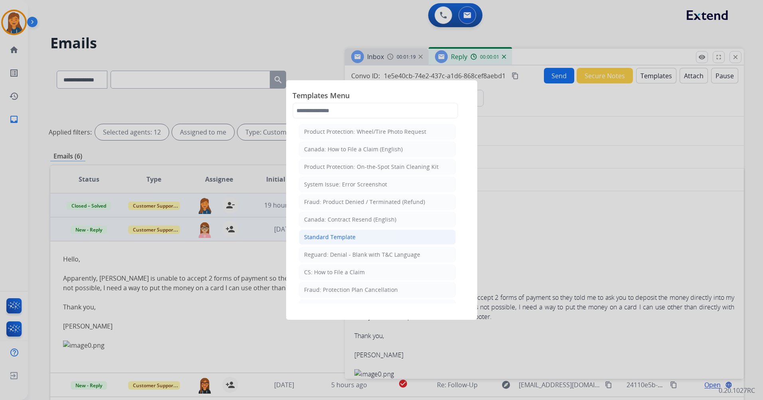
click at [319, 239] on div "Standard Template" at bounding box center [330, 237] width 52 height 8
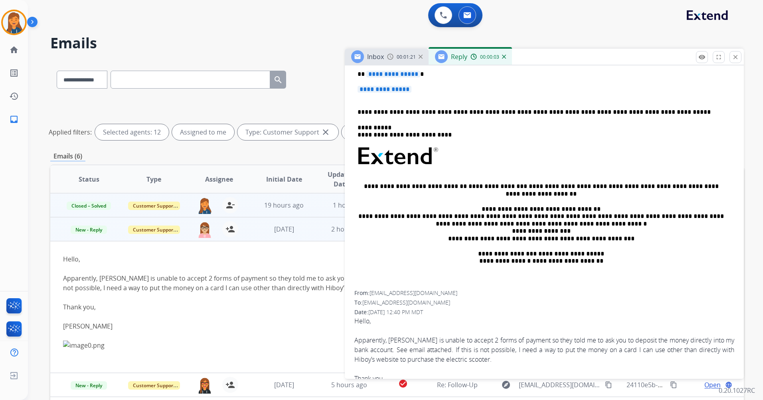
scroll to position [40, 0]
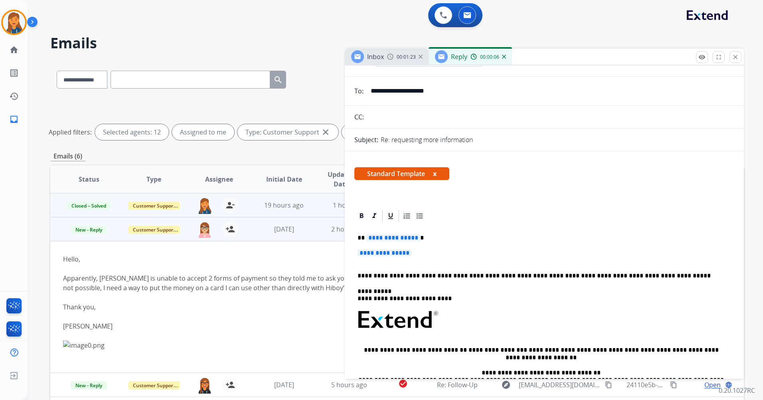
click at [382, 234] on span "**********" at bounding box center [394, 237] width 54 height 7
click at [385, 253] on span "**********" at bounding box center [385, 253] width 54 height 7
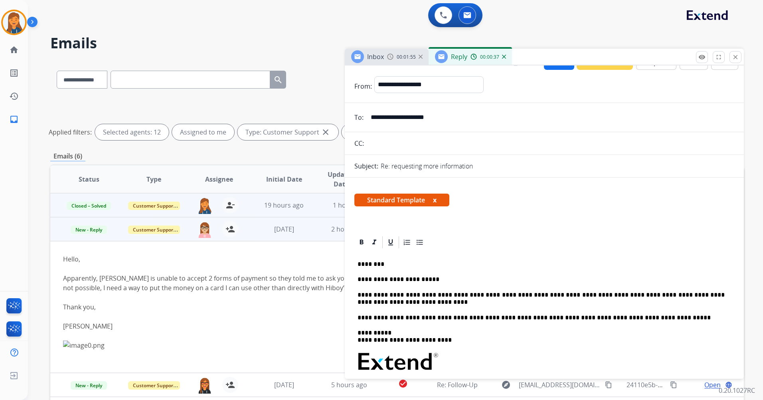
scroll to position [0, 0]
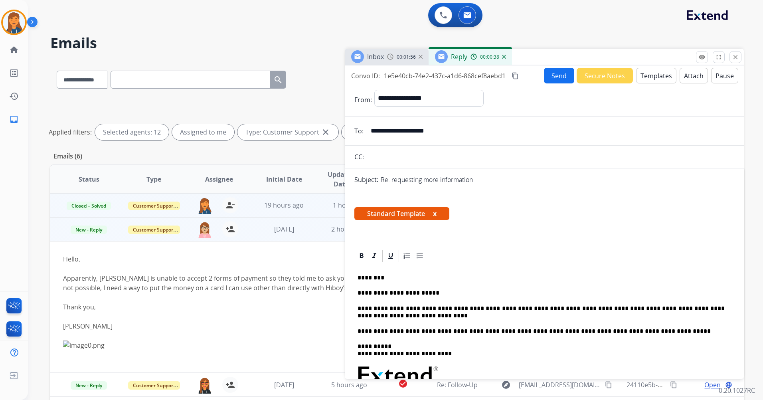
click at [546, 77] on button "Send" at bounding box center [559, 76] width 30 height 16
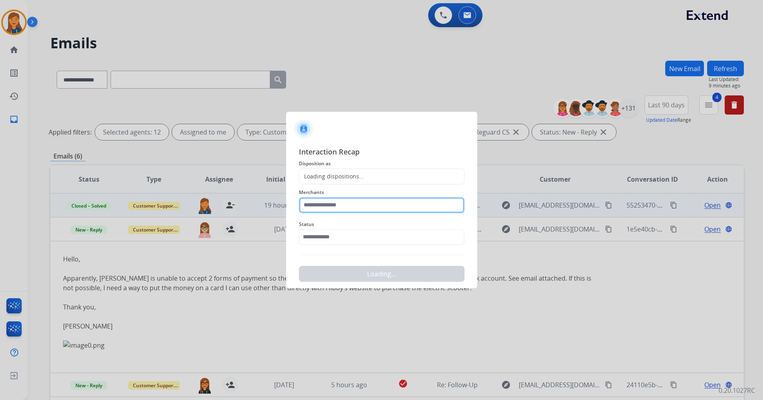
click at [368, 205] on input "text" at bounding box center [382, 205] width 166 height 16
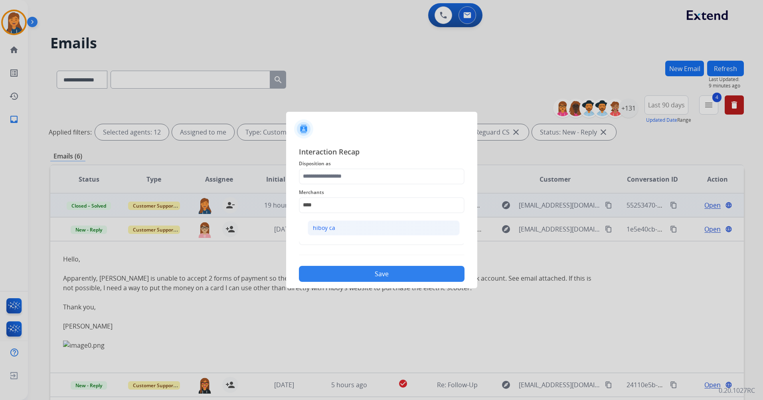
click at [348, 228] on li "hiboy ca" at bounding box center [384, 227] width 152 height 15
type input "********"
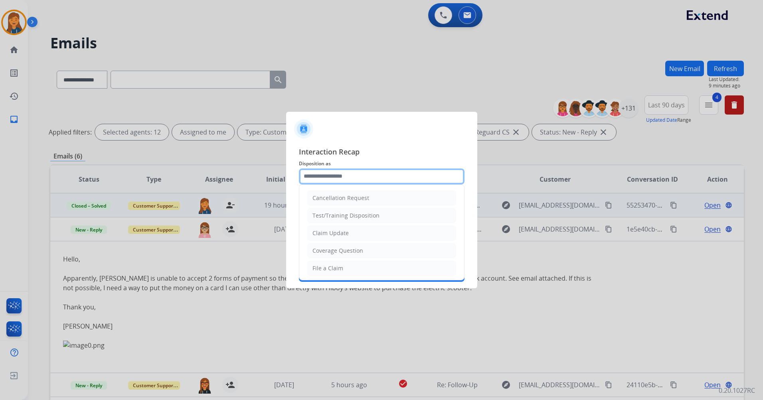
click at [333, 174] on input "text" at bounding box center [382, 176] width 166 height 16
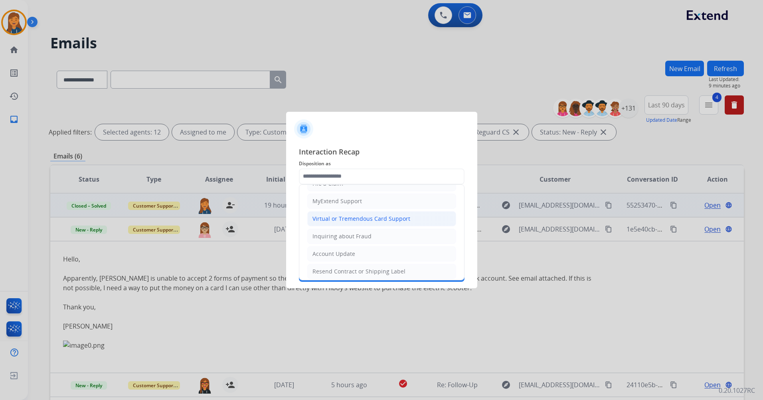
click at [337, 220] on div "Virtual or Tremendous Card Support" at bounding box center [362, 219] width 98 height 8
type input "**********"
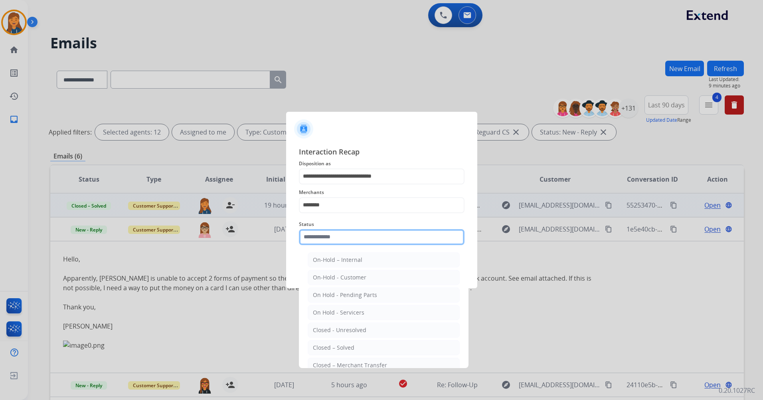
click at [331, 236] on input "text" at bounding box center [382, 237] width 166 height 16
click at [329, 349] on div "Closed – Solved" at bounding box center [334, 348] width 42 height 8
type input "**********"
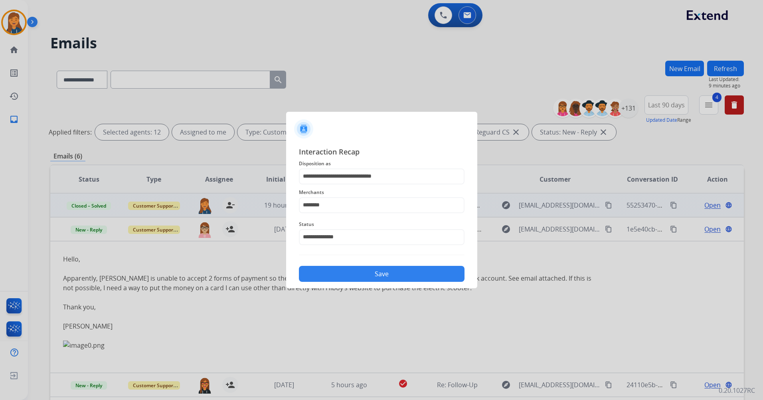
click at [326, 275] on button "Save" at bounding box center [382, 274] width 166 height 16
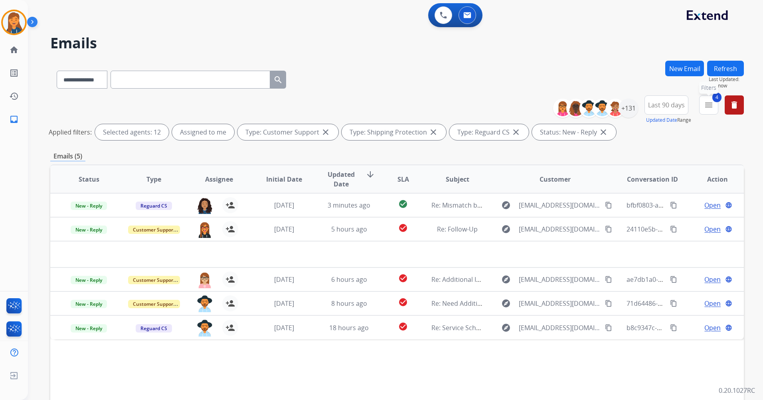
click at [713, 100] on mat-icon "menu" at bounding box center [709, 105] width 10 height 10
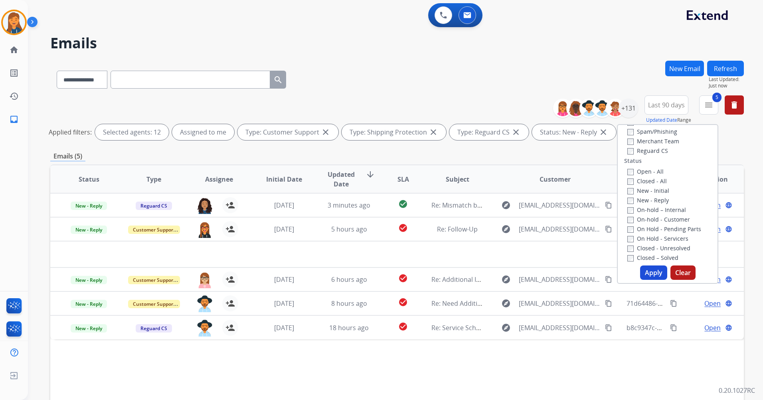
click at [652, 274] on button "Apply" at bounding box center [653, 272] width 27 height 14
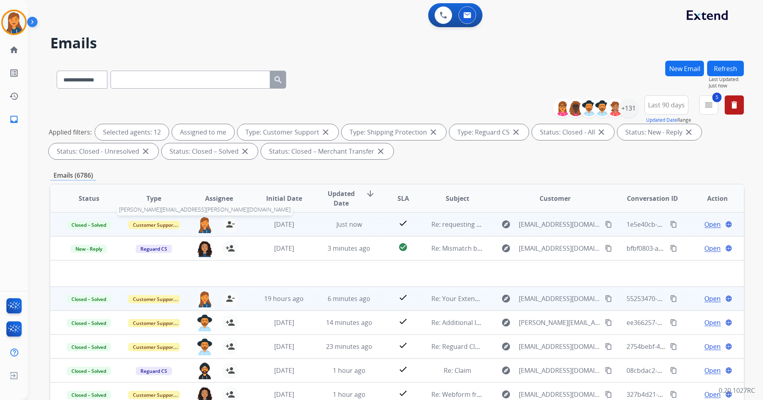
click at [203, 226] on img at bounding box center [205, 224] width 16 height 17
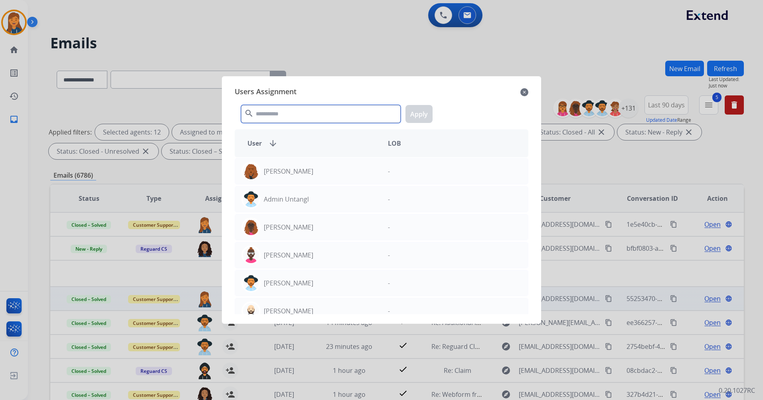
click at [297, 106] on input "text" at bounding box center [321, 114] width 160 height 18
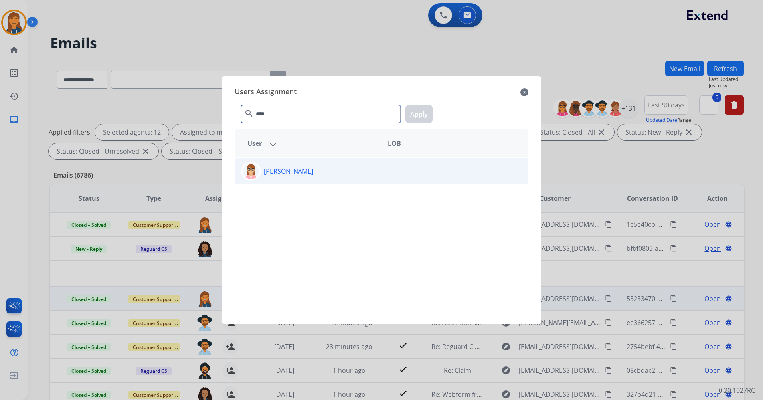
type input "****"
click at [275, 169] on p "[PERSON_NAME]" at bounding box center [289, 171] width 50 height 10
click at [411, 108] on button "Apply" at bounding box center [419, 114] width 27 height 18
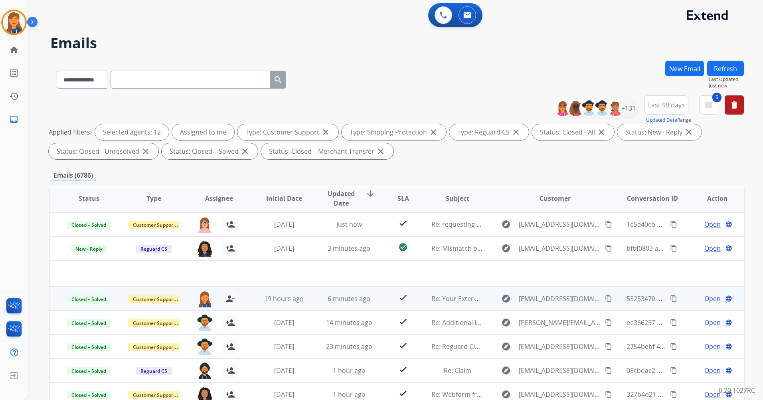
click at [706, 104] on mat-icon "menu" at bounding box center [709, 105] width 10 height 10
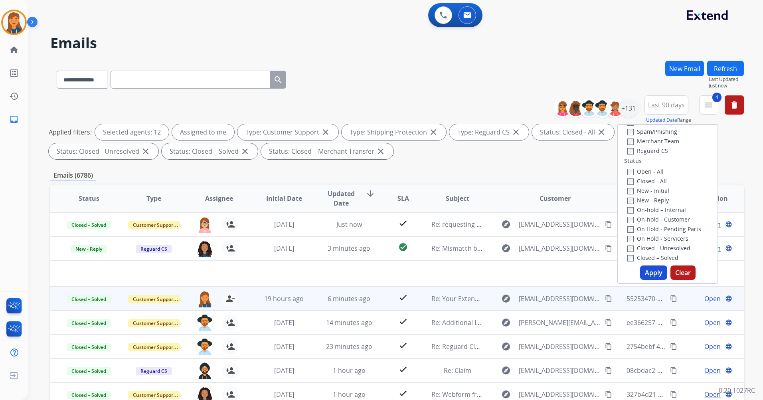
click at [657, 271] on button "Apply" at bounding box center [653, 272] width 27 height 14
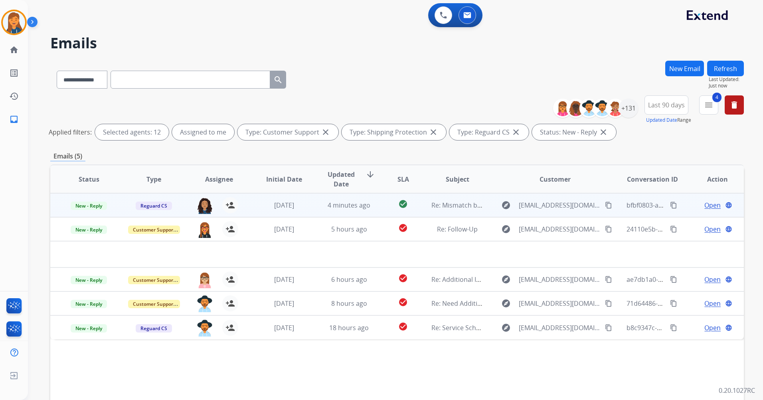
click at [462, 209] on span "Re: Mismatch between number of items reguard portal and protection" at bounding box center [538, 205] width 212 height 9
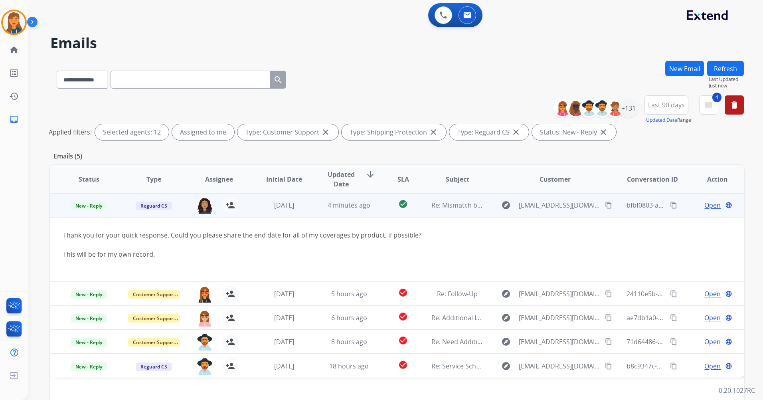
click at [605, 203] on mat-icon "content_copy" at bounding box center [608, 205] width 7 height 7
click at [705, 206] on span "Open" at bounding box center [713, 205] width 16 height 10
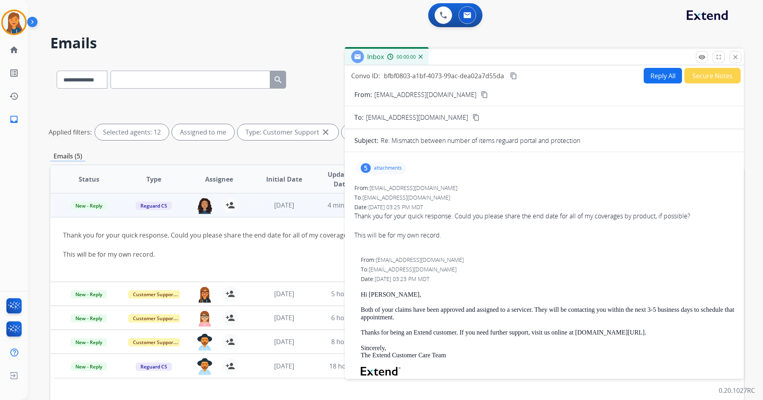
click at [651, 75] on button "Reply All" at bounding box center [663, 76] width 38 height 16
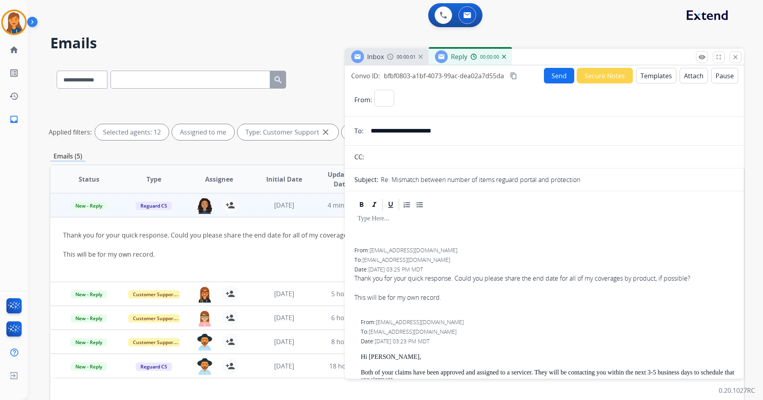
select select "**********"
click at [651, 75] on button "Templates" at bounding box center [656, 76] width 40 height 16
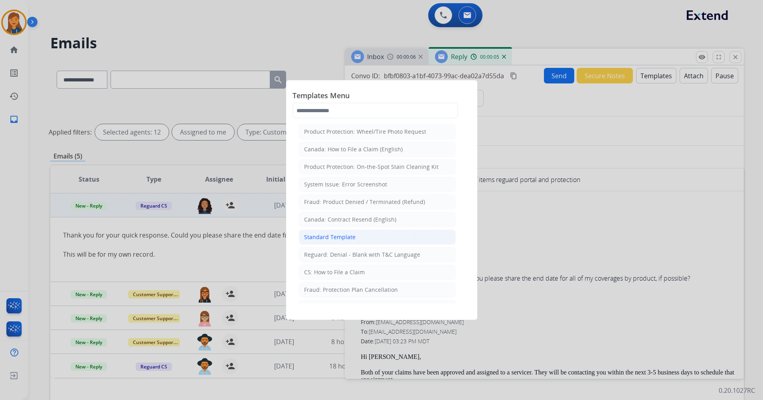
click at [333, 231] on li "Standard Template" at bounding box center [377, 237] width 157 height 15
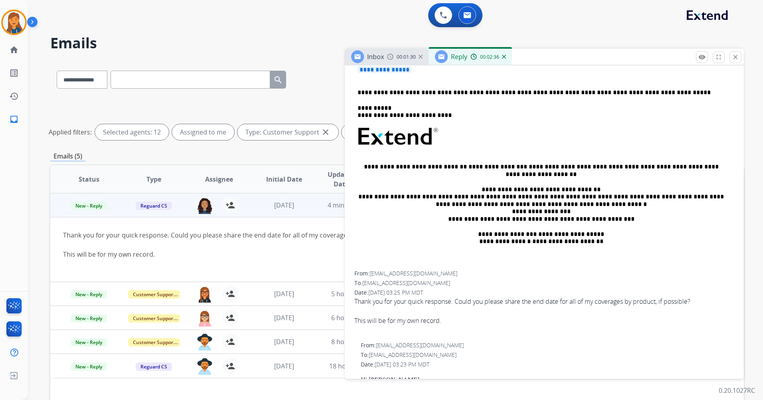
scroll to position [279, 0]
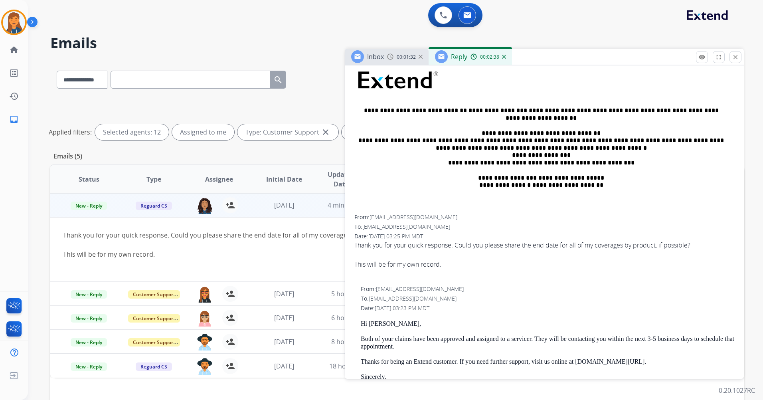
click at [384, 323] on p "Hi [PERSON_NAME]," at bounding box center [548, 323] width 374 height 7
drag, startPoint x: 383, startPoint y: 327, endPoint x: 375, endPoint y: 322, distance: 9.5
click at [375, 322] on p "Hi [PERSON_NAME]," at bounding box center [548, 323] width 374 height 7
click at [377, 324] on p "Hi [PERSON_NAME]," at bounding box center [548, 323] width 374 height 7
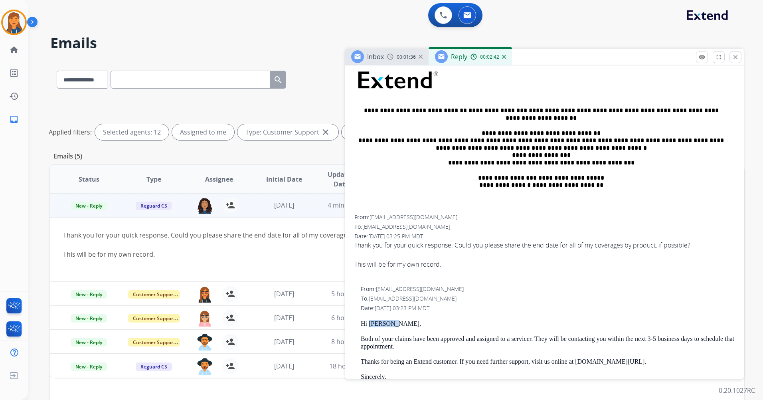
copy p "[PERSON_NAME]"
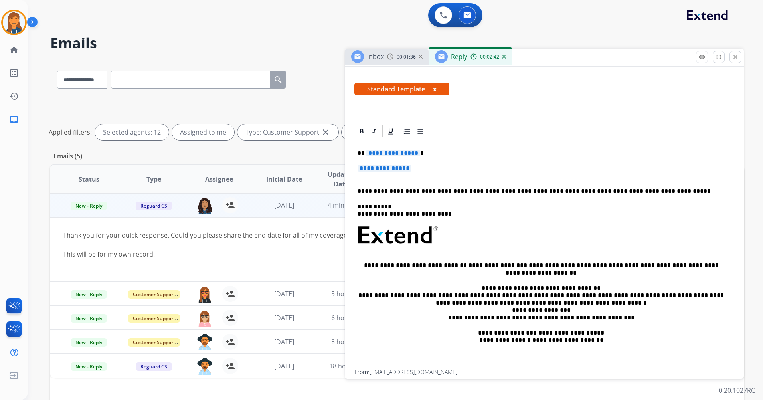
scroll to position [120, 0]
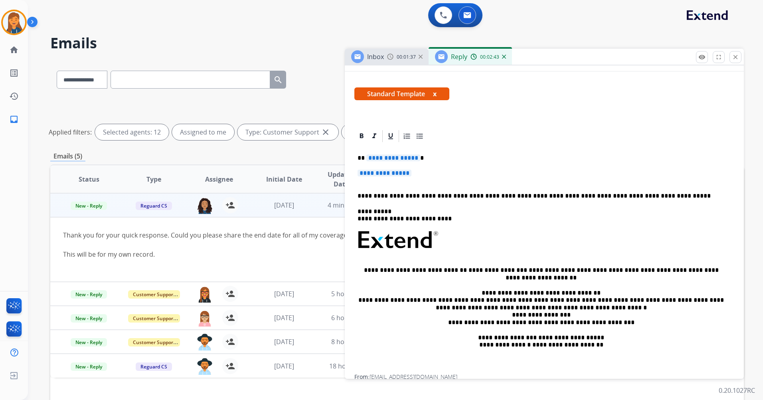
click at [383, 163] on div "**********" at bounding box center [545, 258] width 380 height 231
click at [383, 158] on span "**********" at bounding box center [394, 158] width 54 height 7
paste div
click at [399, 176] on span "**********" at bounding box center [385, 173] width 54 height 7
click at [398, 172] on span "**********" at bounding box center [385, 173] width 54 height 7
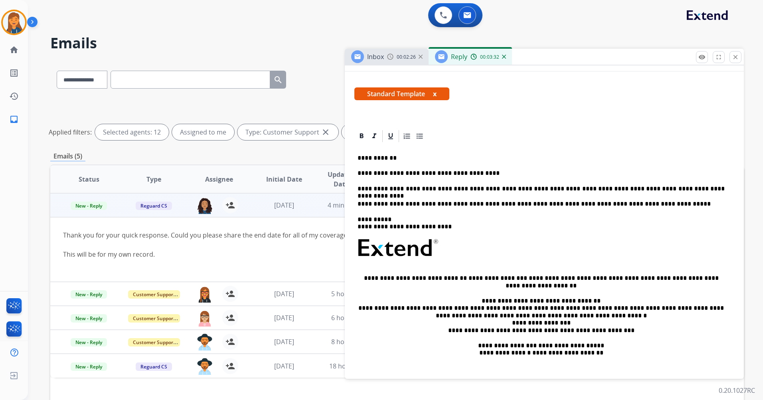
scroll to position [0, 0]
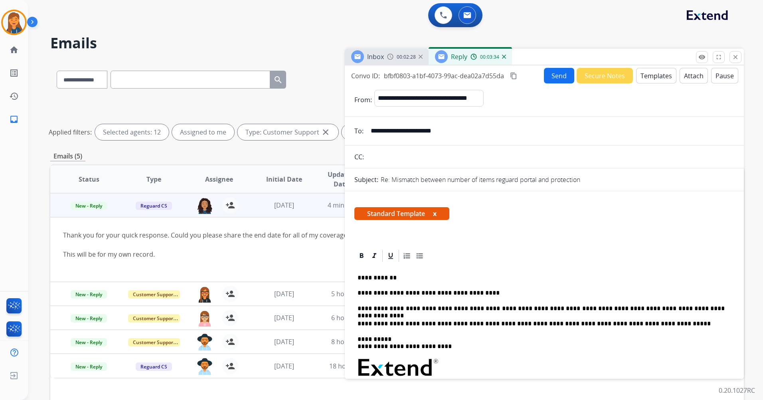
click at [685, 74] on button "Attach" at bounding box center [694, 76] width 28 height 16
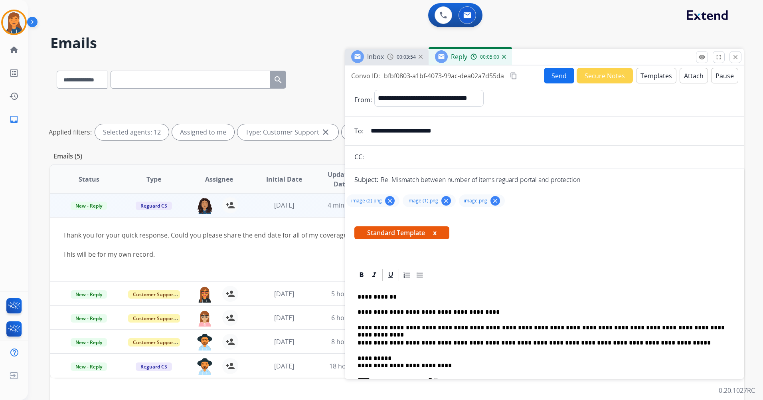
click at [550, 79] on button "Send" at bounding box center [559, 76] width 30 height 16
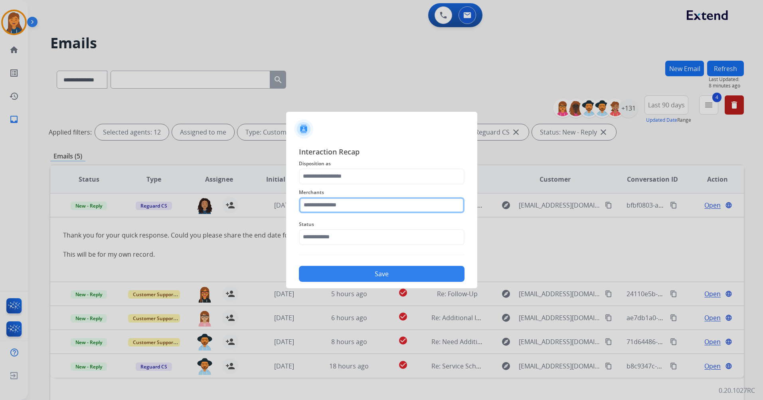
click at [340, 208] on input "text" at bounding box center [382, 205] width 166 height 16
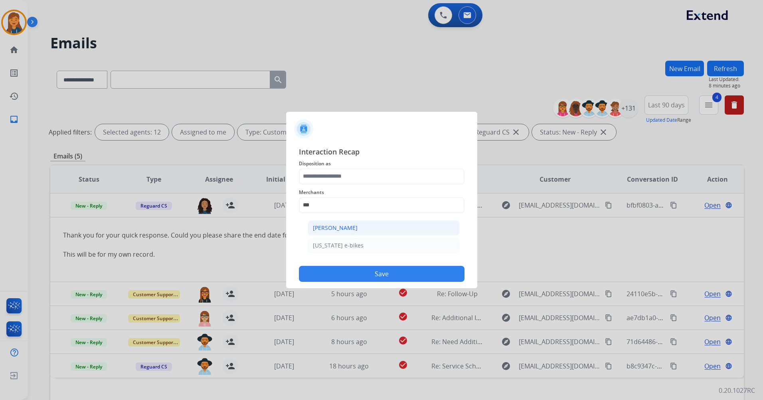
click at [336, 228] on div "[PERSON_NAME]" at bounding box center [335, 228] width 45 height 8
type input "**********"
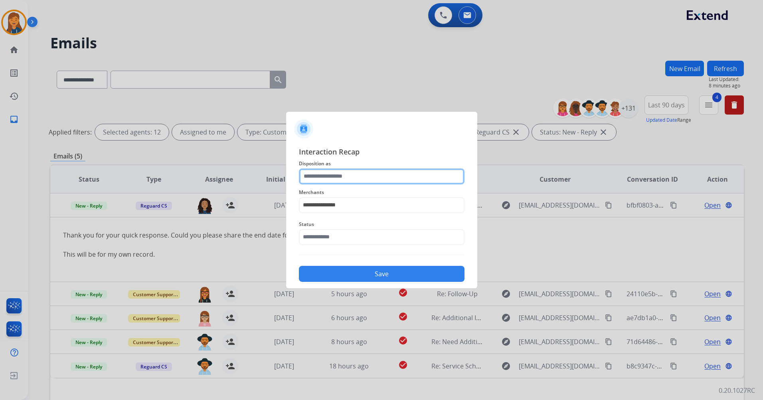
click at [324, 168] on input "text" at bounding box center [382, 176] width 166 height 16
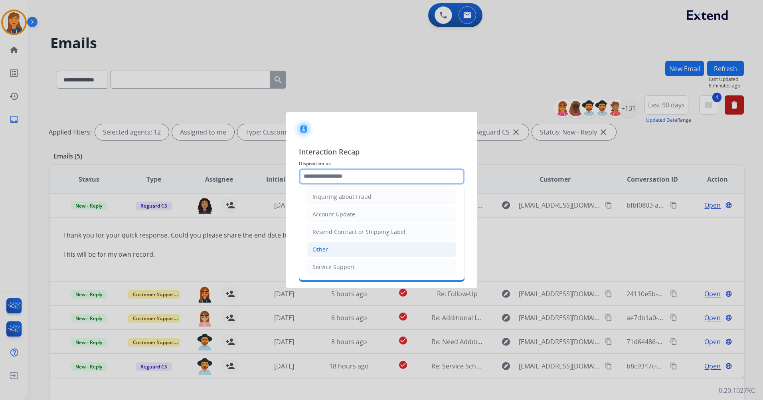
scroll to position [125, 0]
click at [321, 252] on div "Other" at bounding box center [321, 249] width 16 height 8
type input "*****"
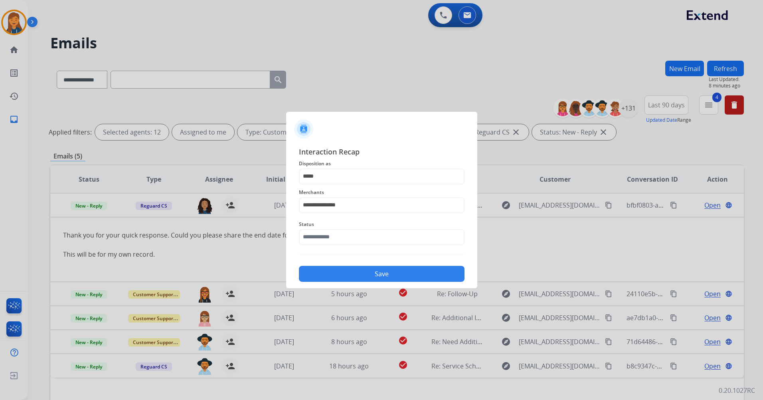
click at [321, 216] on div "Status" at bounding box center [382, 232] width 166 height 32
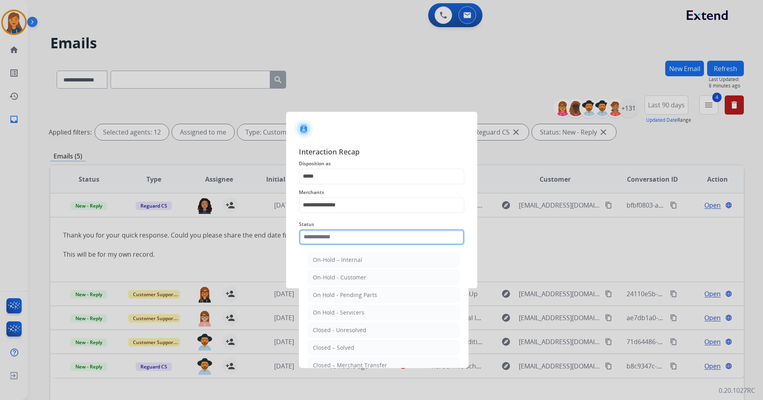
click at [318, 241] on input "text" at bounding box center [382, 237] width 166 height 16
click at [340, 346] on div "Closed – Solved" at bounding box center [334, 348] width 42 height 8
type input "**********"
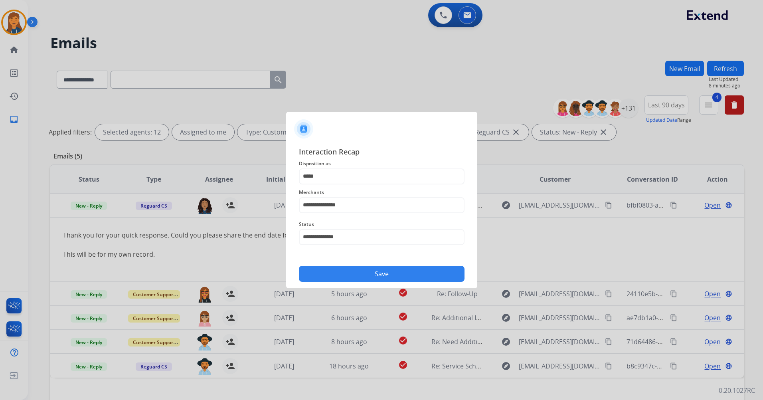
click at [332, 275] on button "Save" at bounding box center [382, 274] width 166 height 16
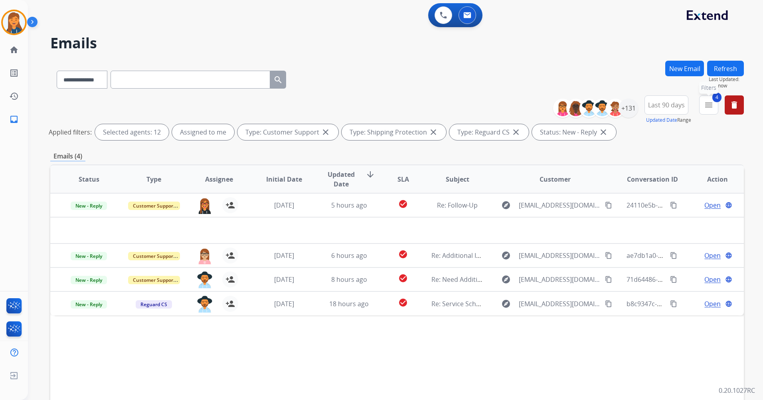
click at [710, 108] on mat-icon "menu" at bounding box center [709, 105] width 10 height 10
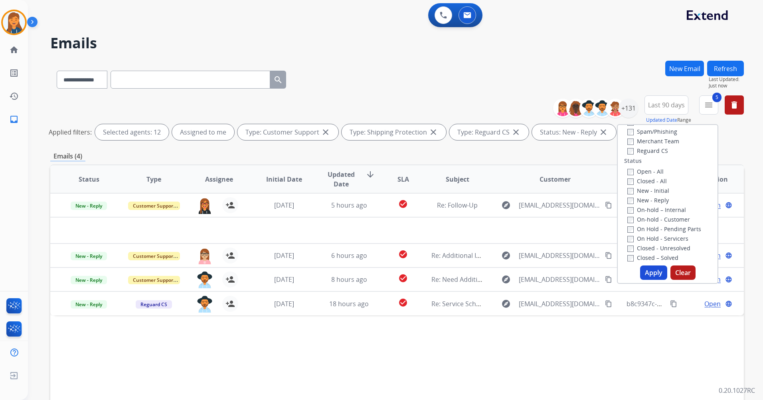
click at [648, 270] on button "Apply" at bounding box center [653, 272] width 27 height 14
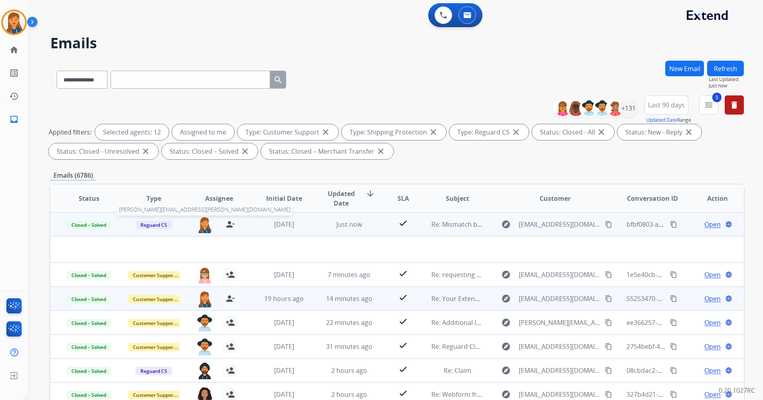
click at [205, 222] on img at bounding box center [205, 224] width 16 height 17
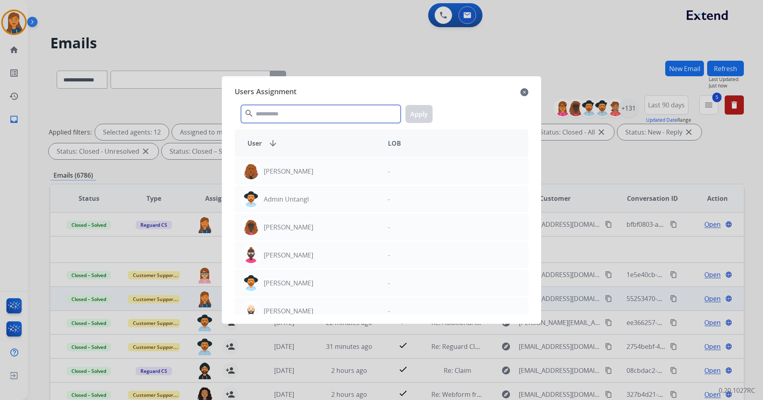
click at [275, 112] on input "text" at bounding box center [321, 114] width 160 height 18
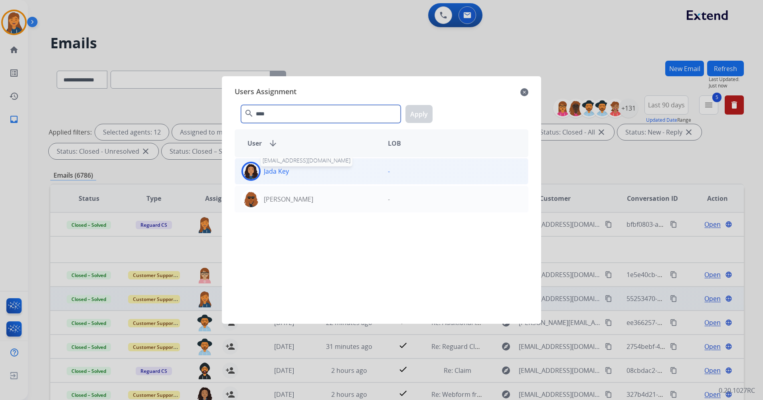
type input "****"
click at [284, 173] on p "Jada Key" at bounding box center [276, 171] width 25 height 10
click at [426, 107] on button "Apply" at bounding box center [419, 114] width 27 height 18
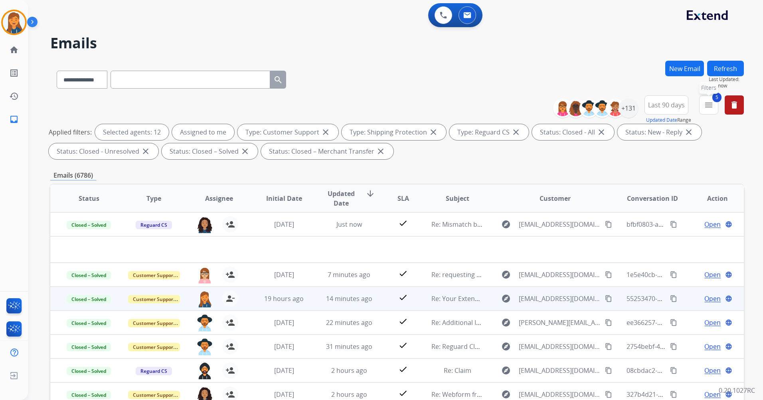
click at [709, 103] on mat-icon "menu" at bounding box center [709, 105] width 10 height 10
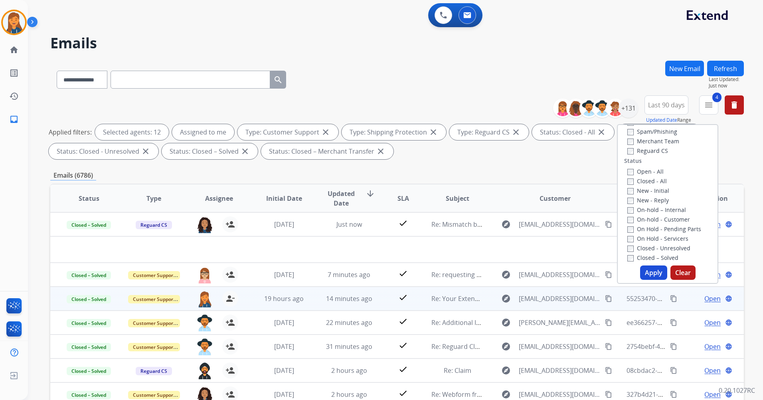
click at [653, 271] on button "Apply" at bounding box center [653, 272] width 27 height 14
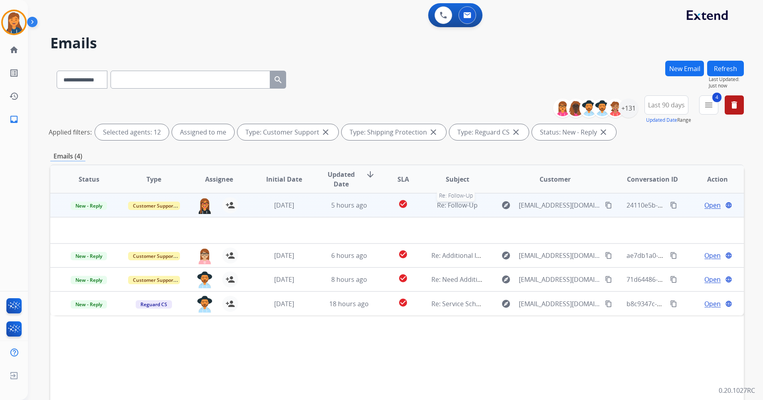
click at [446, 202] on span "Re: Follow-Up" at bounding box center [457, 205] width 41 height 9
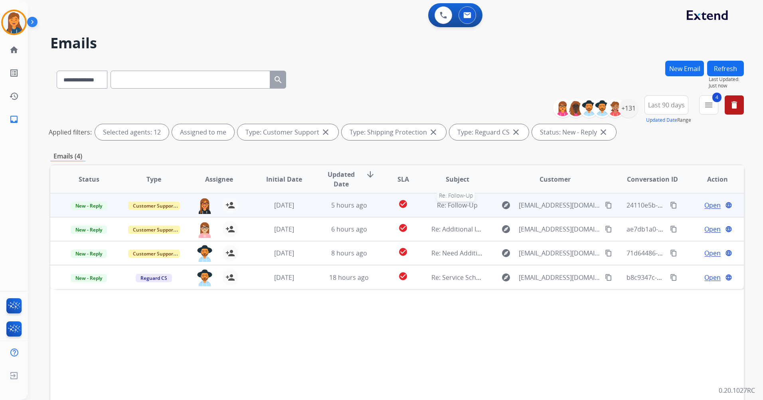
click at [446, 206] on span "Re: Follow-Up" at bounding box center [457, 205] width 41 height 9
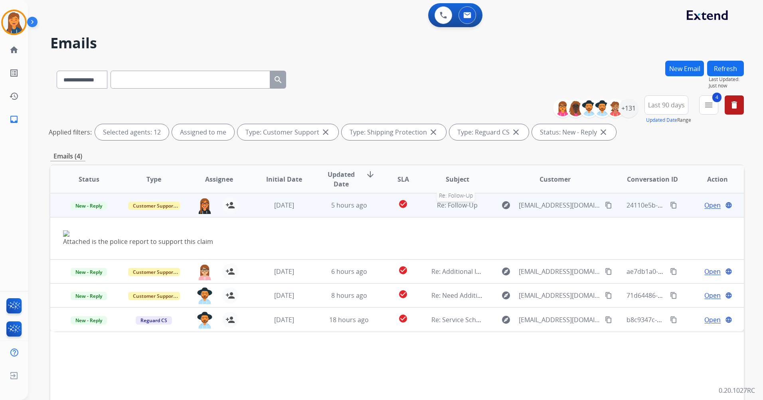
click at [454, 204] on span "Re: Follow-Up" at bounding box center [457, 205] width 41 height 9
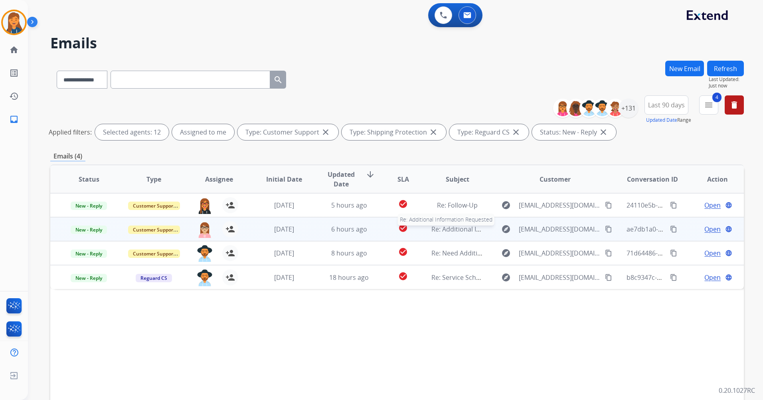
click at [452, 228] on span "Re: Additional Information Requested" at bounding box center [488, 229] width 113 height 9
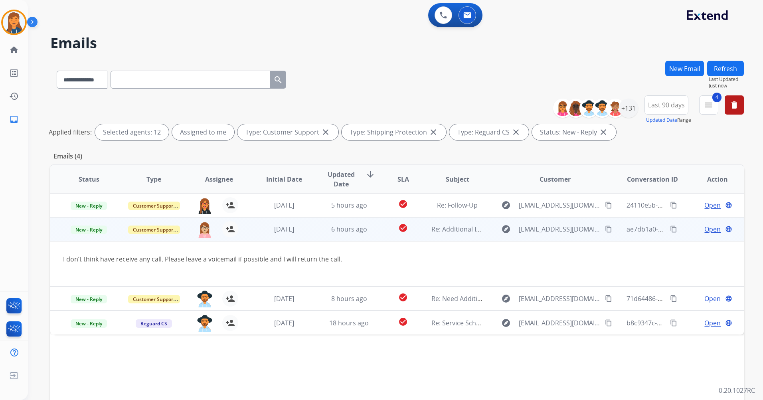
click at [705, 228] on span "Open" at bounding box center [713, 229] width 16 height 10
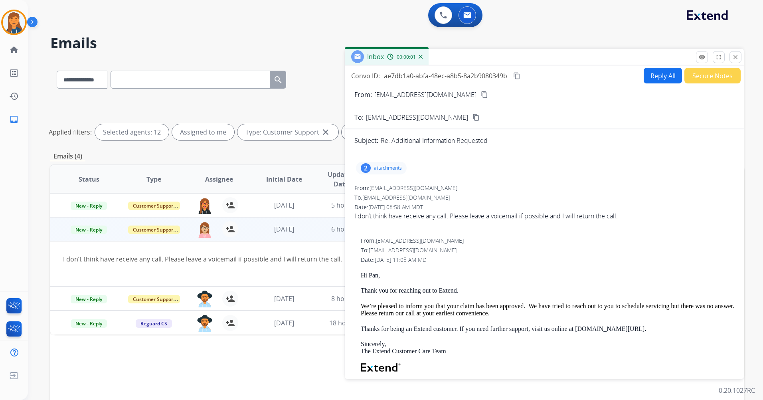
click at [660, 82] on button "Reply All" at bounding box center [663, 76] width 38 height 16
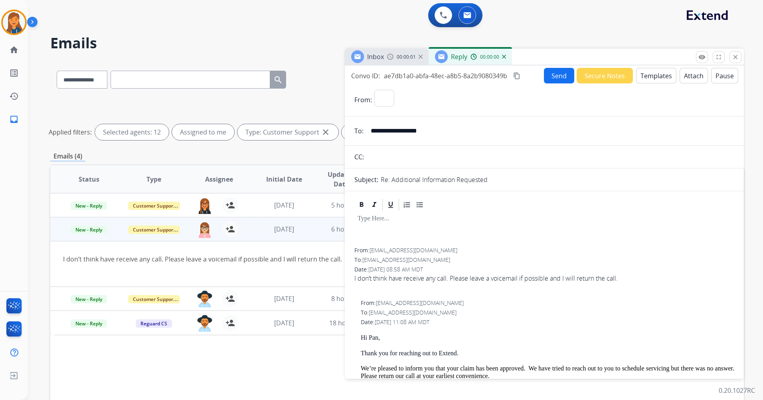
select select "**********"
drag, startPoint x: 457, startPoint y: 128, endPoint x: 339, endPoint y: 137, distance: 118.1
click at [339, 137] on div "**********" at bounding box center [397, 267] width 694 height 413
click at [653, 73] on button "Templates" at bounding box center [656, 76] width 40 height 16
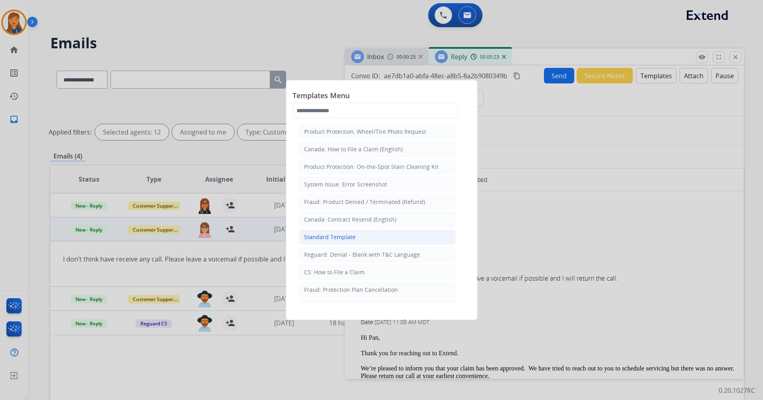
click at [316, 240] on div "Standard Template" at bounding box center [330, 237] width 52 height 8
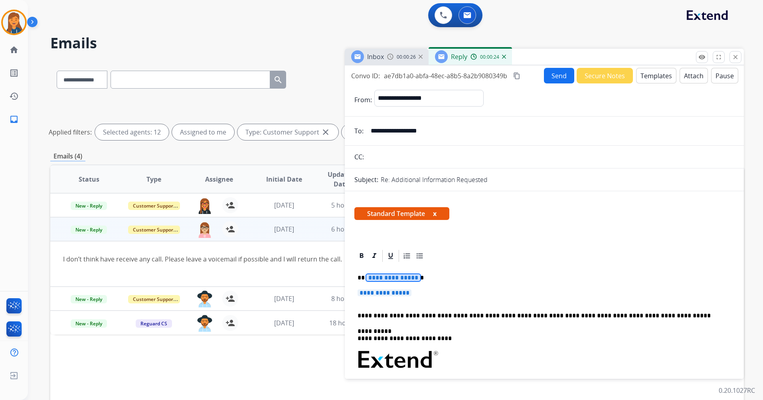
click at [388, 277] on span "**********" at bounding box center [394, 277] width 54 height 7
drag, startPoint x: 398, startPoint y: 294, endPoint x: 390, endPoint y: 288, distance: 9.7
click at [398, 294] on span "**********" at bounding box center [385, 292] width 54 height 7
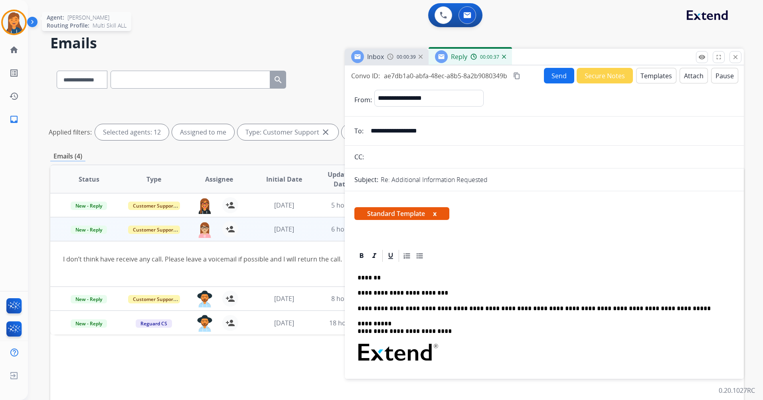
click at [12, 24] on img at bounding box center [14, 22] width 22 height 22
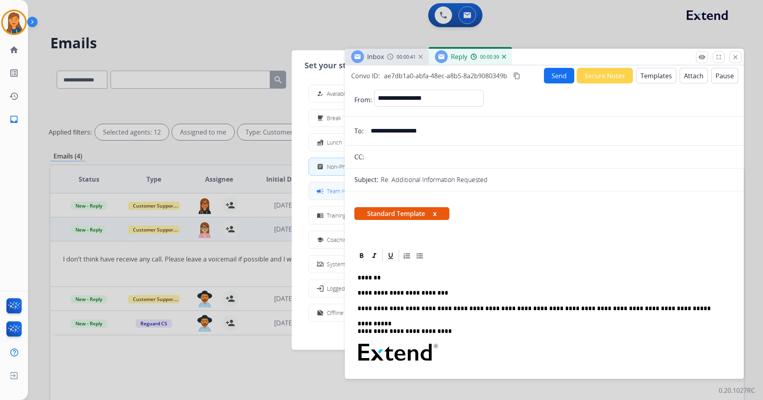
click at [333, 187] on span "Team Huddle" at bounding box center [343, 191] width 33 height 8
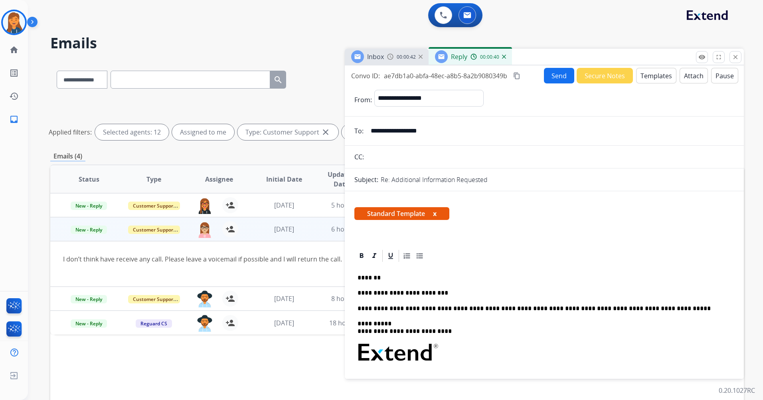
drag, startPoint x: 432, startPoint y: 291, endPoint x: 458, endPoint y: 297, distance: 26.7
click at [433, 291] on p "**********" at bounding box center [541, 292] width 367 height 7
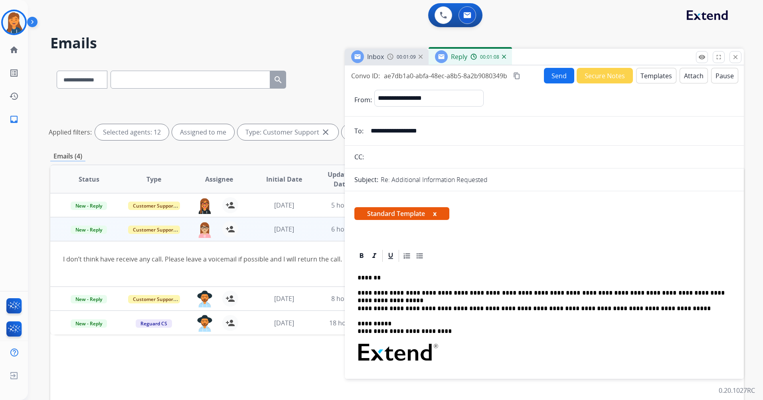
click at [559, 75] on button "Send" at bounding box center [559, 76] width 30 height 16
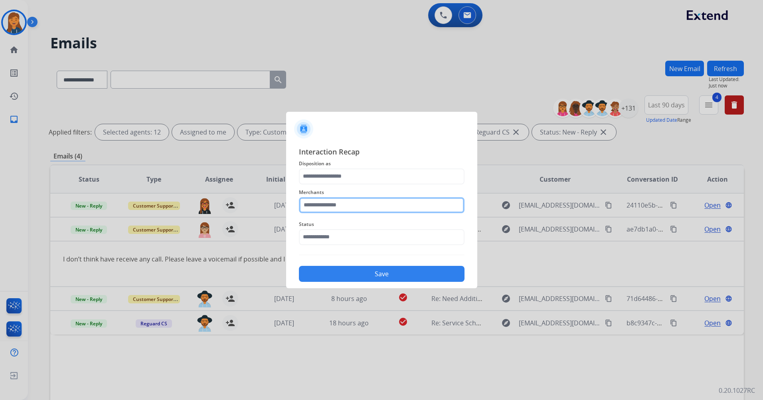
click at [360, 211] on input "text" at bounding box center [382, 205] width 166 height 16
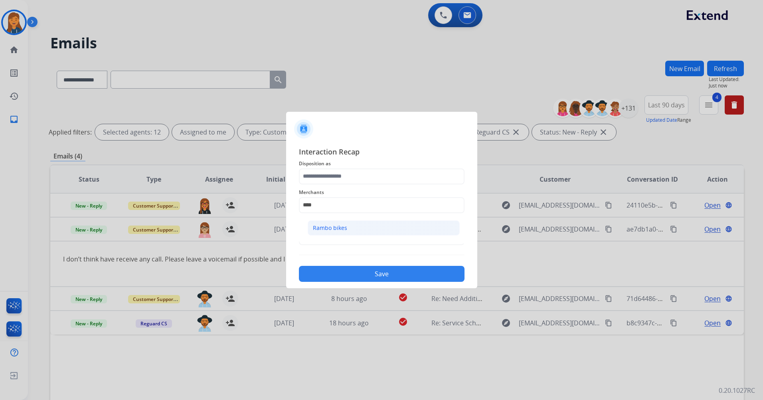
click at [335, 228] on div "Rambo bikes" at bounding box center [330, 228] width 34 height 8
type input "**********"
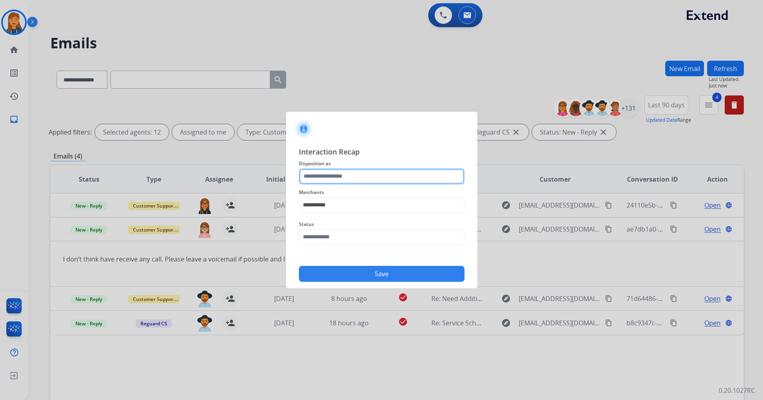
click at [316, 176] on input "text" at bounding box center [382, 176] width 166 height 16
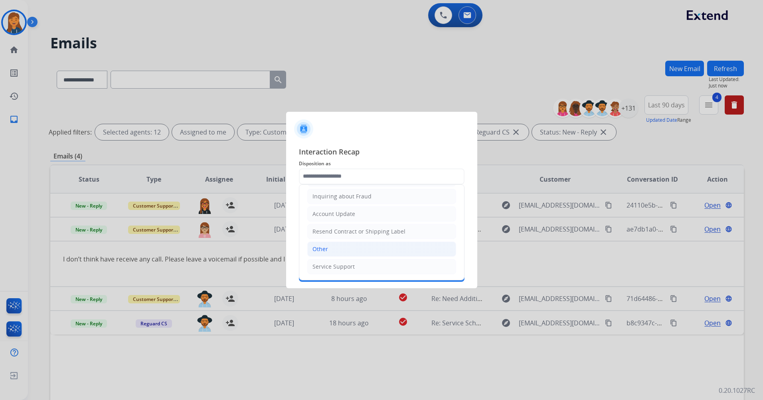
click at [321, 248] on div "Other" at bounding box center [321, 249] width 16 height 8
type input "*****"
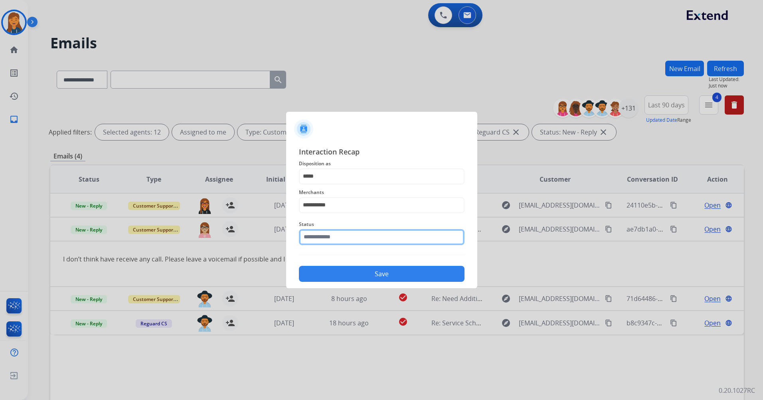
click at [319, 234] on input "text" at bounding box center [382, 237] width 166 height 16
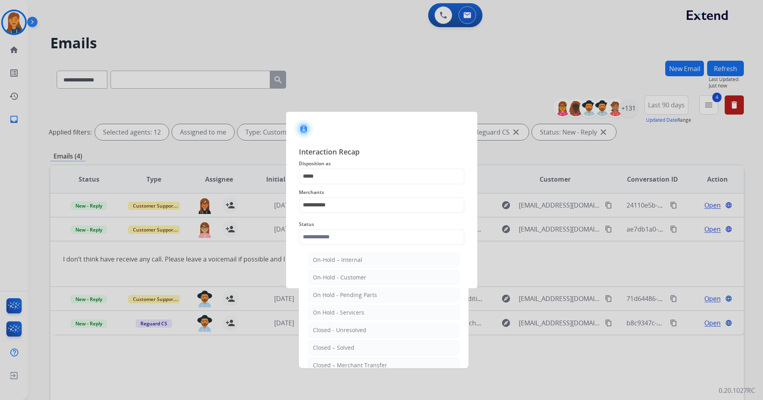
click at [321, 346] on div "Closed – Solved" at bounding box center [334, 348] width 42 height 8
type input "**********"
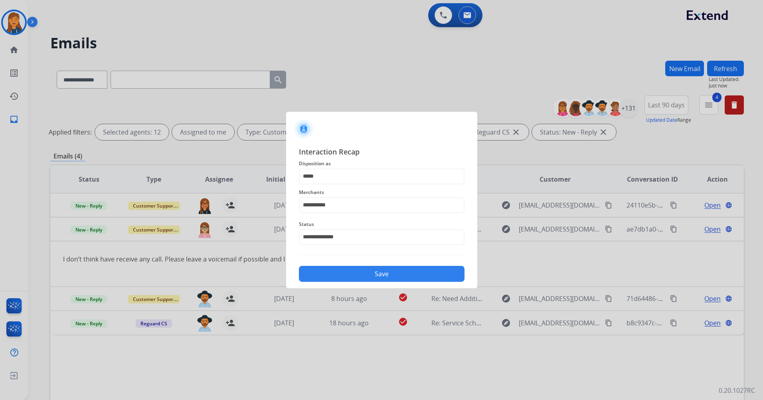
click at [348, 264] on div "Save" at bounding box center [382, 271] width 166 height 21
click at [341, 273] on button "Save" at bounding box center [382, 274] width 166 height 16
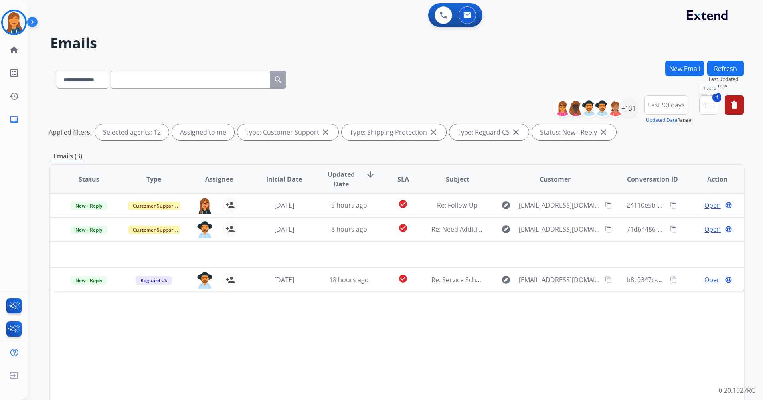
click at [706, 101] on mat-icon "menu" at bounding box center [709, 105] width 10 height 10
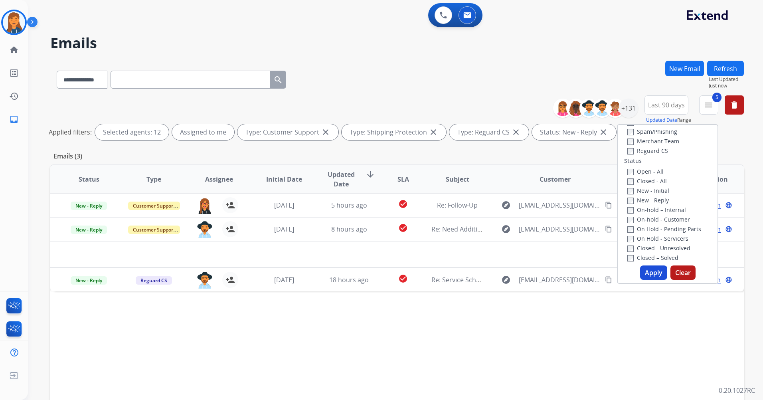
click at [653, 273] on button "Apply" at bounding box center [653, 272] width 27 height 14
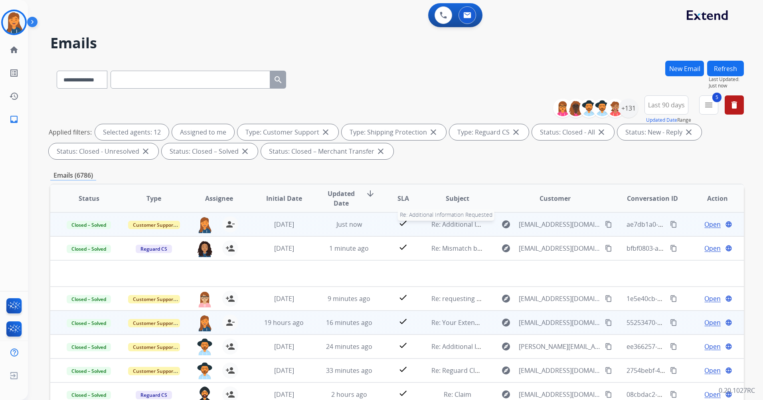
click at [449, 224] on span "Re: Additional Information Requested" at bounding box center [488, 224] width 113 height 9
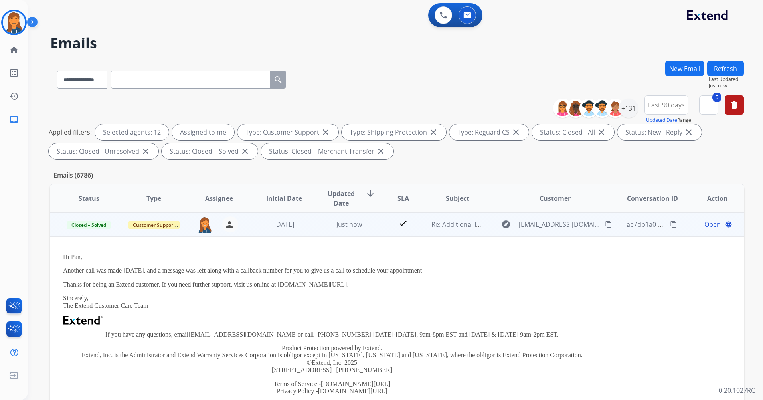
click at [705, 222] on span "Open" at bounding box center [713, 225] width 16 height 10
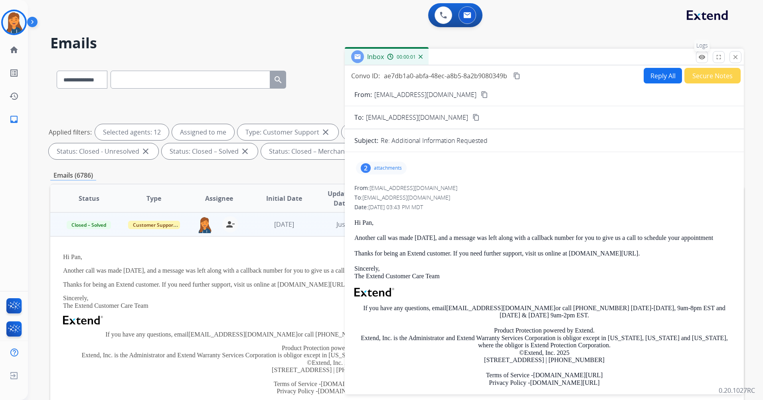
click at [699, 60] on mat-icon "remove_red_eye" at bounding box center [702, 56] width 7 height 7
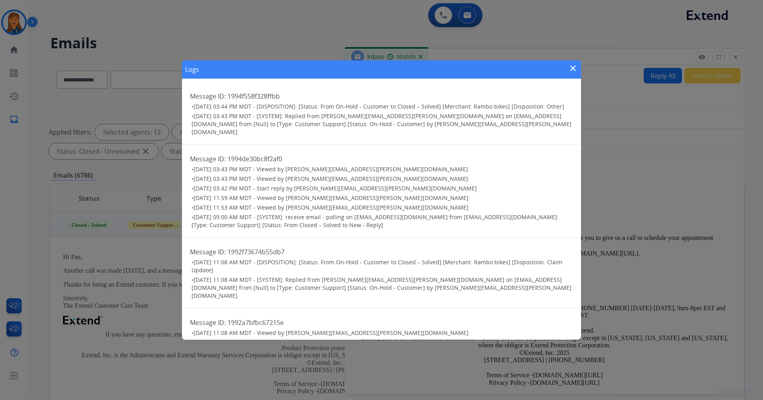
click at [572, 66] on mat-icon "close" at bounding box center [574, 68] width 10 height 10
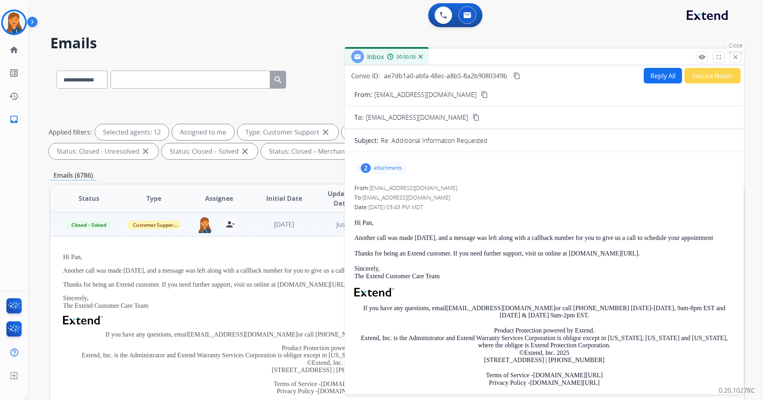
click at [741, 56] on button "close Close" at bounding box center [736, 57] width 12 height 12
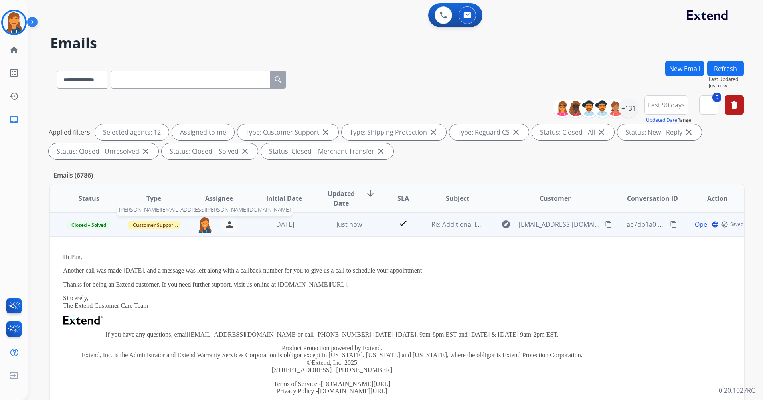
click at [205, 224] on img at bounding box center [205, 224] width 16 height 17
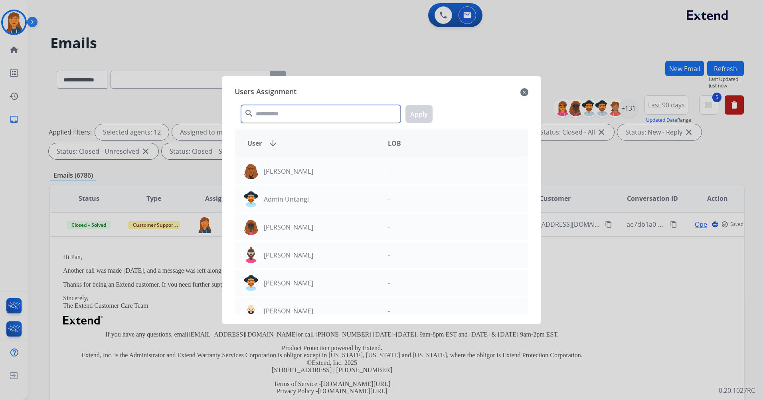
click at [294, 113] on input "text" at bounding box center [321, 114] width 160 height 18
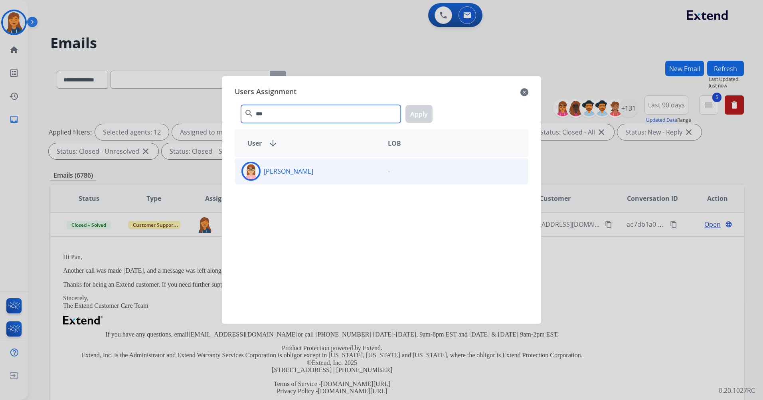
type input "***"
click at [291, 165] on div "[PERSON_NAME]" at bounding box center [308, 171] width 147 height 19
click at [427, 105] on button "Apply" at bounding box center [419, 114] width 27 height 18
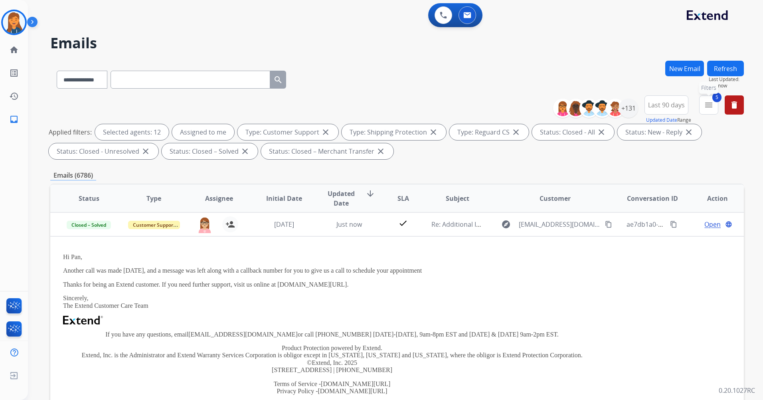
click at [717, 106] on button "5 menu Filters" at bounding box center [708, 104] width 19 height 19
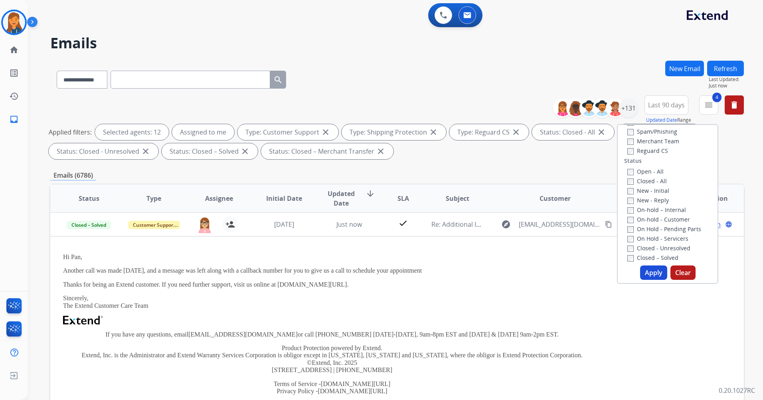
click at [655, 269] on button "Apply" at bounding box center [653, 272] width 27 height 14
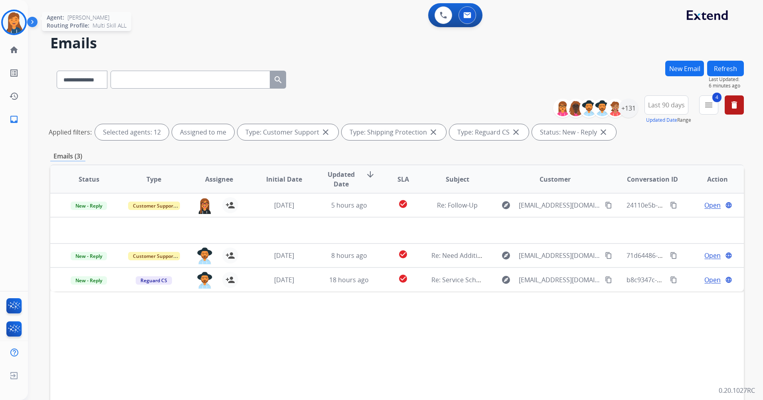
click at [22, 15] on div at bounding box center [14, 23] width 26 height 26
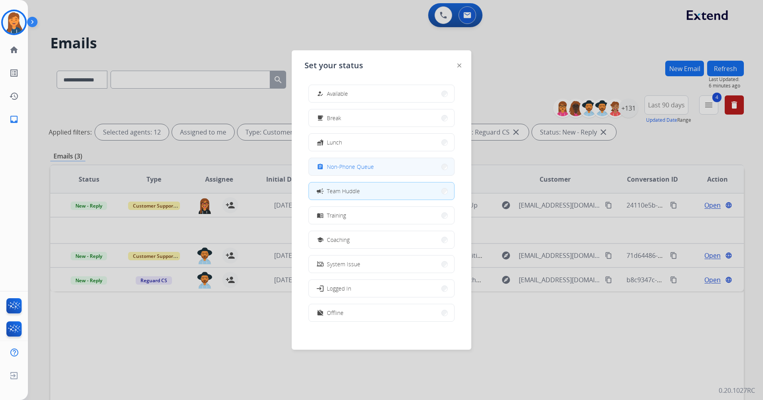
click at [348, 166] on span "Non-Phone Queue" at bounding box center [350, 166] width 47 height 8
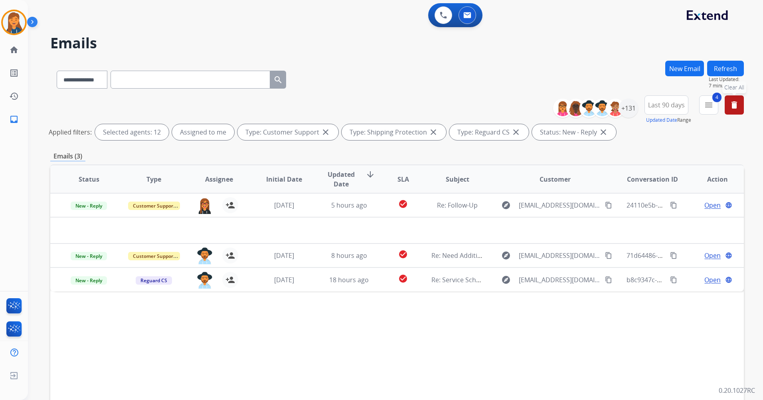
click at [733, 100] on button "delete Clear All" at bounding box center [734, 104] width 19 height 19
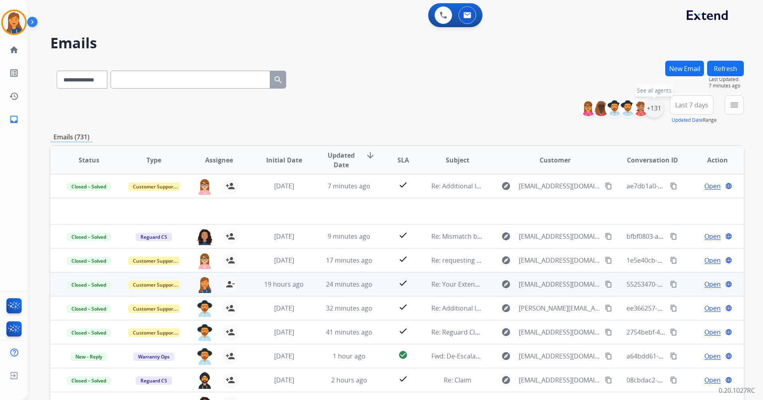
click at [655, 109] on div "+131" at bounding box center [654, 108] width 19 height 19
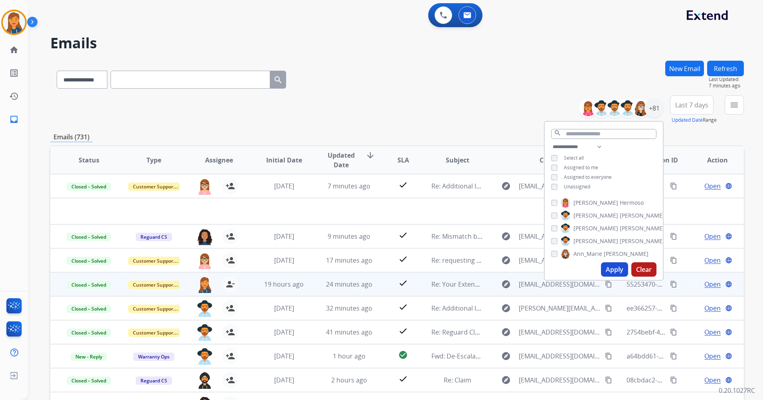
click at [581, 168] on span "Assigned to me" at bounding box center [581, 167] width 34 height 7
drag, startPoint x: 611, startPoint y: 267, endPoint x: 553, endPoint y: 242, distance: 63.9
click at [611, 267] on button "Apply" at bounding box center [614, 269] width 27 height 14
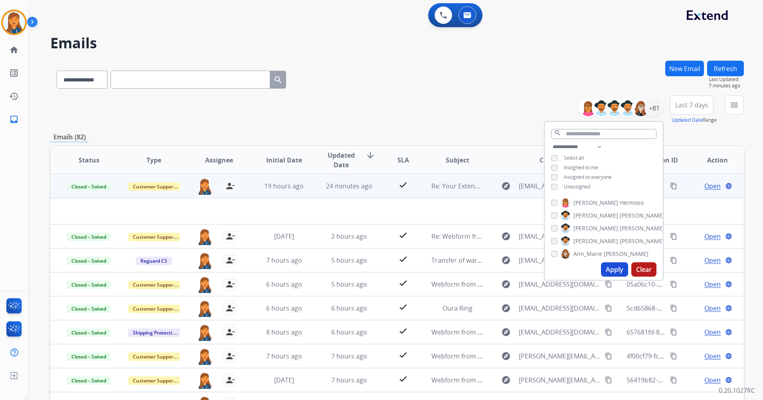
click at [685, 105] on span "Last 7 days" at bounding box center [692, 104] width 33 height 3
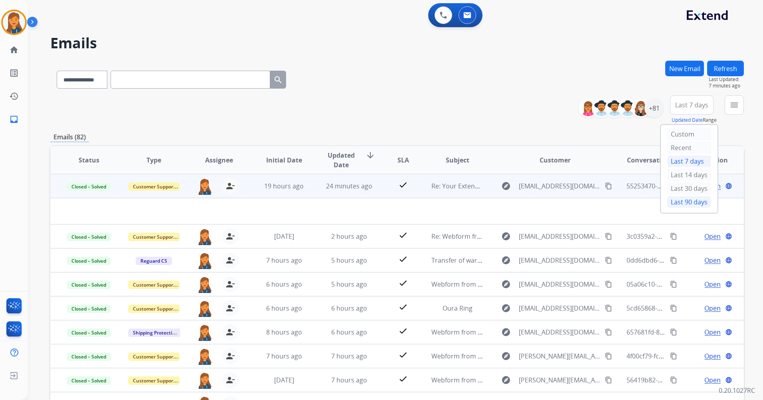
click at [679, 198] on div "Last 90 days" at bounding box center [690, 202] width 44 height 12
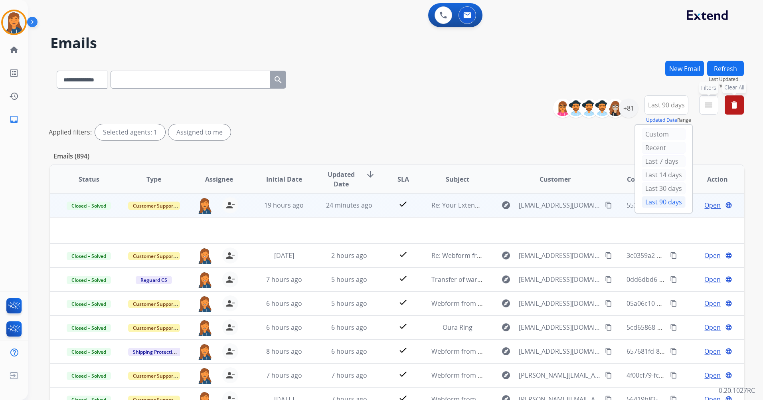
click at [707, 100] on mat-icon "menu" at bounding box center [709, 105] width 10 height 10
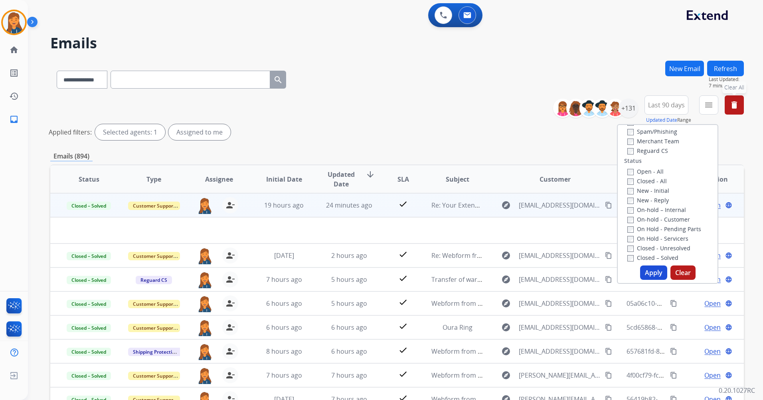
drag, startPoint x: 689, startPoint y: 131, endPoint x: 677, endPoint y: 147, distance: 20.5
click at [657, 153] on label "Customer Support" at bounding box center [657, 154] width 59 height 8
click at [648, 183] on label "Shipping Protection" at bounding box center [659, 183] width 62 height 8
click at [649, 231] on label "Reguard CS" at bounding box center [648, 231] width 41 height 8
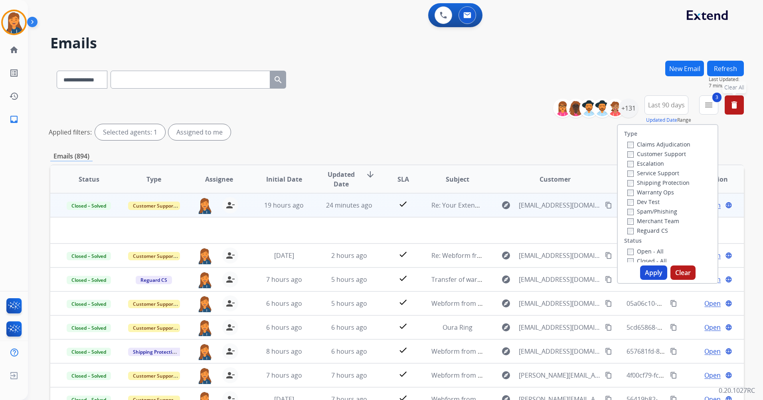
click at [644, 248] on label "Open - All" at bounding box center [646, 252] width 36 height 8
click at [644, 272] on button "Apply" at bounding box center [653, 272] width 27 height 14
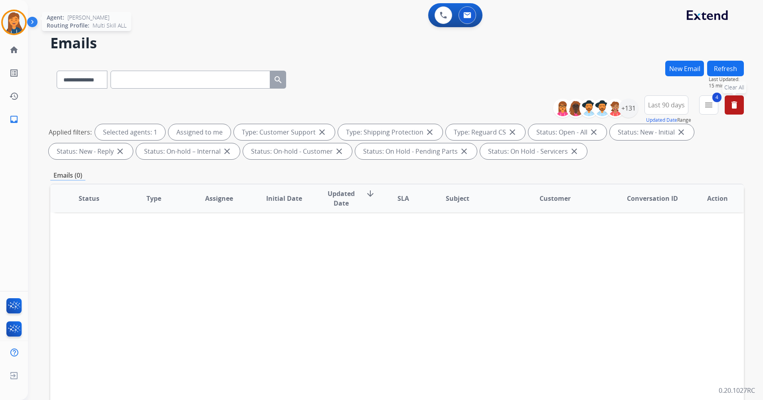
click at [19, 14] on img at bounding box center [14, 22] width 22 height 22
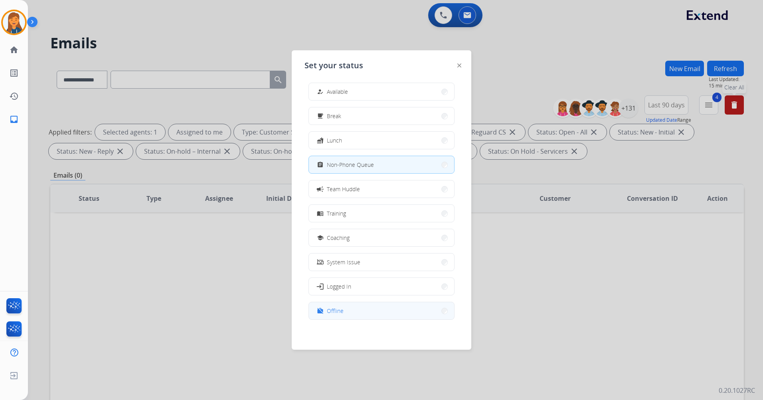
scroll to position [2, 0]
click at [350, 309] on button "work_off Offline" at bounding box center [381, 310] width 145 height 17
